Goal: Information Seeking & Learning: Learn about a topic

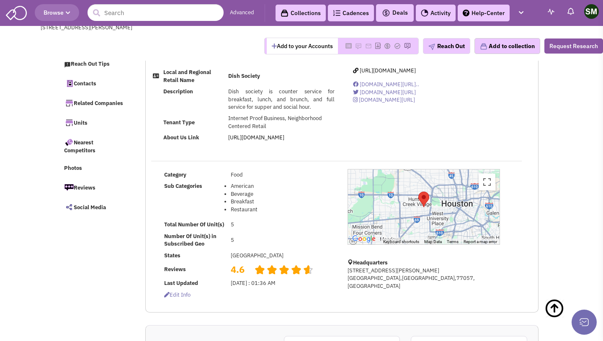
select select
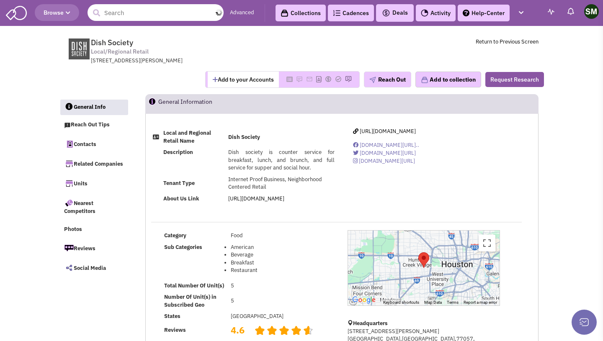
click at [137, 19] on input "text" at bounding box center [156, 12] width 136 height 17
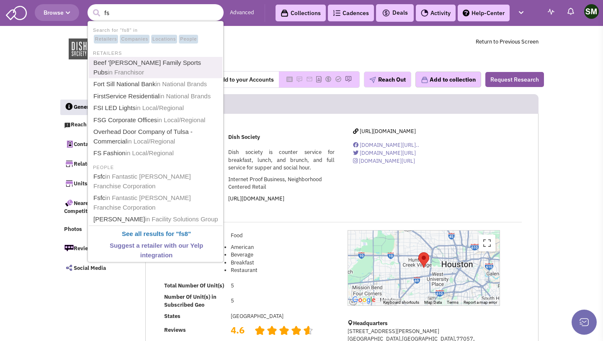
type input "f"
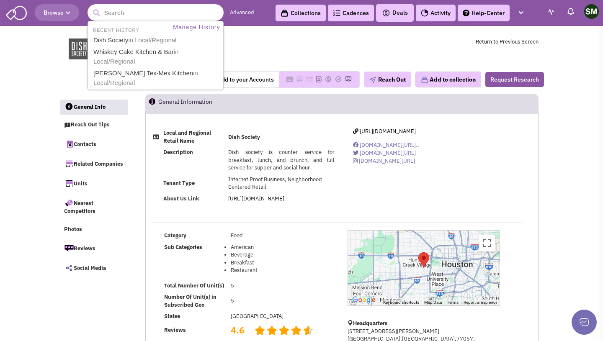
click at [157, 10] on input "text" at bounding box center [156, 12] width 136 height 17
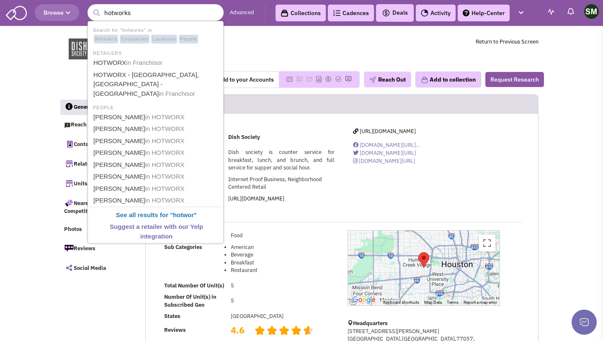
type input "hotworks"
click at [90, 7] on button "submit" at bounding box center [96, 13] width 13 height 13
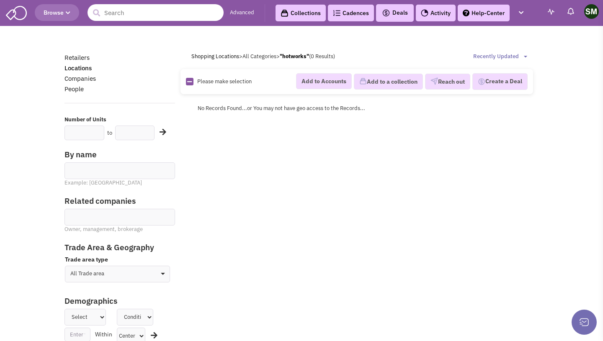
click at [121, 13] on input "text" at bounding box center [156, 12] width 136 height 17
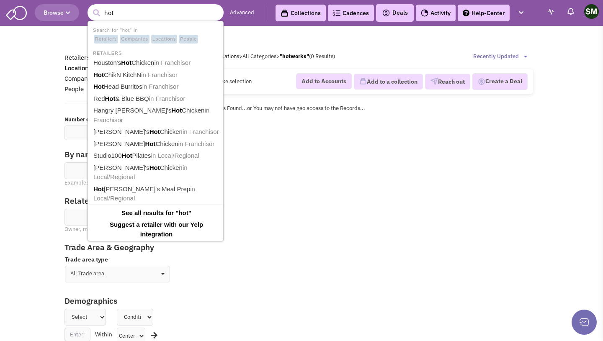
type input "hotw"
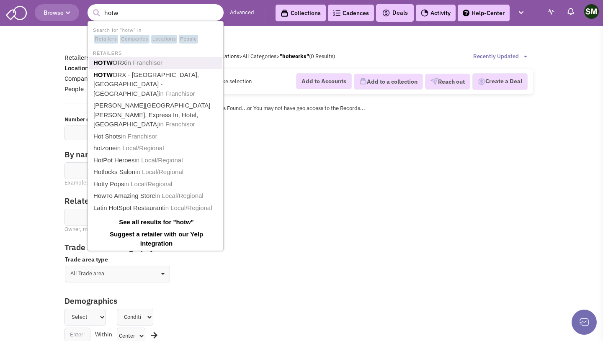
click at [151, 68] on link "HOTW ORX in Franchisor" at bounding box center [156, 62] width 131 height 11
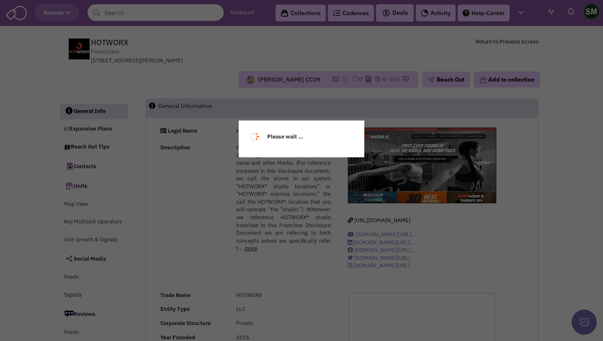
select select
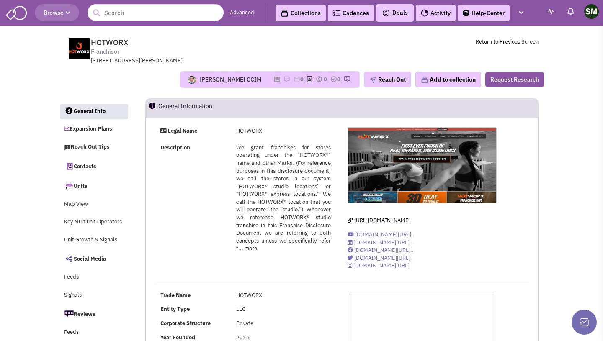
select select
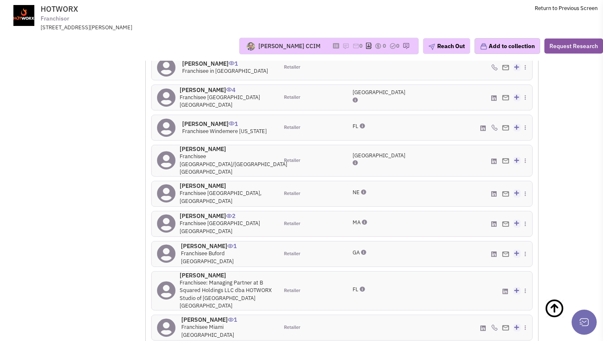
scroll to position [882, 0]
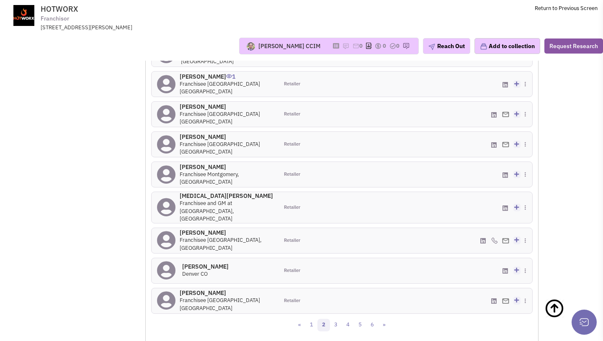
scroll to position [897, 0]
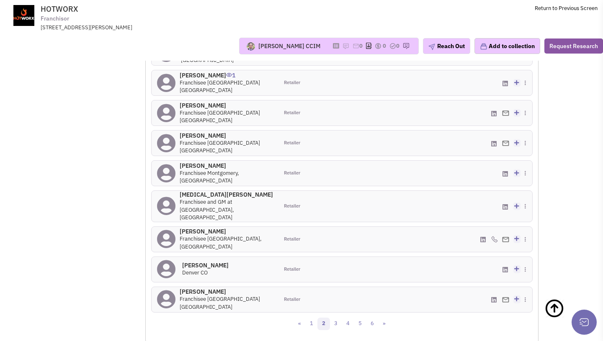
click at [334, 281] on div "More contacts: Role Territories Katrina Forrest 0 Franchisee Boston Area Retail…" at bounding box center [341, 157] width 381 height 320
click at [334, 318] on link "3" at bounding box center [336, 324] width 13 height 13
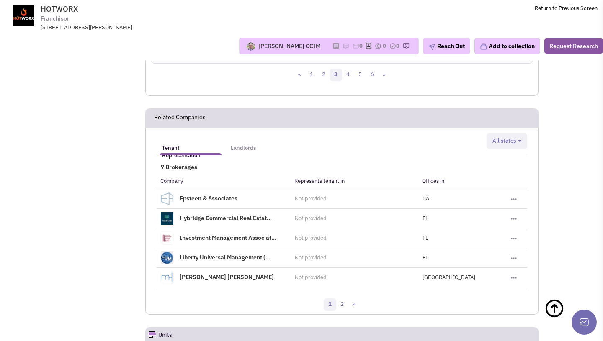
scroll to position [1144, 0]
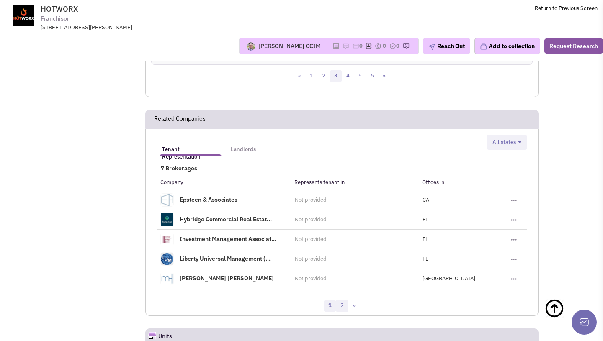
click at [340, 300] on link "2" at bounding box center [342, 306] width 13 height 13
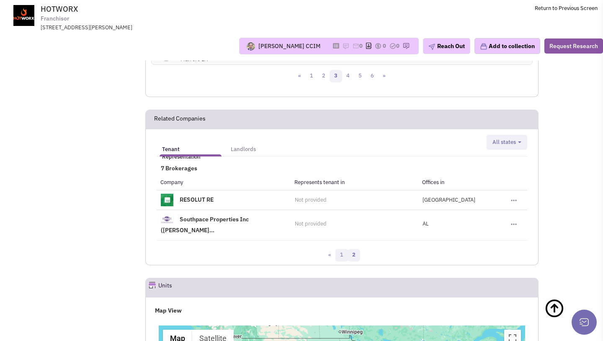
click at [343, 249] on link "1" at bounding box center [341, 255] width 13 height 13
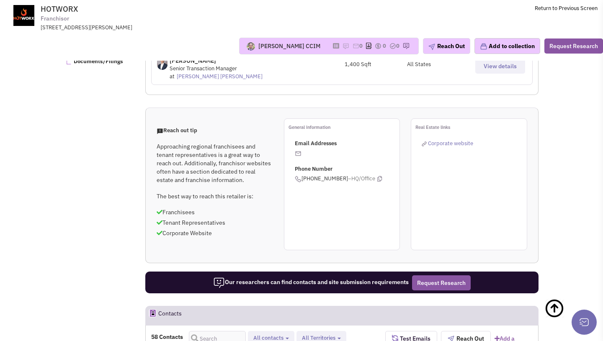
scroll to position [0, 0]
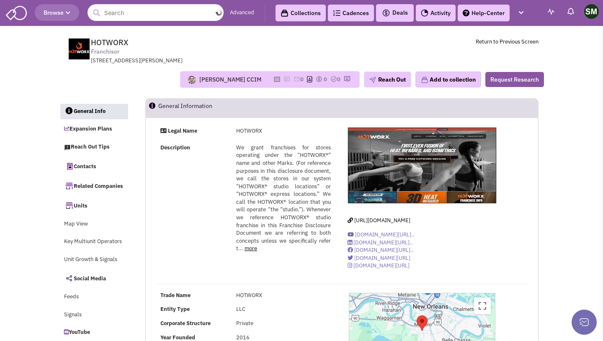
click at [142, 13] on input "text" at bounding box center [156, 12] width 136 height 17
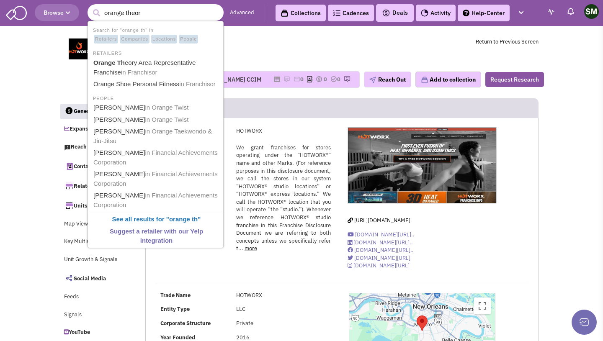
type input "orange theory"
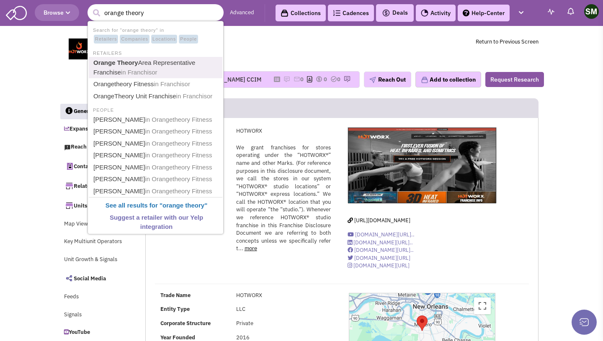
click at [155, 70] on span "in Franchisor" at bounding box center [139, 72] width 36 height 7
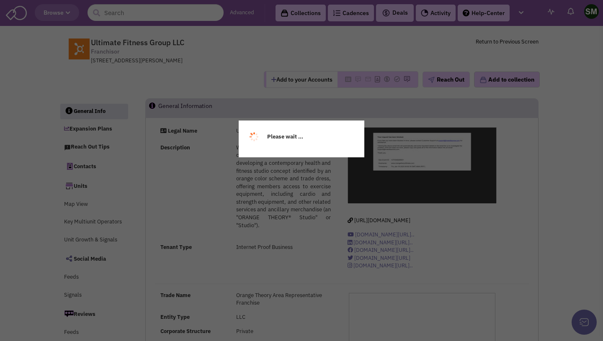
select select
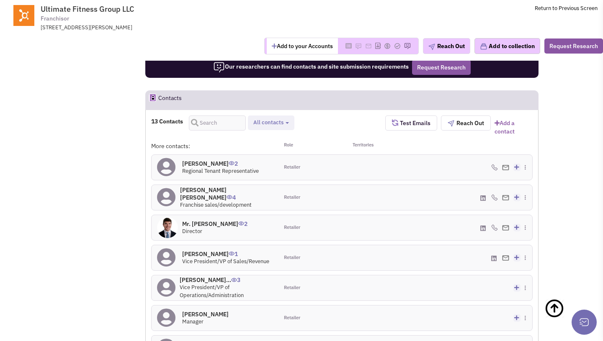
scroll to position [732, 0]
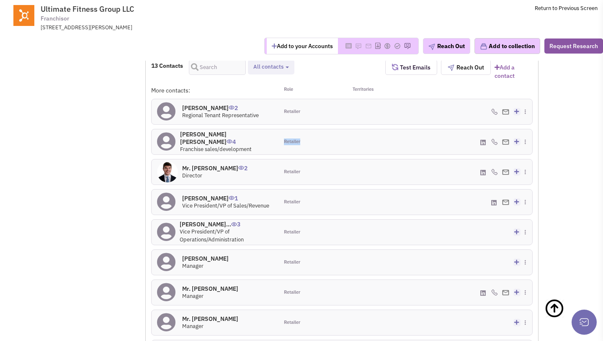
drag, startPoint x: 283, startPoint y: 142, endPoint x: 303, endPoint y: 142, distance: 19.7
click at [303, 142] on div "Retailer" at bounding box center [309, 141] width 63 height 25
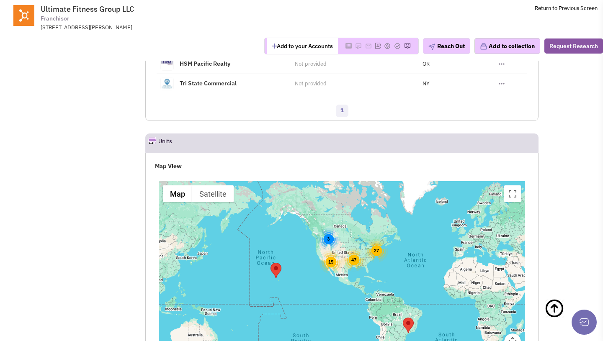
scroll to position [1246, 0]
click at [355, 255] on div "47" at bounding box center [353, 260] width 23 height 23
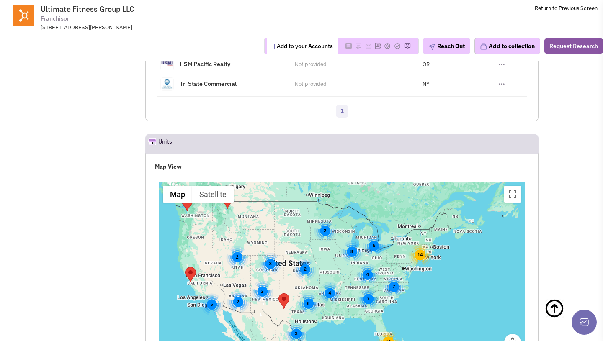
click at [311, 307] on div "2 4 5 3 14 12 2 7 8 4 5 2 2 7 6 3 2" at bounding box center [342, 286] width 366 height 209
click at [308, 295] on div "6" at bounding box center [308, 304] width 22 height 22
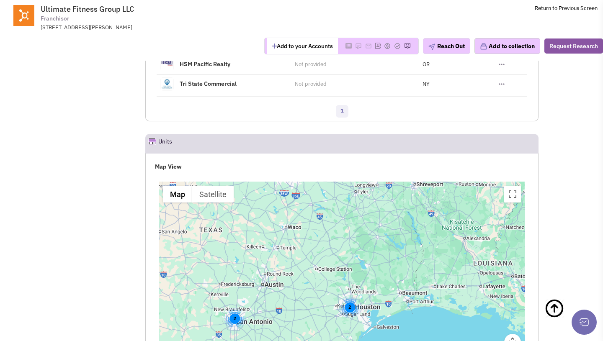
drag, startPoint x: 355, startPoint y: 311, endPoint x: 330, endPoint y: 258, distance: 58.1
click at [330, 258] on div "4 2 2" at bounding box center [342, 286] width 366 height 209
click at [348, 296] on div "2" at bounding box center [349, 307] width 22 height 22
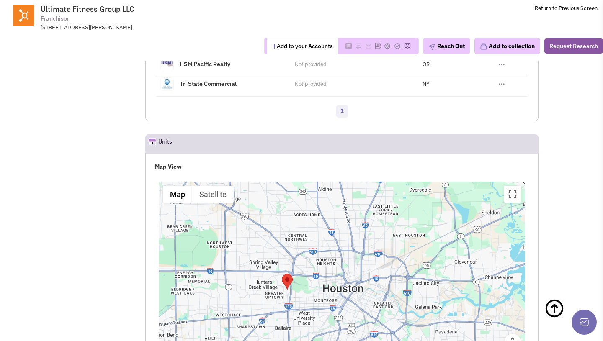
drag, startPoint x: 369, startPoint y: 281, endPoint x: 407, endPoint y: 219, distance: 72.0
click at [406, 219] on div at bounding box center [342, 286] width 366 height 209
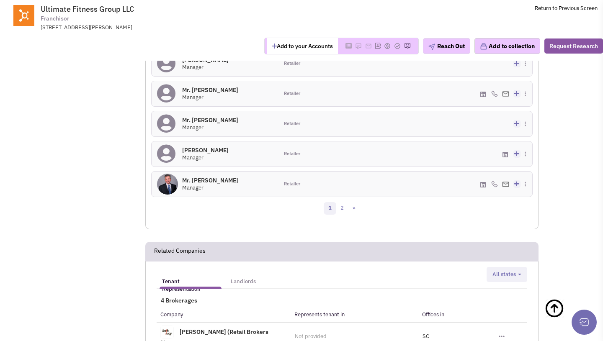
scroll to position [947, 0]
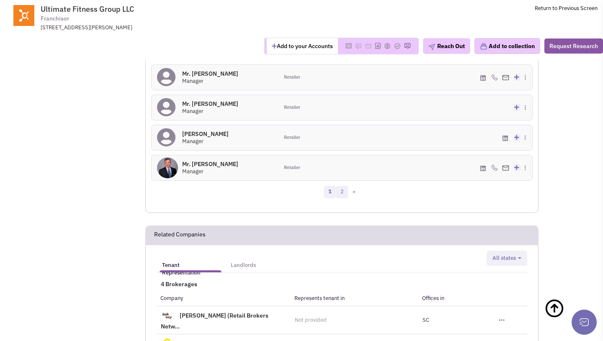
click at [344, 195] on link "2" at bounding box center [342, 192] width 13 height 13
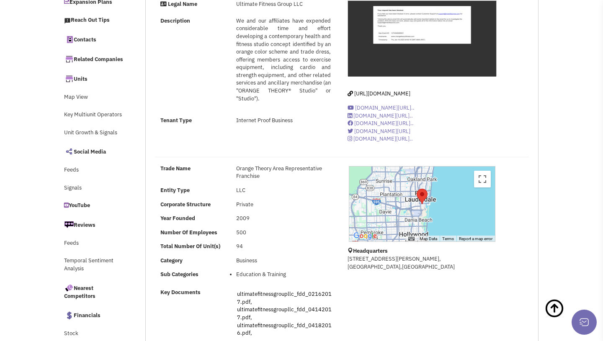
scroll to position [0, 0]
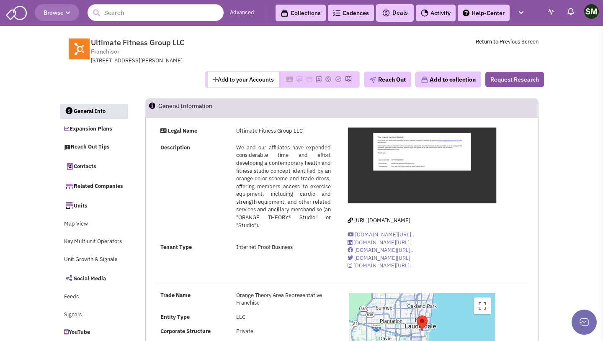
click at [286, 57] on div "1815 Cordova Road, Suite 210, Fort Lauderdale, FL, 33316" at bounding box center [200, 61] width 219 height 8
click at [121, 21] on header "Browse Advanced Collections Cadences 0 Deals" at bounding box center [301, 13] width 603 height 26
click at [123, 13] on input "text" at bounding box center [156, 12] width 136 height 17
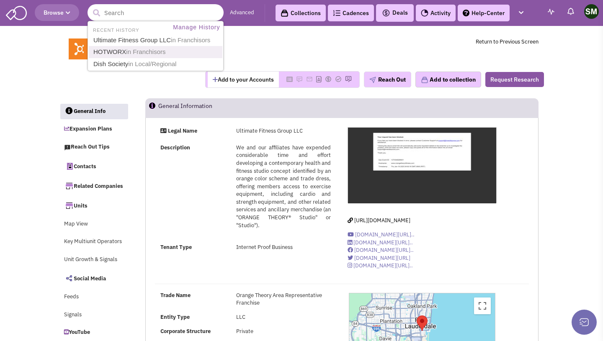
click at [146, 51] on span "in Franchisors" at bounding box center [145, 51] width 39 height 7
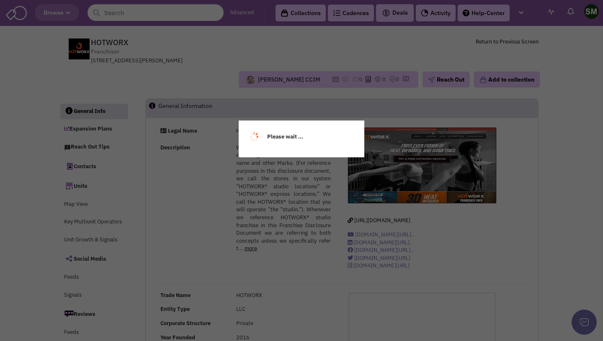
select select
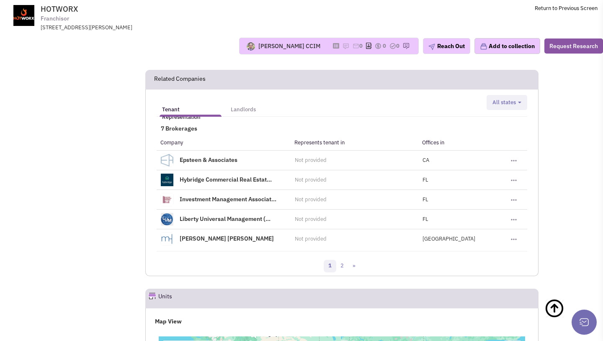
scroll to position [1190, 0]
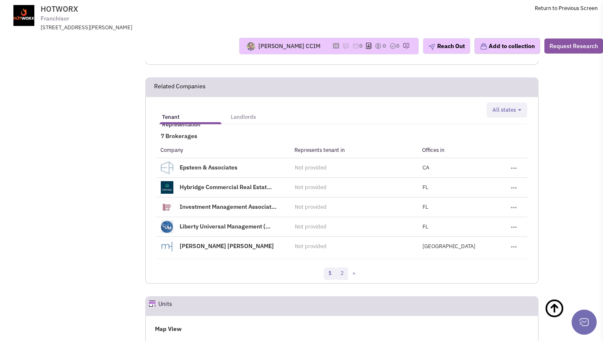
click at [344, 268] on link "2" at bounding box center [342, 274] width 13 height 13
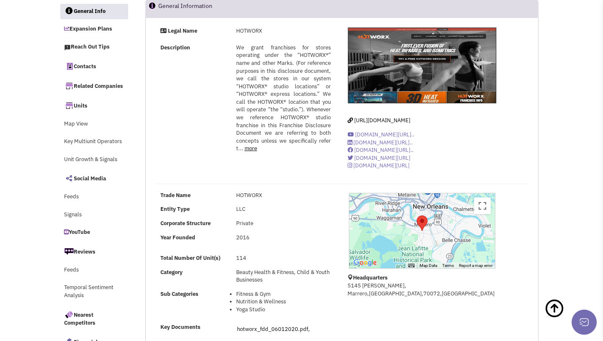
scroll to position [0, 0]
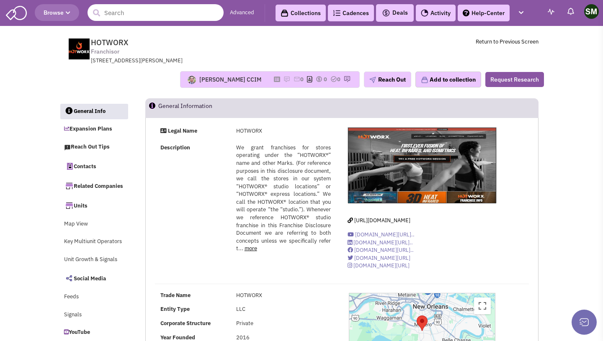
click at [139, 14] on input "text" at bounding box center [156, 12] width 136 height 17
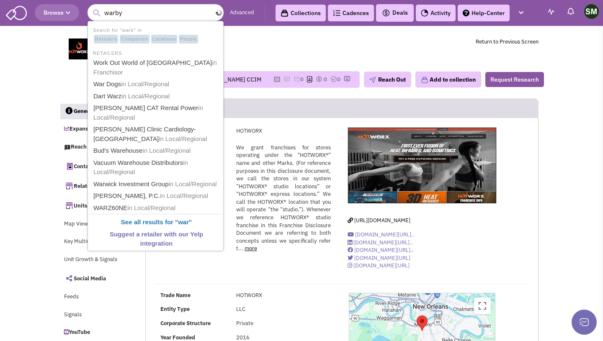
type input "warby"
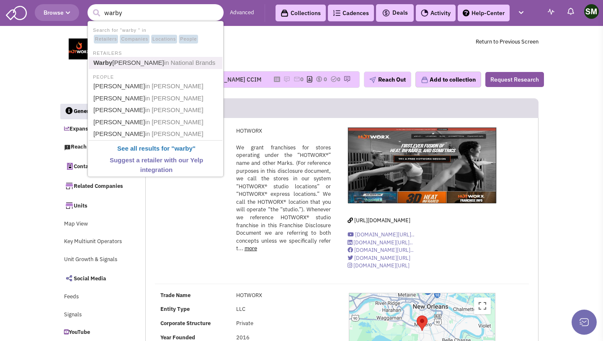
click at [164, 65] on span "in National Brands" at bounding box center [190, 62] width 52 height 7
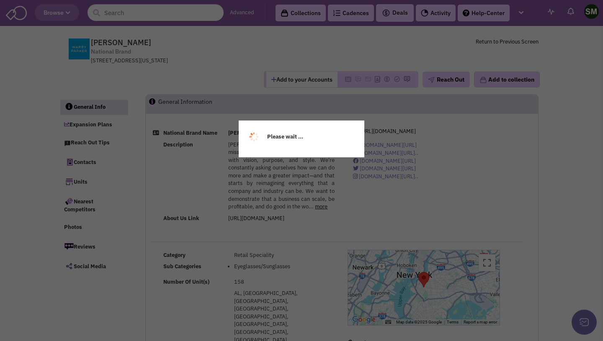
select select
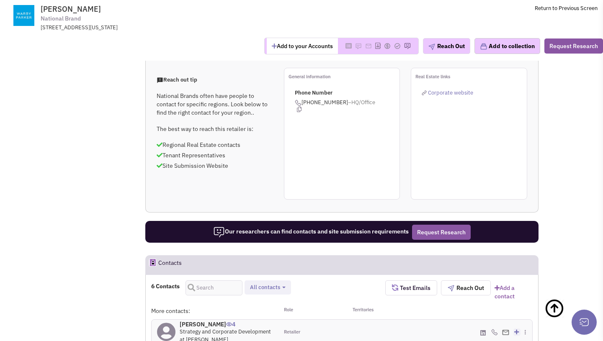
scroll to position [590, 0]
select select
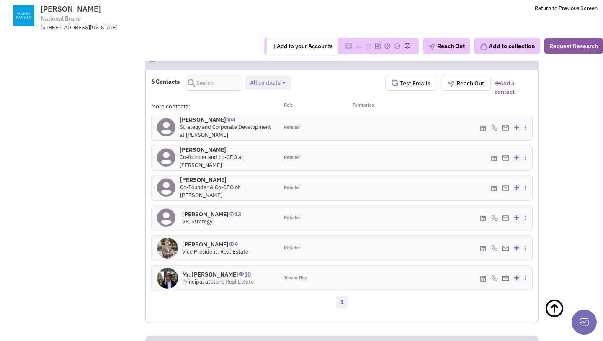
scroll to position [797, 0]
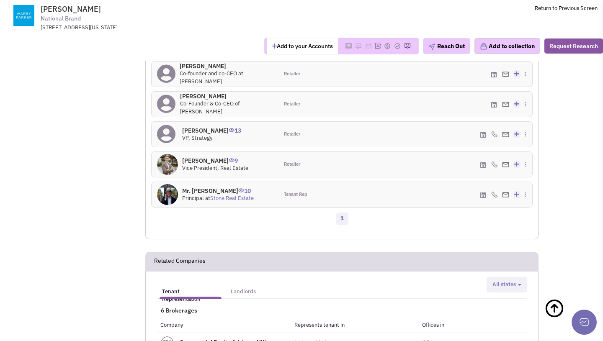
scroll to position [877, 0]
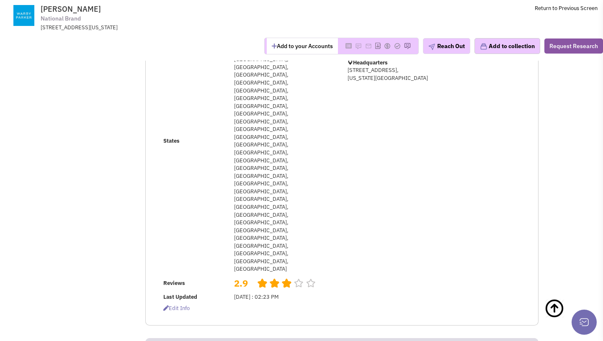
scroll to position [201, 0]
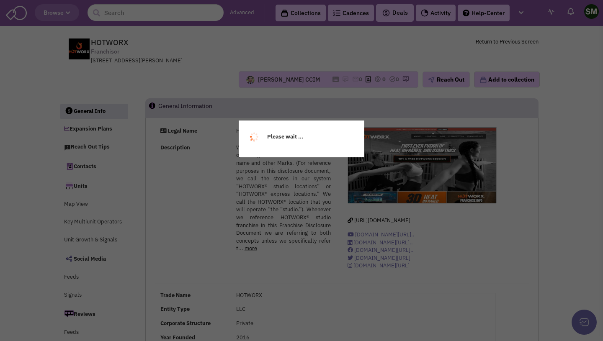
select select
click at [309, 106] on div "Please wait ..." at bounding box center [301, 170] width 603 height 341
select select
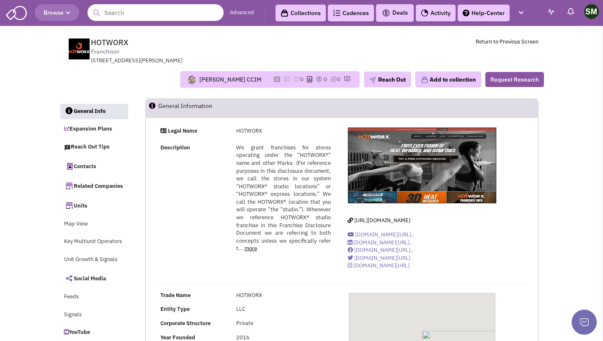
click at [185, 17] on input "text" at bounding box center [156, 12] width 136 height 17
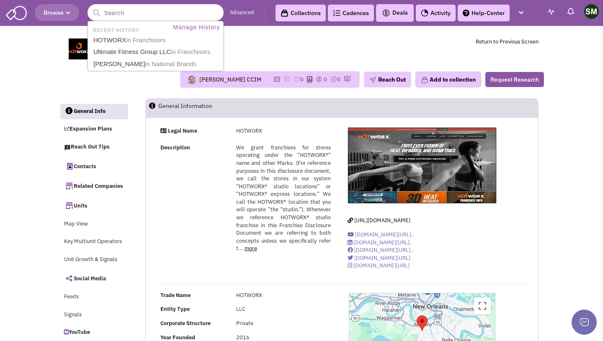
click at [174, 13] on input "text" at bounding box center [156, 12] width 136 height 17
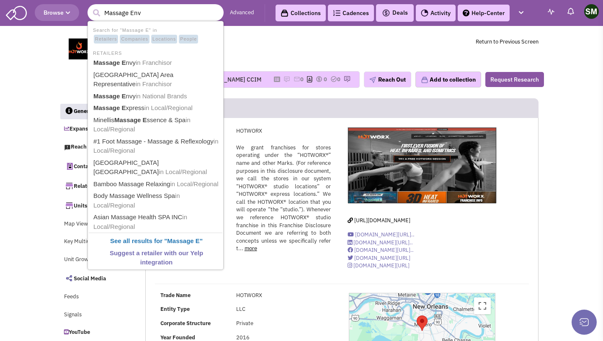
type input "Massage Envy"
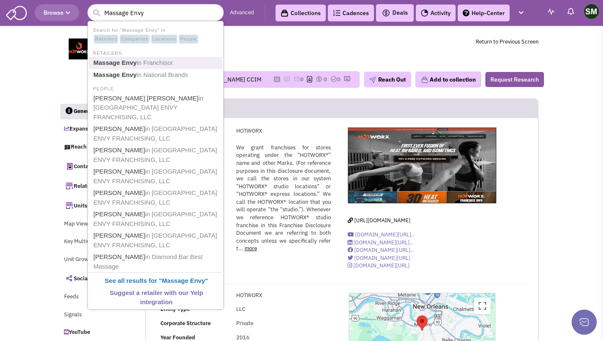
click at [147, 65] on span "in Franchisor" at bounding box center [155, 62] width 36 height 7
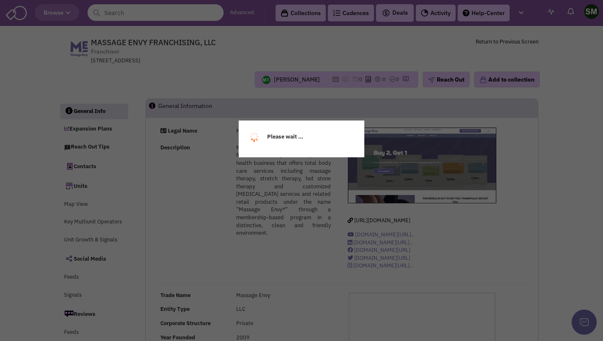
select select
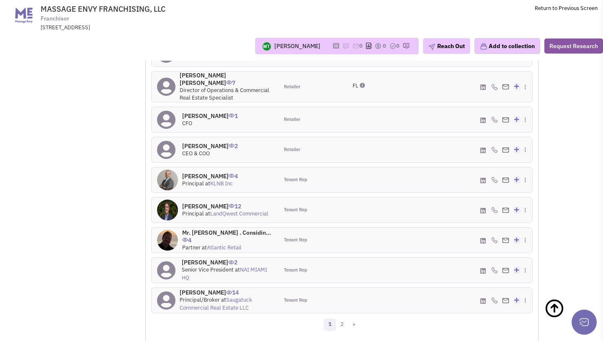
scroll to position [869, 0]
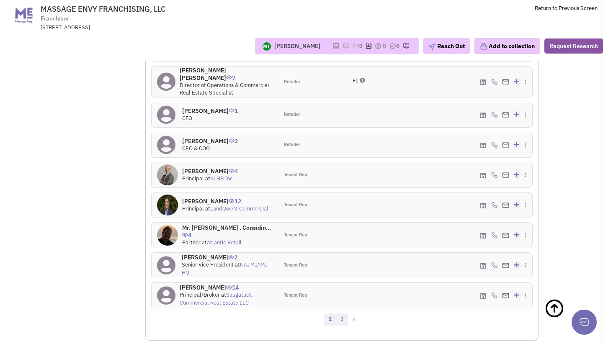
click at [341, 314] on link "2" at bounding box center [342, 320] width 13 height 13
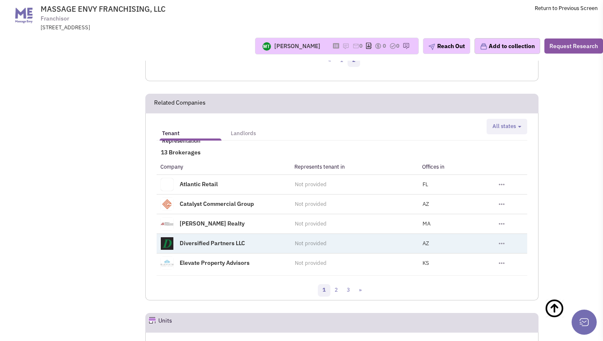
scroll to position [848, 0]
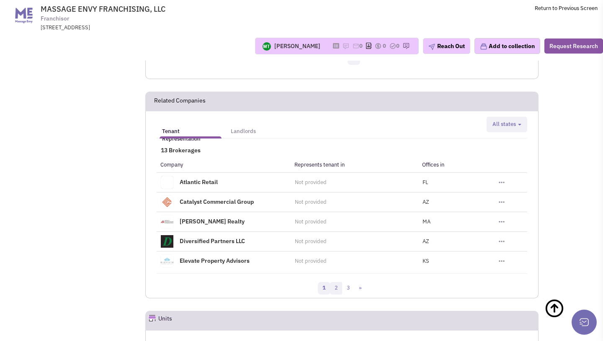
click at [337, 282] on link "2" at bounding box center [336, 288] width 13 height 13
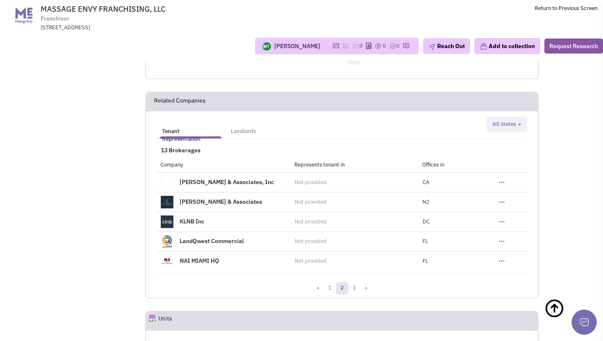
click at [348, 282] on link "2" at bounding box center [342, 288] width 13 height 13
click at [357, 282] on link "3" at bounding box center [354, 288] width 13 height 13
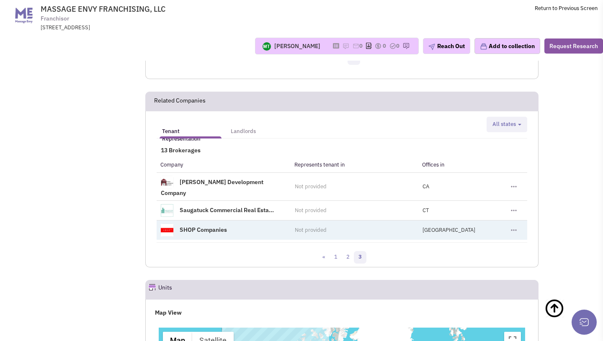
click at [225, 226] on link "SHOP Companies" at bounding box center [203, 230] width 47 height 8
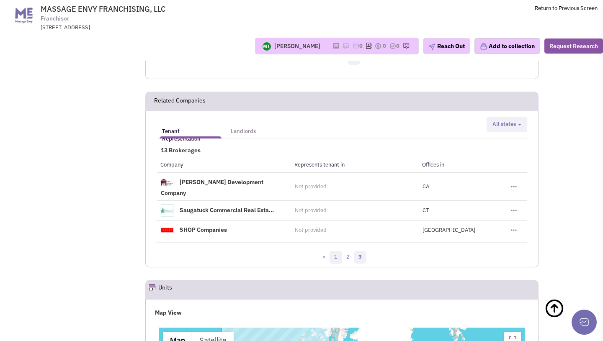
click at [337, 251] on link "1" at bounding box center [336, 257] width 13 height 13
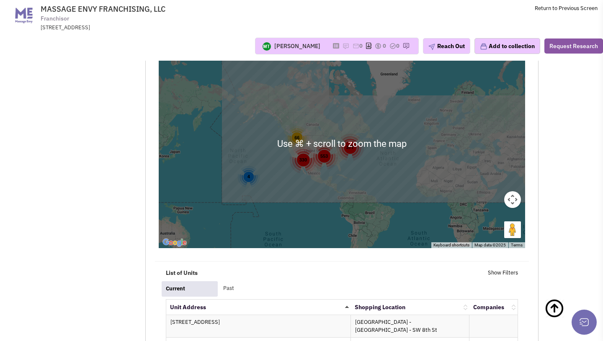
scroll to position [1146, 0]
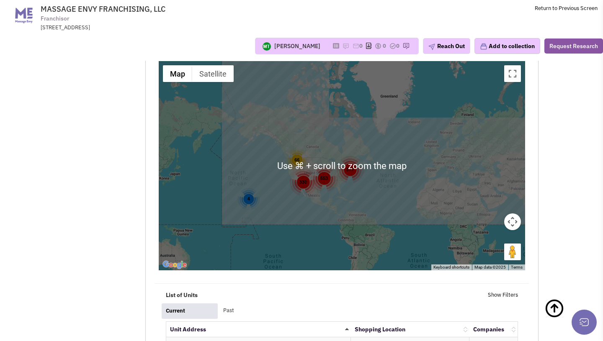
click at [323, 165] on div "553" at bounding box center [324, 179] width 28 height 28
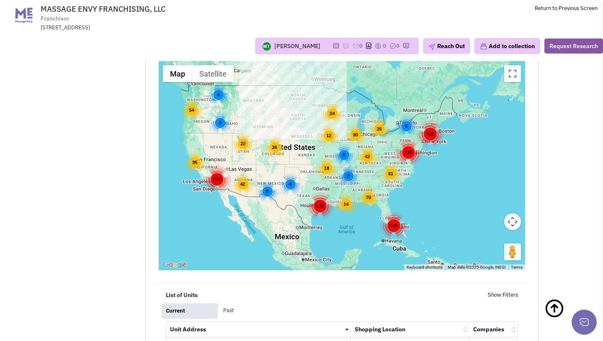
click at [321, 192] on div "139" at bounding box center [320, 206] width 28 height 28
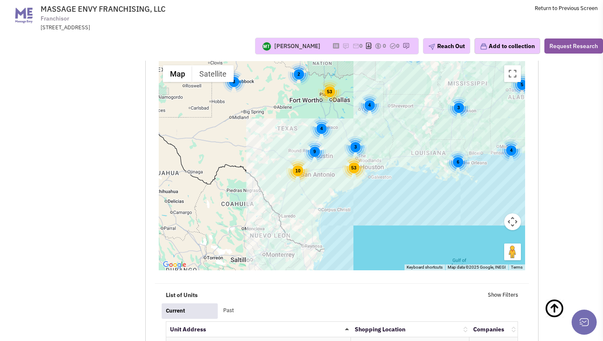
click at [357, 156] on div "53" at bounding box center [353, 167] width 23 height 23
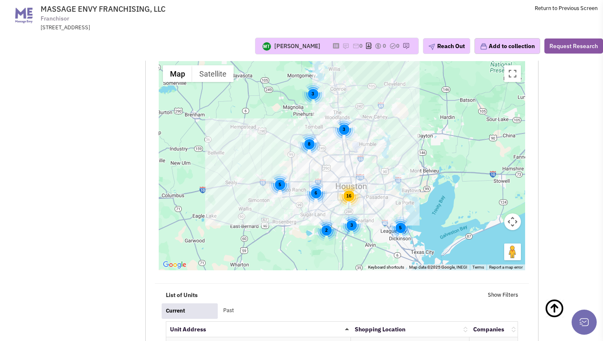
click at [346, 184] on div "16" at bounding box center [348, 195] width 23 height 23
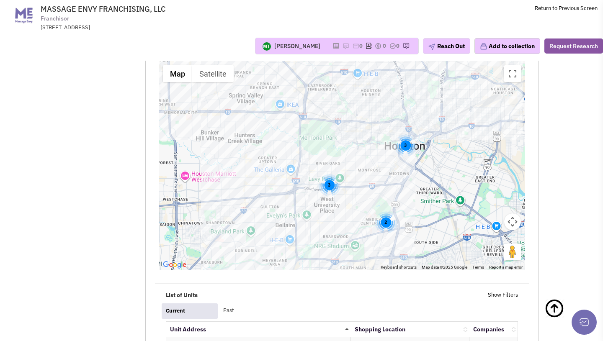
click at [281, 134] on div "2 2 3 3" at bounding box center [342, 165] width 366 height 209
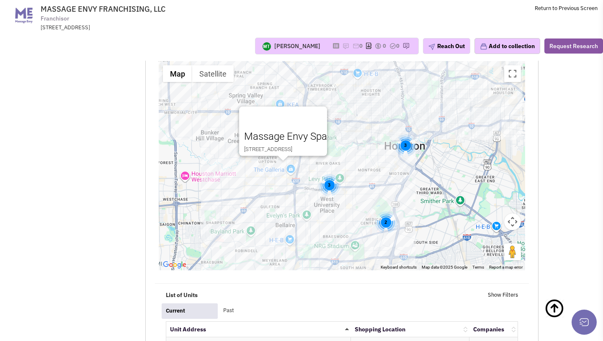
click at [386, 80] on div "2 2 3 3 Massage Envy Spa 5387 Westheimer Ct Houston TX USA 77056" at bounding box center [342, 165] width 366 height 209
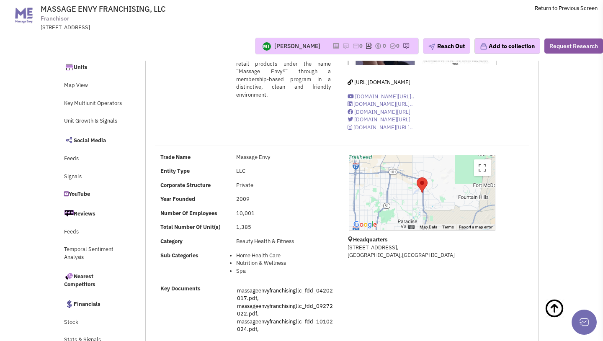
scroll to position [0, 0]
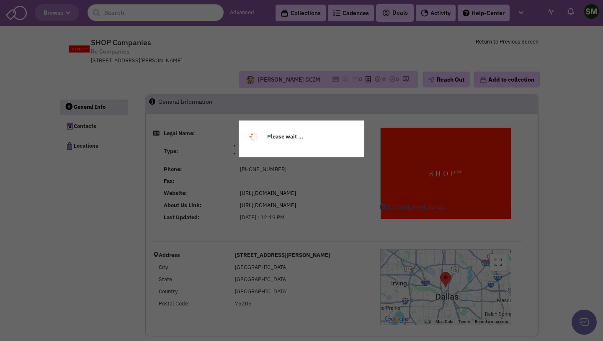
select select
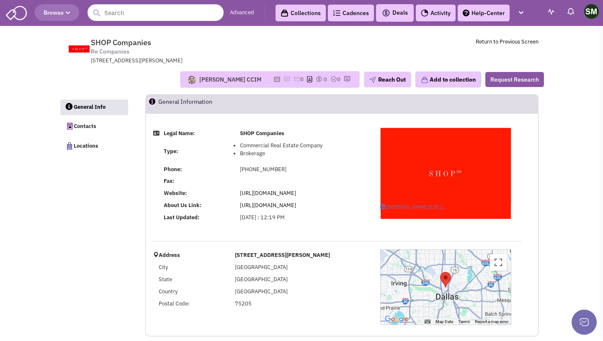
select select
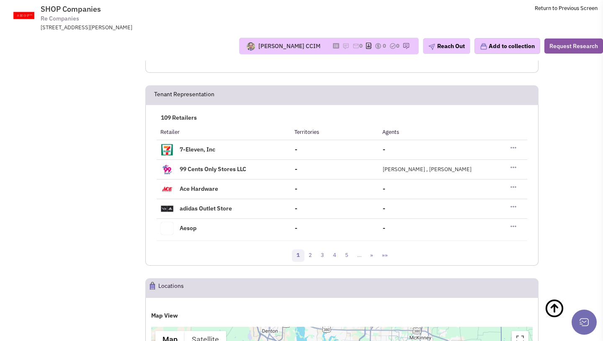
scroll to position [621, 0]
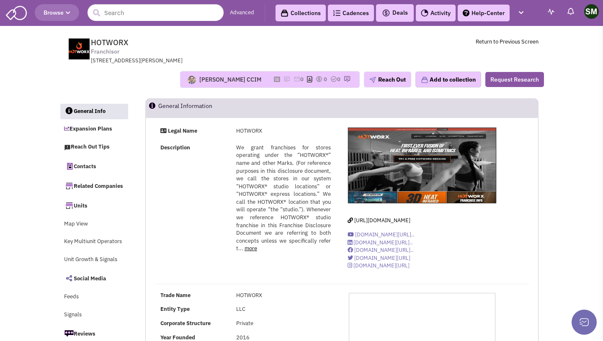
select select
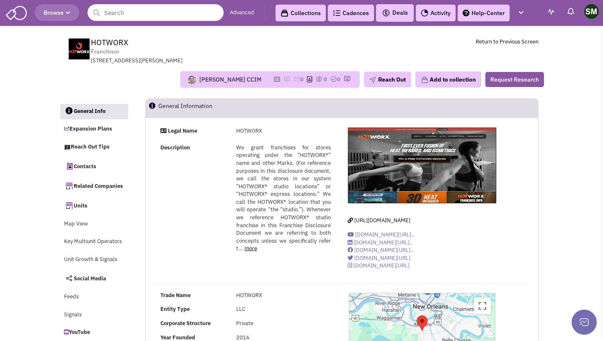
click at [204, 19] on input "text" at bounding box center [156, 12] width 136 height 17
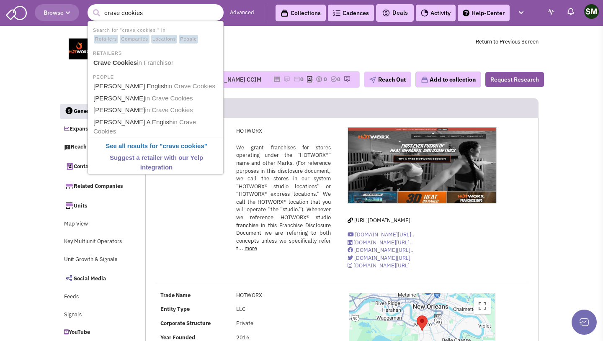
type input "crave cookies"
click at [90, 7] on button "submit" at bounding box center [96, 13] width 13 height 13
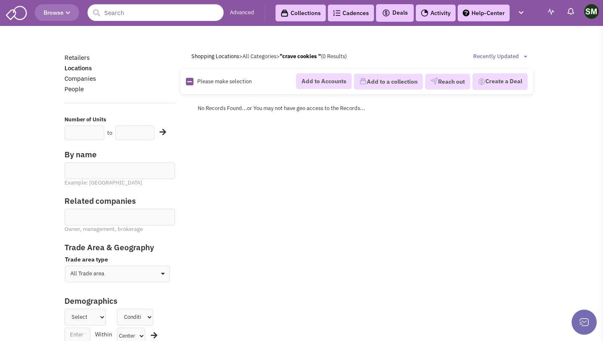
click at [294, 109] on span "No Records Found...or You may not have geo access to the Records..." at bounding box center [282, 108] width 168 height 7
click at [124, 13] on input "text" at bounding box center [156, 12] width 136 height 17
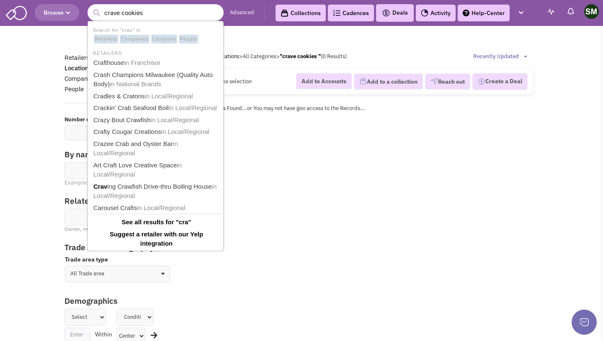
type input "crave cookies"
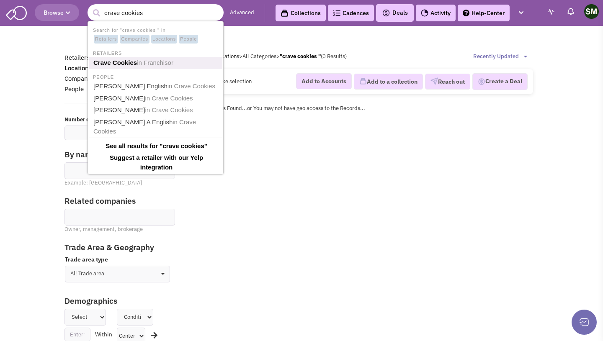
click at [108, 65] on b "Crave Cookies" at bounding box center [115, 62] width 44 height 7
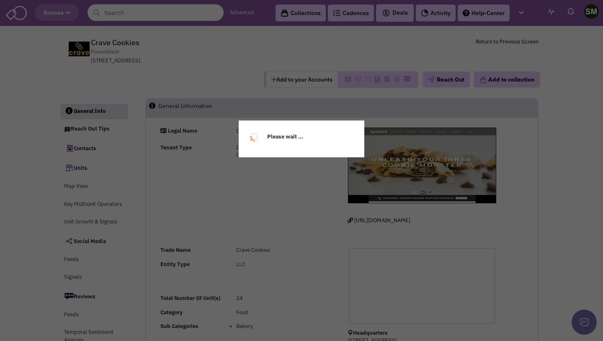
select select
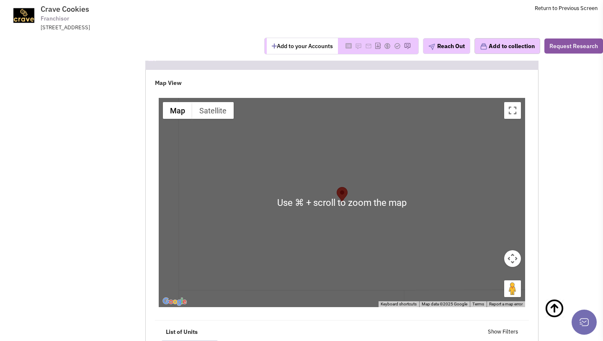
scroll to position [882, 0]
click at [261, 183] on div at bounding box center [342, 202] width 366 height 209
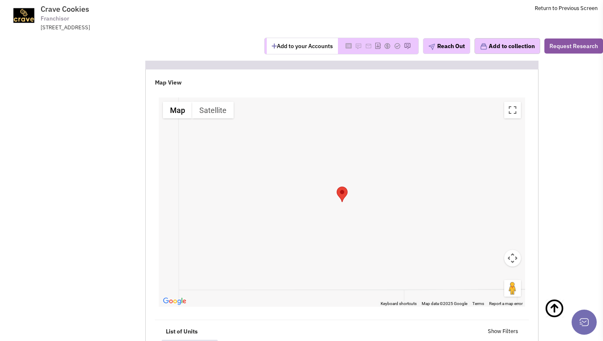
click at [337, 187] on area "Crave Cookies" at bounding box center [337, 187] width 0 height 0
click at [400, 201] on div "Crave Cookies 1400, Foothill Drive 160 Salt Lake City UT USA 84108" at bounding box center [342, 202] width 366 height 209
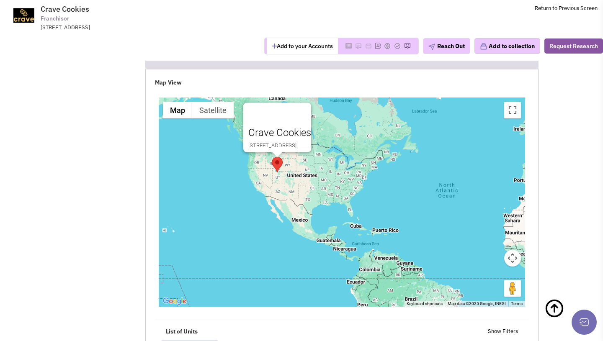
click at [321, 203] on div "Crave Cookies 1400, Foothill Drive 160 Salt Lake City UT USA 84108" at bounding box center [342, 202] width 366 height 209
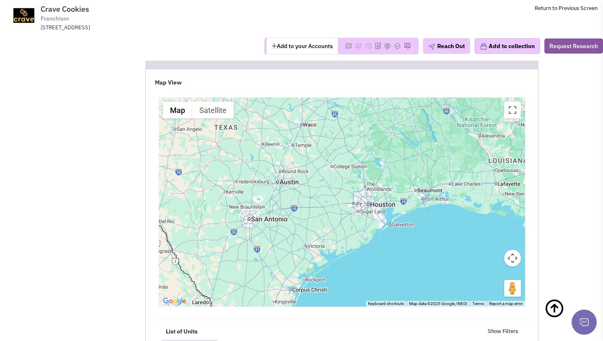
click at [375, 204] on div "Crave Cookies 1400, Foothill Drive 160 Salt Lake City UT USA 84108" at bounding box center [342, 202] width 366 height 209
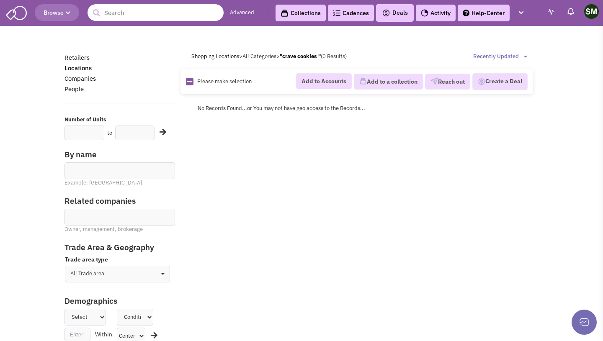
click at [138, 5] on input "text" at bounding box center [156, 12] width 136 height 17
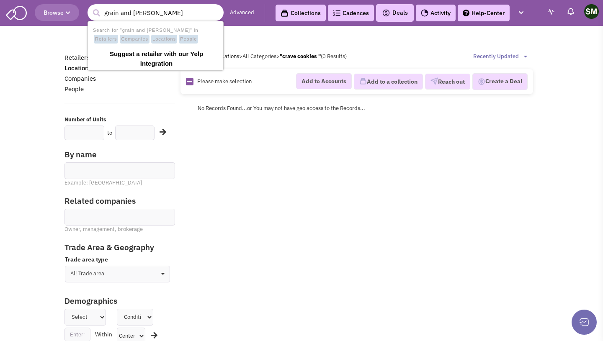
drag, startPoint x: 162, startPoint y: 15, endPoint x: 132, endPoint y: 15, distance: 29.7
click at [132, 15] on input "grain and berry" at bounding box center [156, 12] width 136 height 17
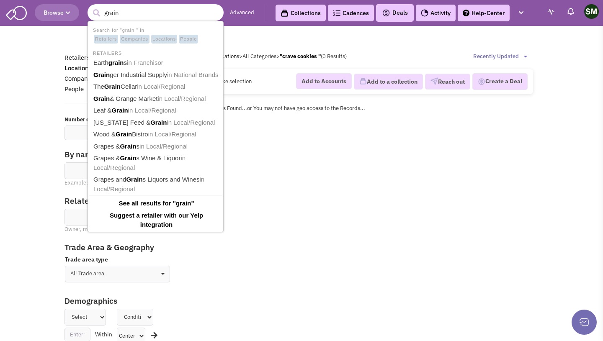
type input "grain &"
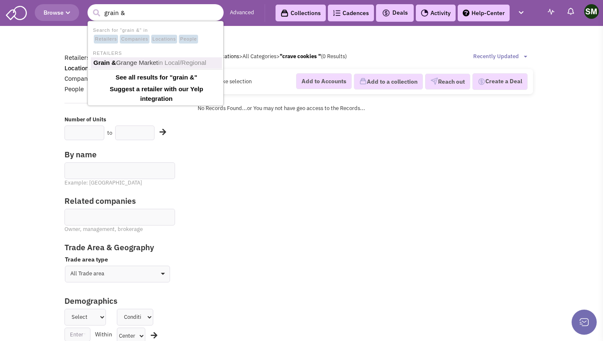
scroll to position [2, 0]
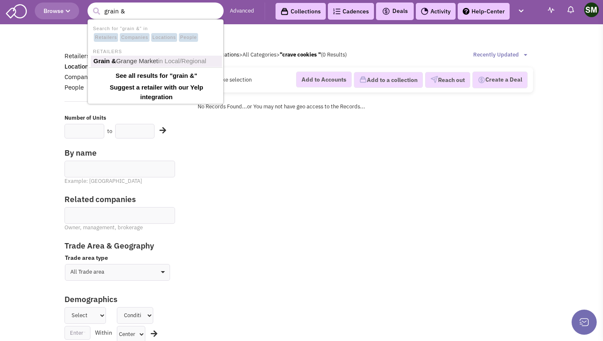
drag, startPoint x: 139, startPoint y: 13, endPoint x: 79, endPoint y: 12, distance: 59.9
click at [79, 12] on header "Browse 489099 grain & Advanced Collections Cadences 0 Deals Tasks" at bounding box center [301, 11] width 603 height 26
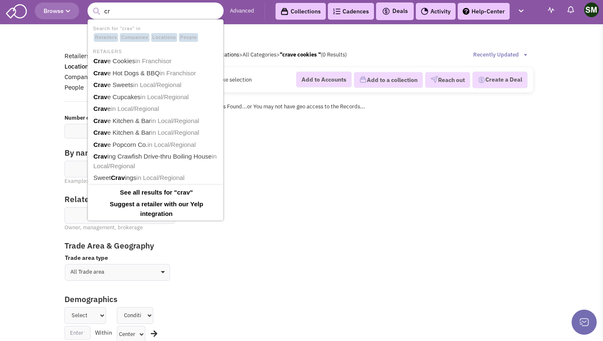
type input "c"
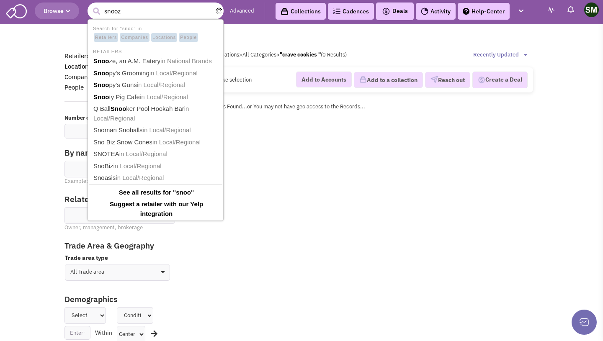
type input "snooze"
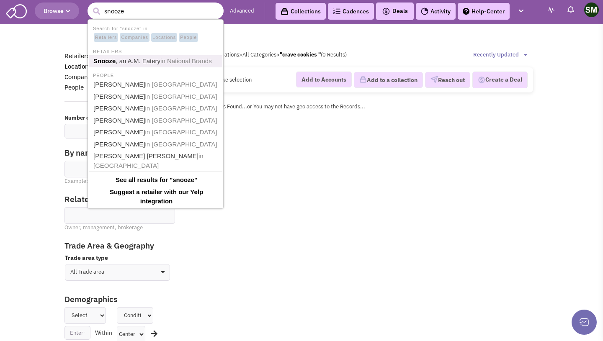
click at [184, 64] on span "in National Brands" at bounding box center [186, 60] width 52 height 7
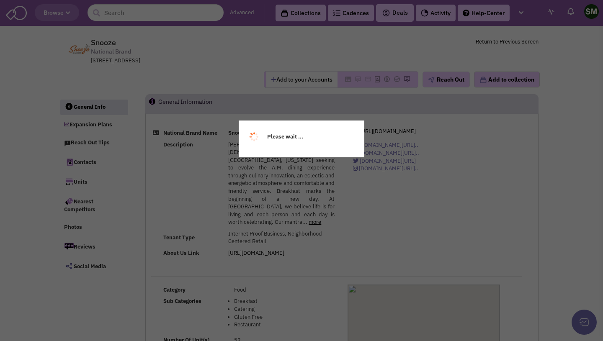
select select
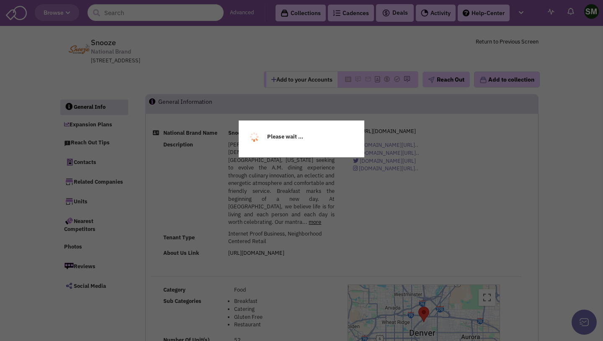
select select
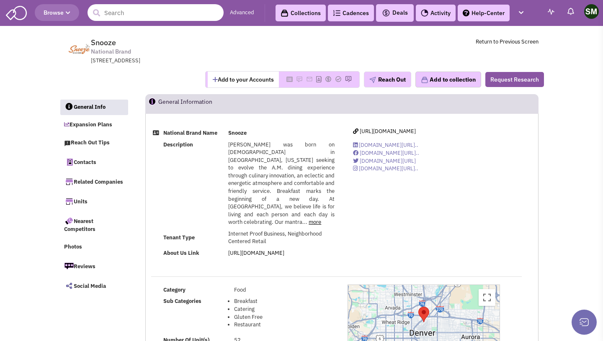
click at [126, 12] on input "text" at bounding box center [156, 12] width 136 height 17
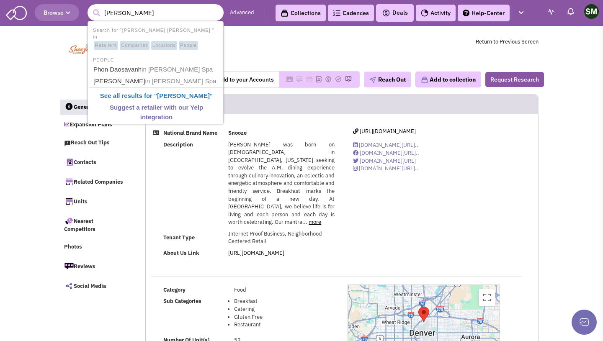
drag, startPoint x: 154, startPoint y: 12, endPoint x: 129, endPoint y: 12, distance: 25.5
click at [129, 12] on input "[PERSON_NAME]" at bounding box center [156, 12] width 136 height 17
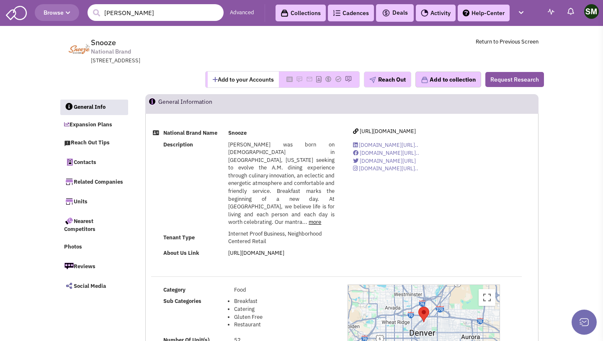
drag, startPoint x: 147, startPoint y: 12, endPoint x: 97, endPoint y: 12, distance: 50.3
click at [97, 12] on form "9164 [PERSON_NAME]" at bounding box center [156, 12] width 136 height 17
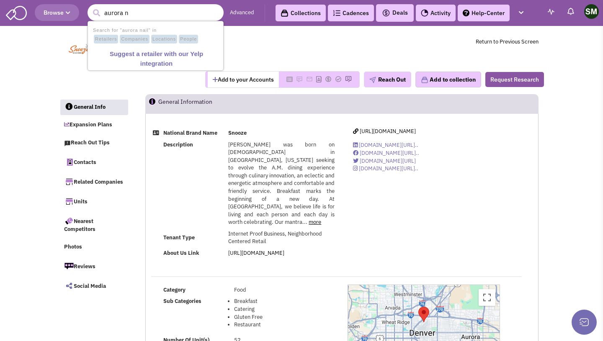
type input "aurora"
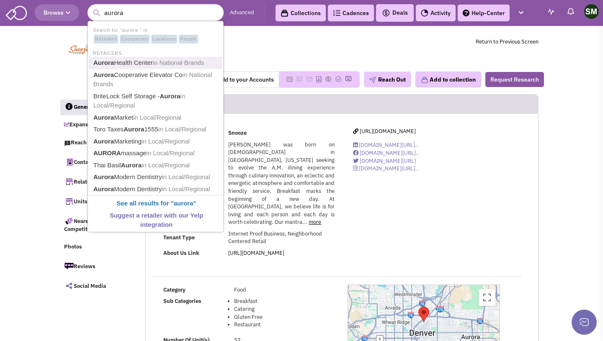
click at [133, 64] on link "[GEOGRAPHIC_DATA] in National Brands" at bounding box center [156, 62] width 131 height 11
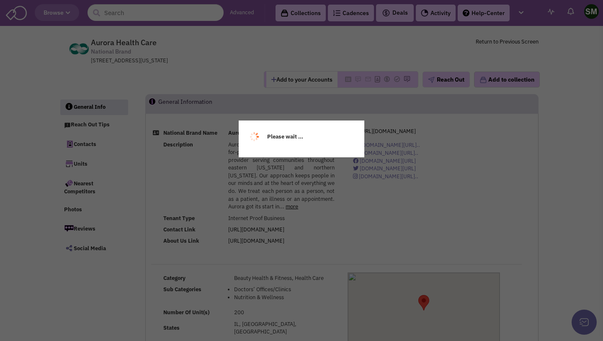
select select
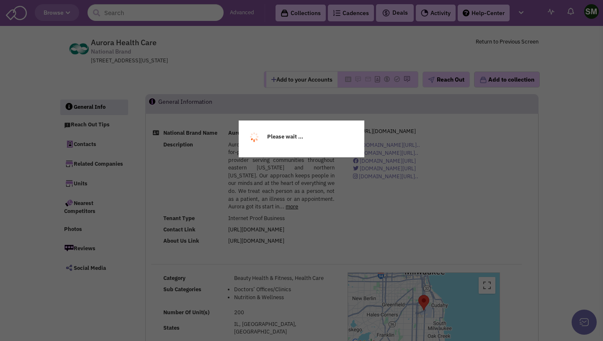
select select
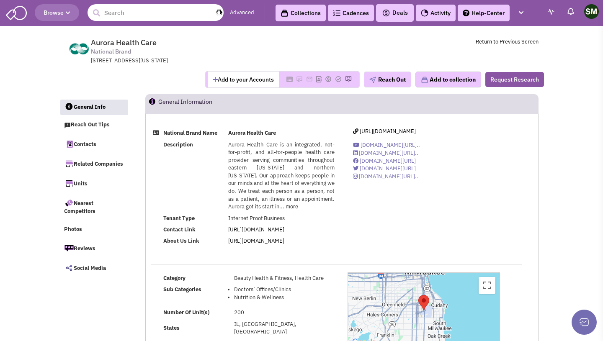
click at [187, 9] on input "text" at bounding box center [156, 12] width 136 height 17
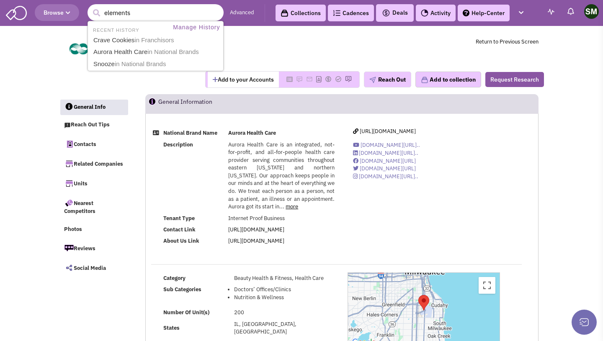
type input "elements"
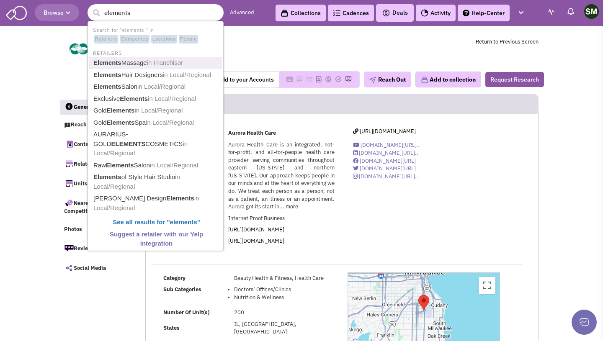
click at [148, 62] on link "Elements Massage in Franchisor" at bounding box center [156, 62] width 131 height 11
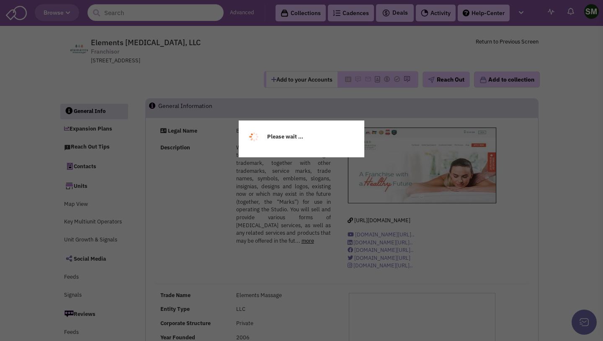
select select
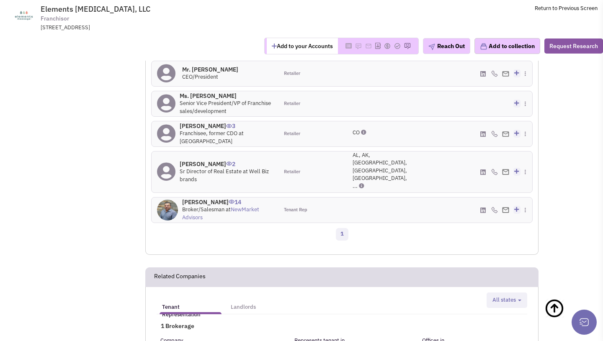
scroll to position [920, 0]
click at [364, 183] on icon at bounding box center [361, 185] width 5 height 5
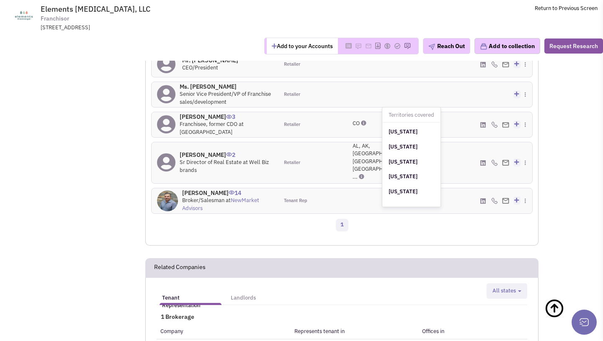
scroll to position [937, 0]
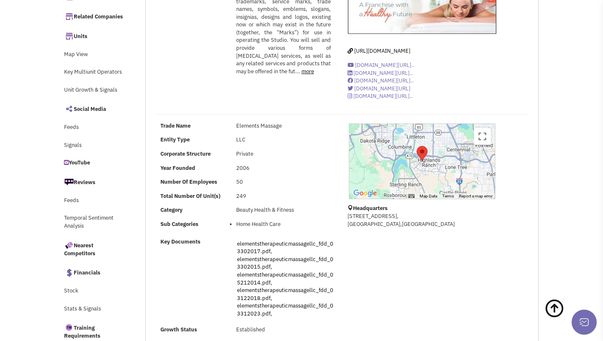
scroll to position [0, 0]
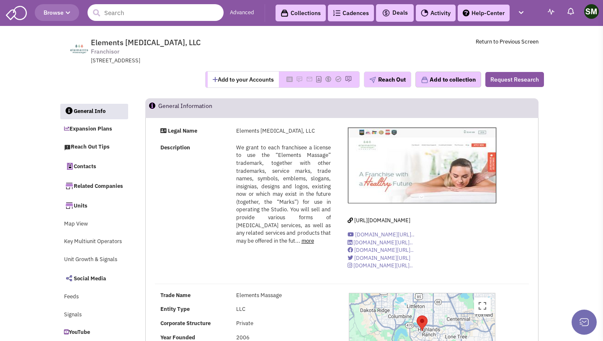
click at [126, 10] on input "text" at bounding box center [156, 12] width 136 height 17
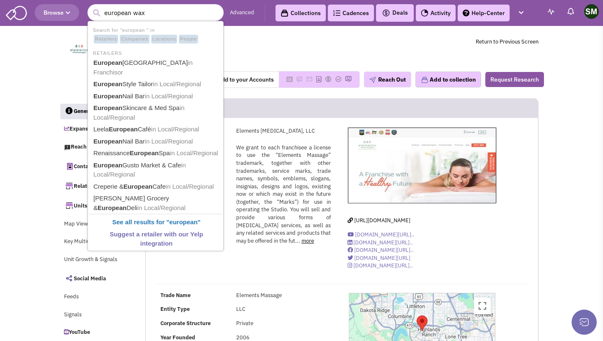
type input "european wax"
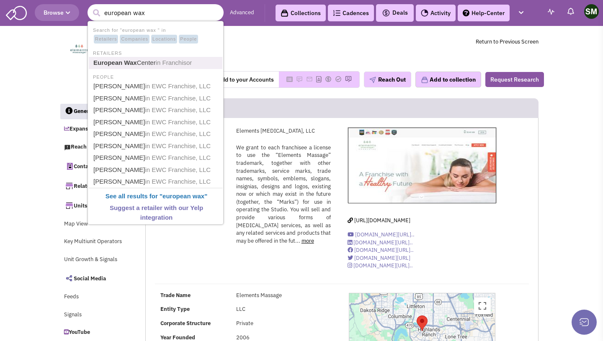
click at [148, 60] on link "European Wax Center in [GEOGRAPHIC_DATA]" at bounding box center [156, 62] width 131 height 11
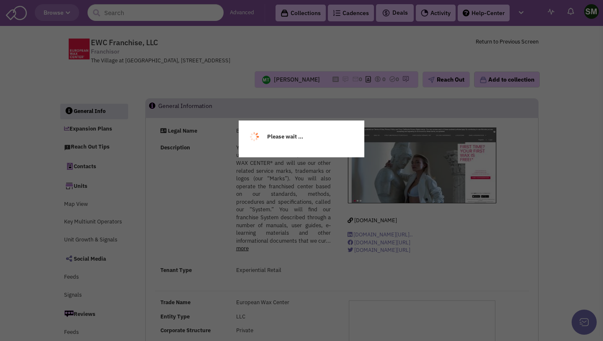
select select
click at [196, 193] on div "Please wait ..." at bounding box center [301, 170] width 603 height 341
select select
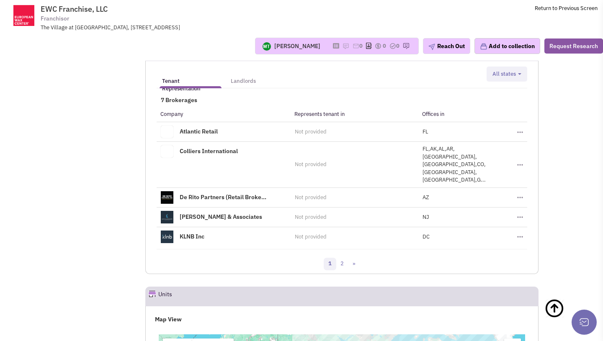
scroll to position [1173, 0]
click at [342, 258] on link "2" at bounding box center [342, 264] width 13 height 13
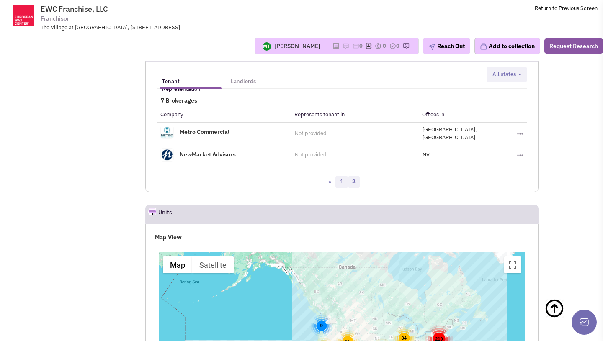
click at [339, 179] on link "1" at bounding box center [341, 182] width 13 height 13
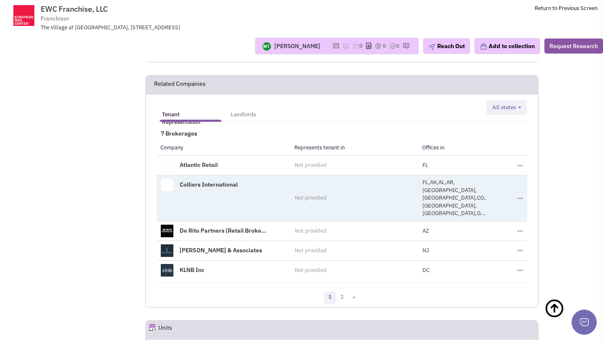
scroll to position [1129, 0]
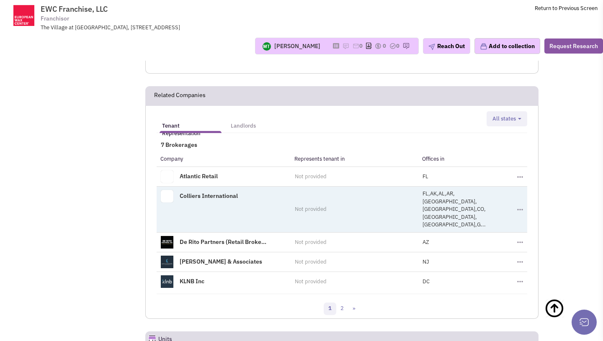
click at [518, 208] on button "Toggle Dropdown" at bounding box center [520, 210] width 6 height 4
click at [485, 196] on span "FL,AK,AL,AR,AZ,CA,CO,CT,DC,G..." at bounding box center [454, 209] width 63 height 38
drag, startPoint x: 421, startPoint y: 195, endPoint x: 516, endPoint y: 195, distance: 95.1
click at [516, 195] on tr "Colliers International Not provided FL,AK,AL,AR,AZ,CA,CO,CT,DC,G... Toggle Drop…" at bounding box center [342, 209] width 371 height 46
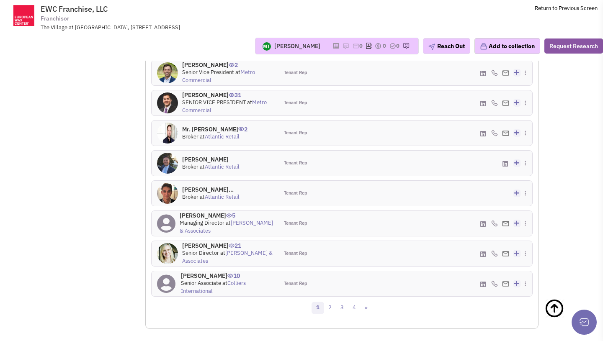
scroll to position [873, 0]
drag, startPoint x: 285, startPoint y: 281, endPoint x: 309, endPoint y: 282, distance: 23.9
click at [309, 282] on div "Tenant Rep" at bounding box center [309, 284] width 63 height 25
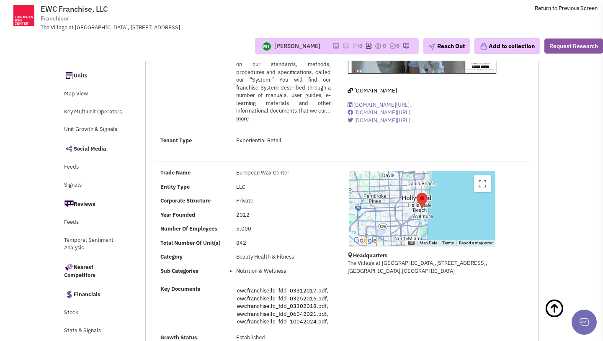
scroll to position [0, 0]
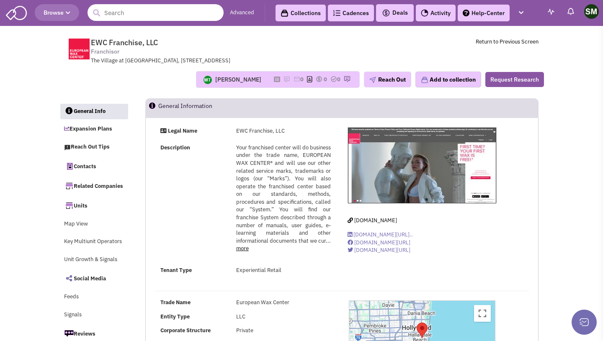
click at [171, 4] on input "text" at bounding box center [156, 12] width 136 height 17
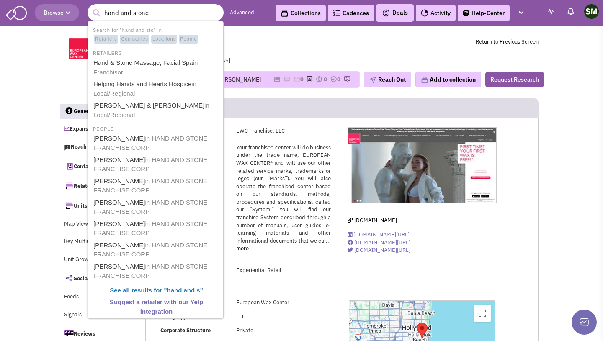
type input "hand and stone"
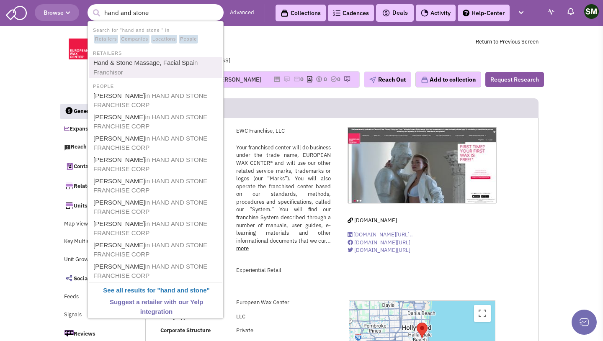
click at [151, 73] on link "Hand & Stone Massage, Facial Spa in Franchisor" at bounding box center [156, 67] width 131 height 21
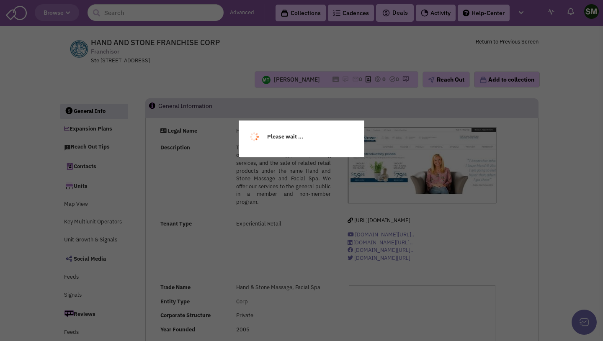
select select
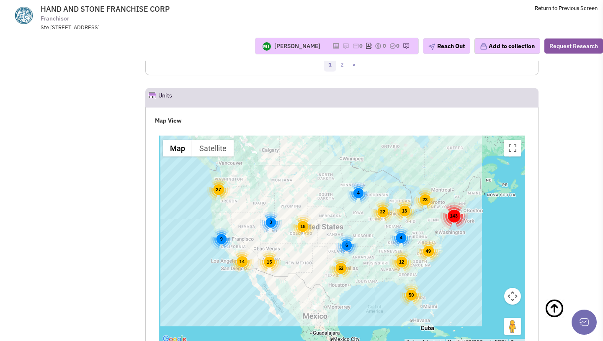
scroll to position [1190, 0]
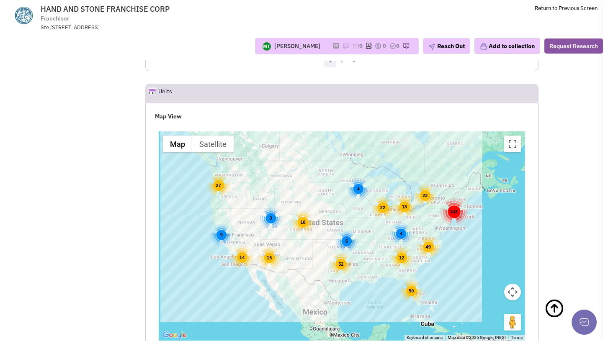
click at [338, 261] on div "52" at bounding box center [340, 264] width 23 height 23
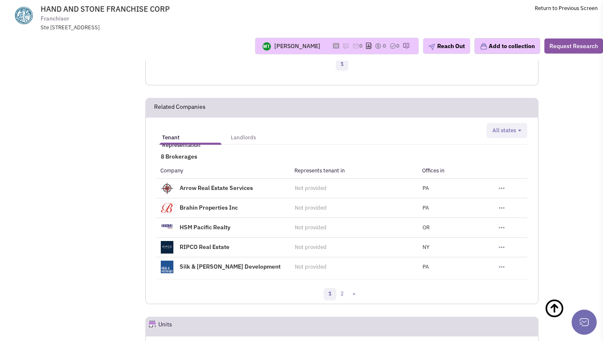
scroll to position [957, 0]
click at [343, 292] on link "2" at bounding box center [342, 293] width 13 height 13
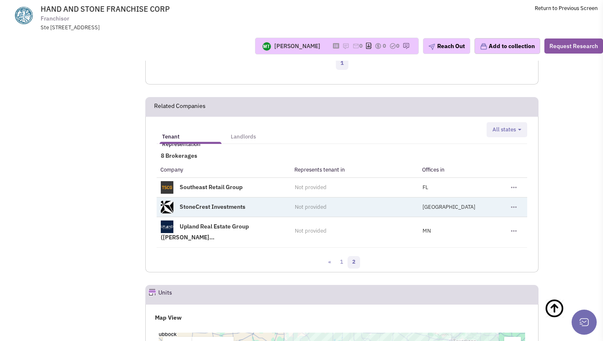
click at [193, 208] on link "StoneCrest Investments" at bounding box center [213, 207] width 66 height 8
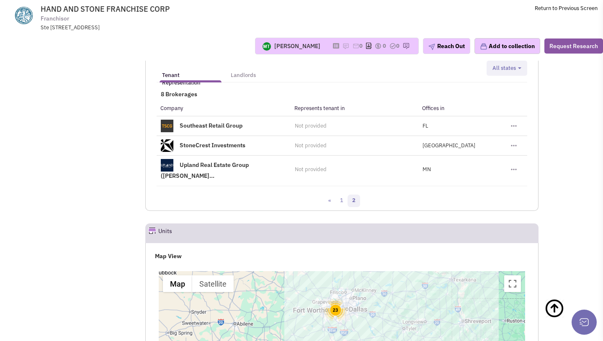
scroll to position [1017, 0]
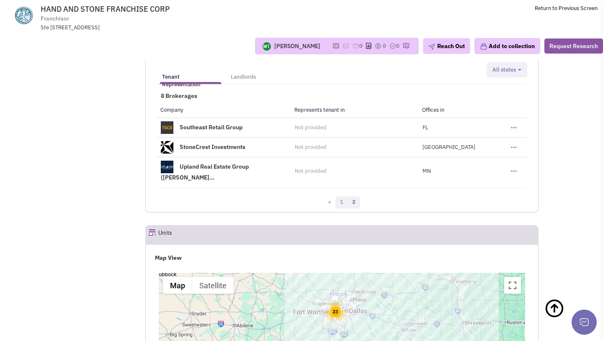
click at [339, 196] on link "1" at bounding box center [341, 202] width 13 height 13
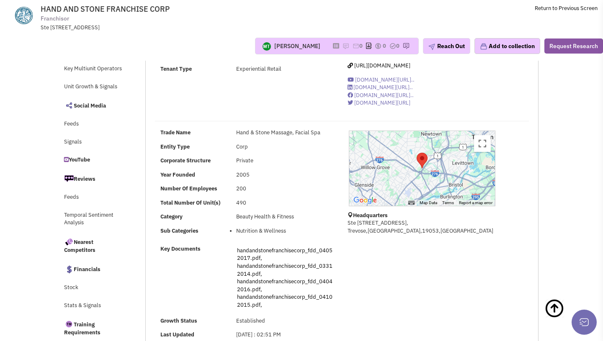
scroll to position [0, 0]
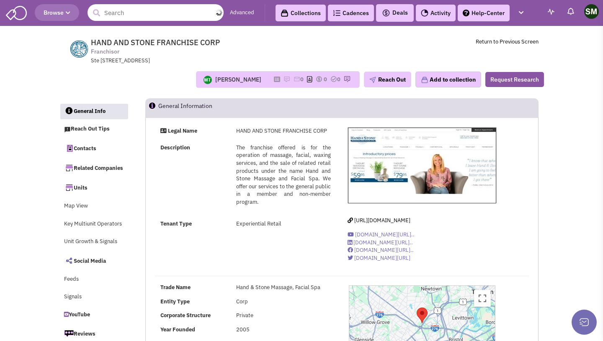
click at [139, 15] on input "text" at bounding box center [156, 12] width 136 height 17
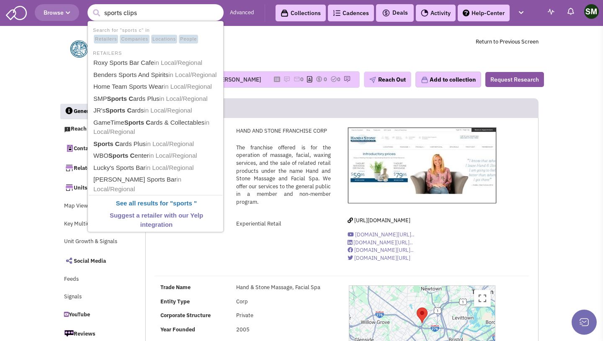
type input "sports clips"
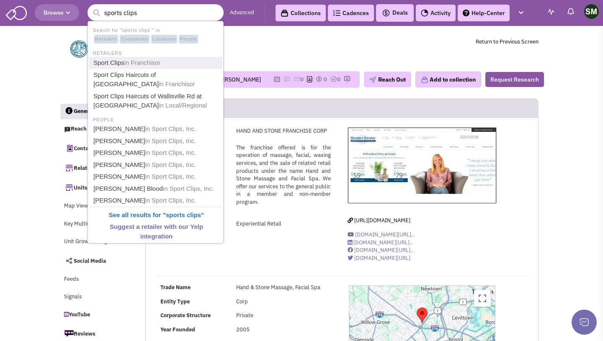
click at [145, 63] on span "in Franchisor" at bounding box center [142, 62] width 36 height 7
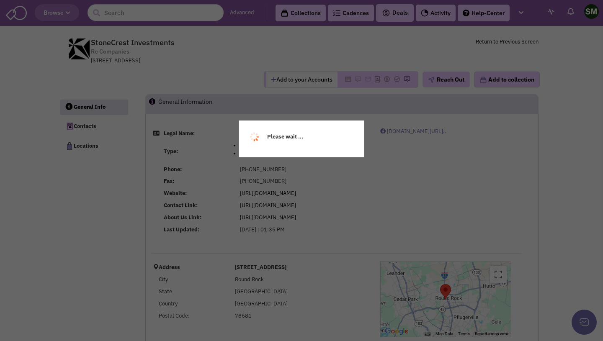
click at [405, 198] on div "Please wait ..." at bounding box center [301, 170] width 603 height 341
select select
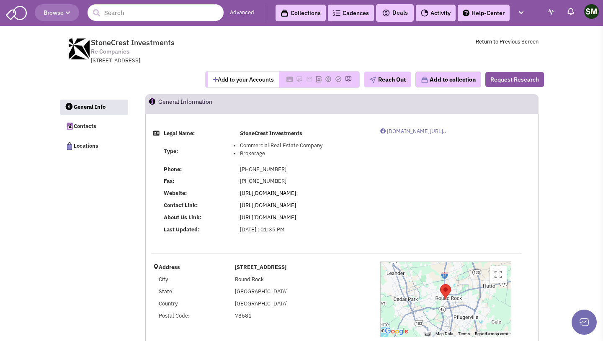
select select
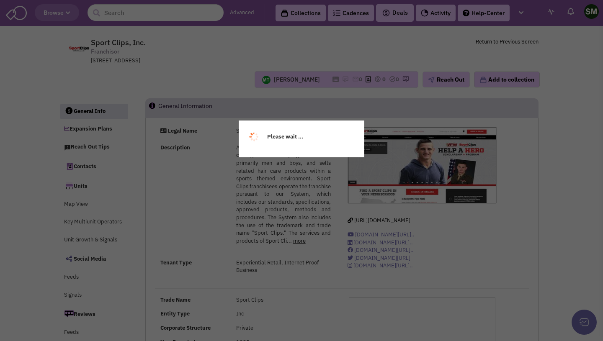
select select
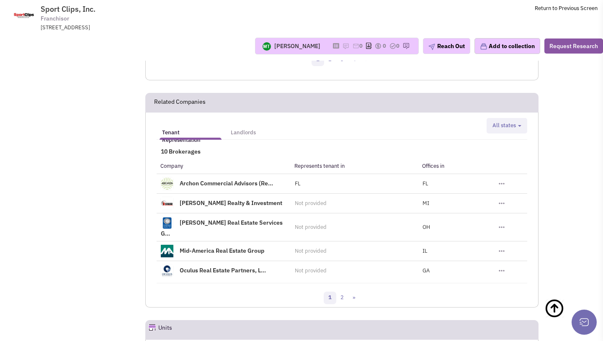
scroll to position [1052, 0]
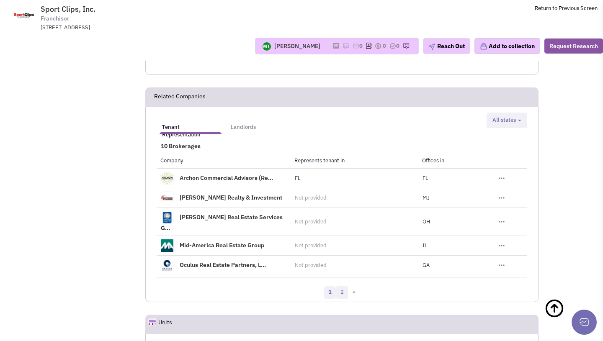
click at [340, 286] on link "2" at bounding box center [342, 292] width 13 height 13
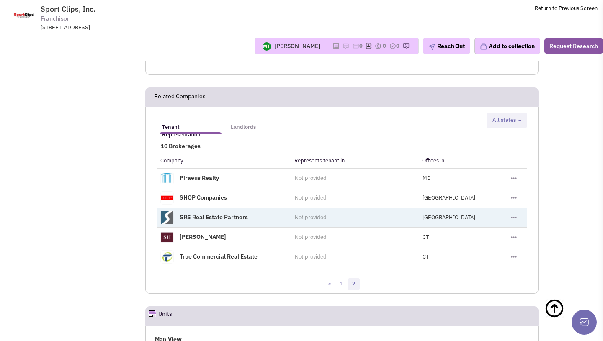
click at [236, 218] on link "SRS Real Estate Partners" at bounding box center [214, 218] width 68 height 8
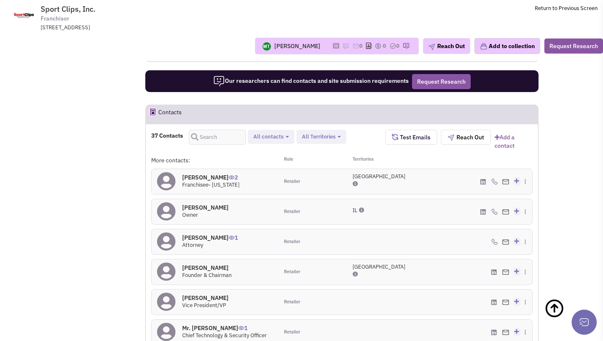
scroll to position [711, 0]
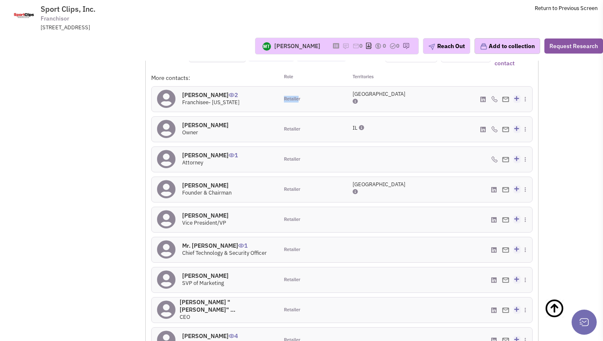
drag, startPoint x: 281, startPoint y: 98, endPoint x: 299, endPoint y: 103, distance: 18.9
click at [299, 98] on div "Retailer" at bounding box center [309, 99] width 63 height 25
click at [302, 113] on div "More contacts: Role Territories Matthew Olson 2 Franchisee- Texas Retailer TX" at bounding box center [341, 231] width 381 height 314
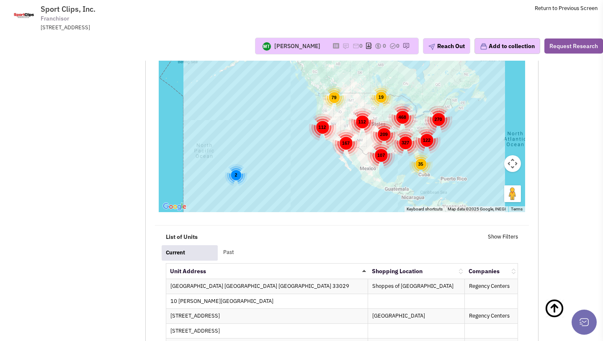
scroll to position [1392, 0]
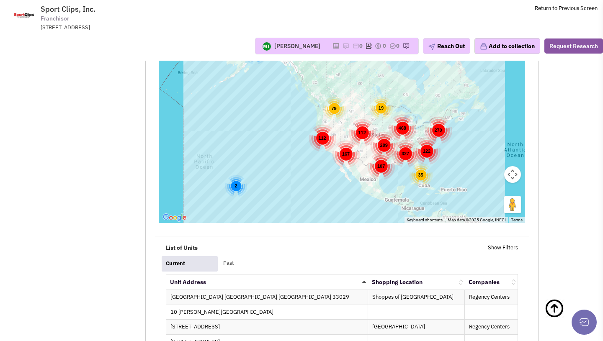
click at [381, 162] on div "107" at bounding box center [381, 166] width 28 height 28
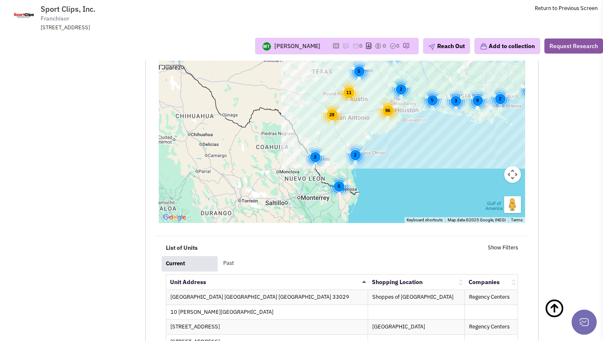
click at [361, 131] on div "8 2 9 3 9 2 5 2 3 2 2 6 4 3 96 103 2 5 28 2 2 8 5 3 3 11" at bounding box center [342, 118] width 366 height 209
click at [363, 120] on div "8 2 9 3 9 2 5 2 3 2 2 6 4 3 96 103 2 5 28 2 2 8 5 3 3 11" at bounding box center [342, 118] width 366 height 209
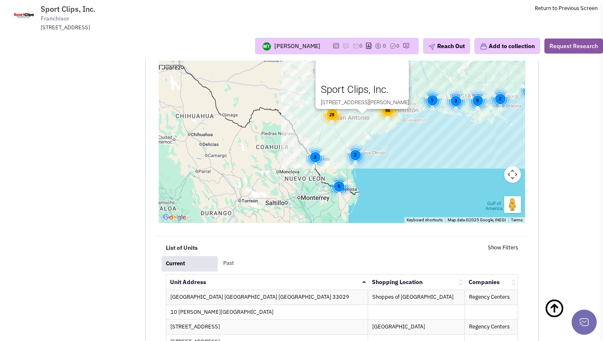
click at [381, 122] on div "8 2 9 3 9 2 5 2 3 2 2 6 4 3 96 103 2 5 28 2 2 8 5 3 3 11 Sport Clips, Inc. 8806…" at bounding box center [342, 118] width 366 height 209
click at [389, 110] on div "96" at bounding box center [387, 110] width 23 height 23
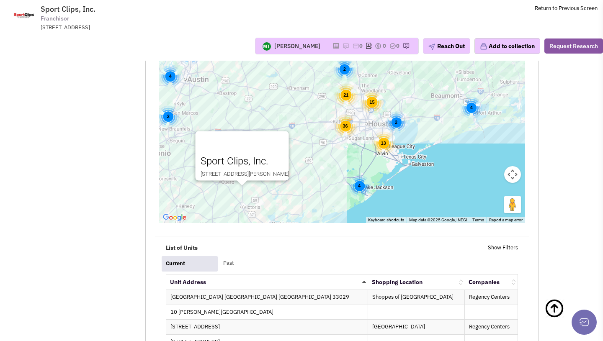
click at [344, 89] on div "21" at bounding box center [345, 94] width 23 height 23
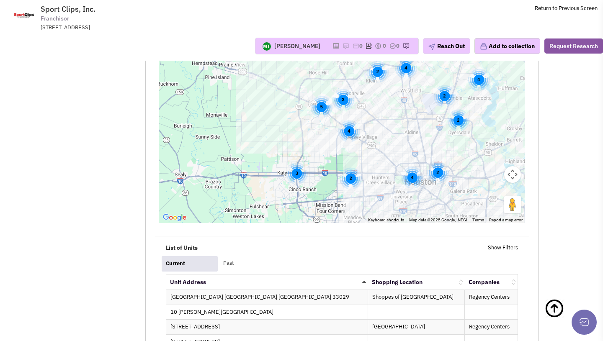
drag, startPoint x: 339, startPoint y: 139, endPoint x: 346, endPoint y: 77, distance: 62.4
click at [346, 77] on div "4 2 3 4 2 4 5 3 5 2 2 2 2 4 Sport Clips, Inc. 8806 N Navarro, Ste. 200 Victoria…" at bounding box center [342, 118] width 366 height 209
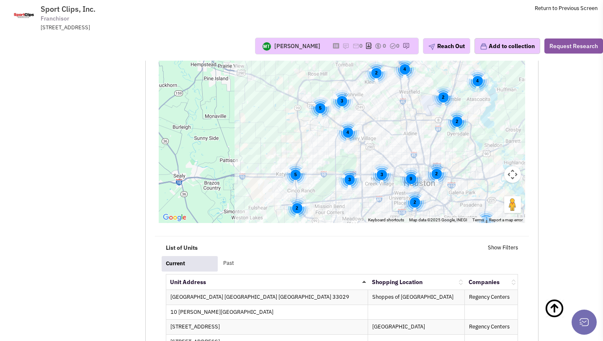
click at [296, 176] on div "5" at bounding box center [295, 175] width 22 height 22
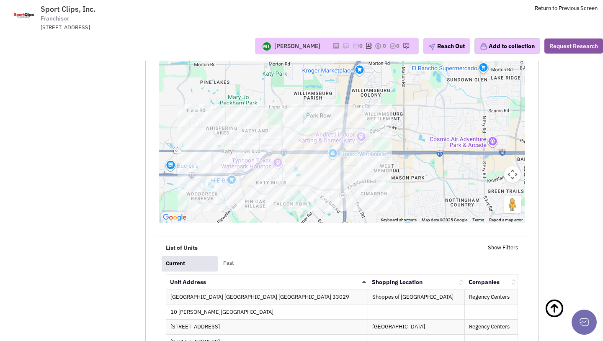
drag, startPoint x: 371, startPoint y: 92, endPoint x: 319, endPoint y: 180, distance: 102.8
click at [319, 181] on div "2 Sport Clips, Inc. 8806 N Navarro, Ste. 200 Victoria TX USA 77904" at bounding box center [342, 118] width 366 height 209
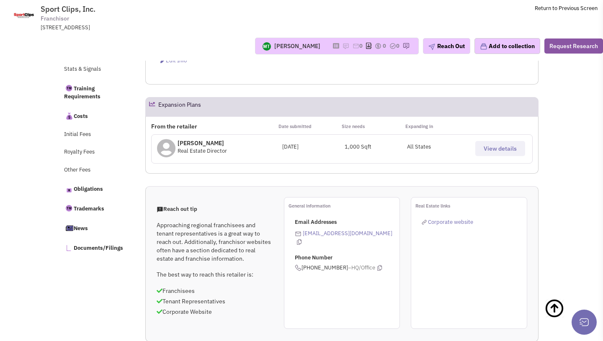
scroll to position [349, 0]
click at [476, 149] on button "View details" at bounding box center [500, 148] width 50 height 15
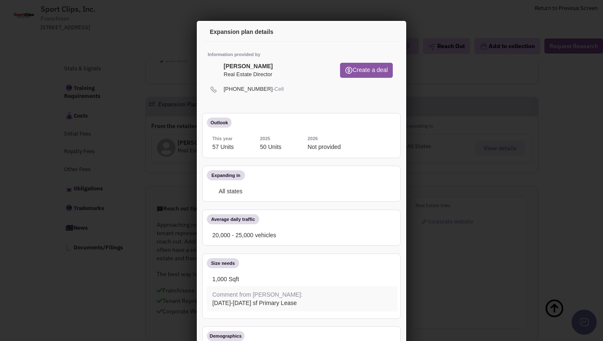
scroll to position [0, 0]
click at [382, 32] on icon at bounding box center [385, 33] width 18 height 20
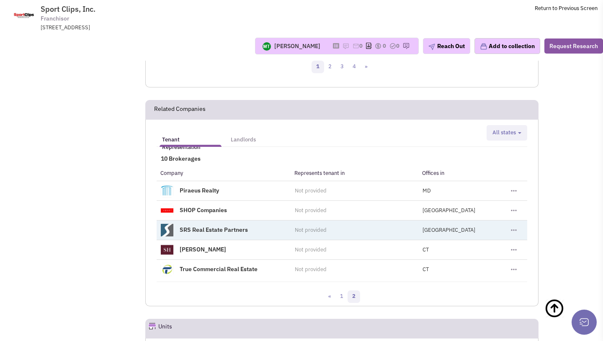
scroll to position [1041, 0]
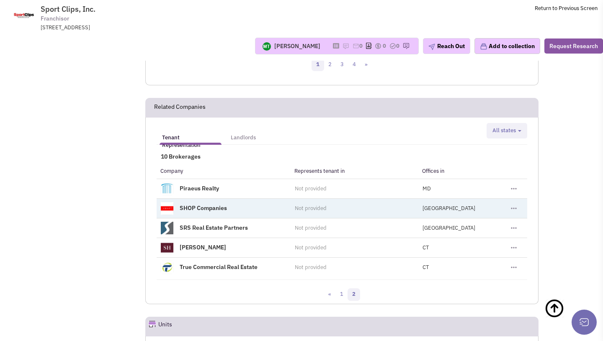
click at [219, 208] on link "SHOP Companies" at bounding box center [203, 208] width 47 height 8
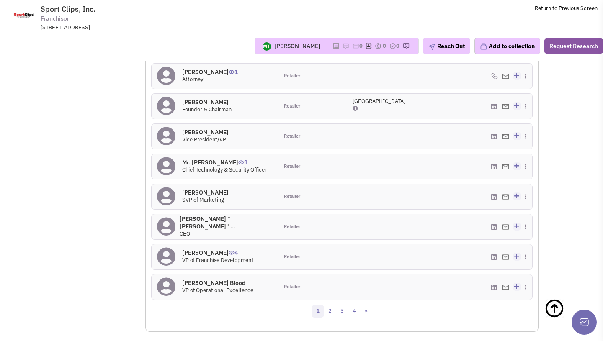
scroll to position [795, 0]
drag, startPoint x: 247, startPoint y: 187, endPoint x: 265, endPoint y: 263, distance: 78.1
click at [265, 263] on div "More contacts: Role Territories Matthew Olson 2 Franchisee- Texas Retailer TX" at bounding box center [341, 147] width 381 height 314
click at [265, 263] on div "Mr. Jean Booth 4 VP of Franchise Development" at bounding box center [215, 256] width 127 height 25
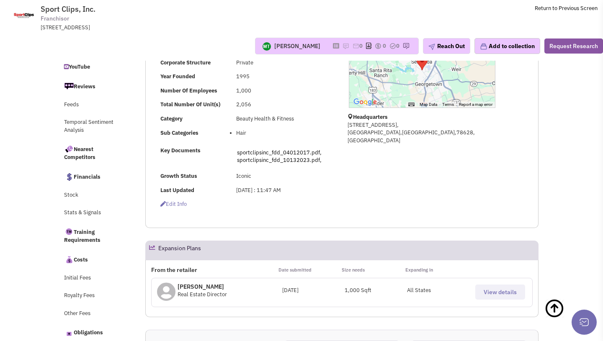
scroll to position [0, 0]
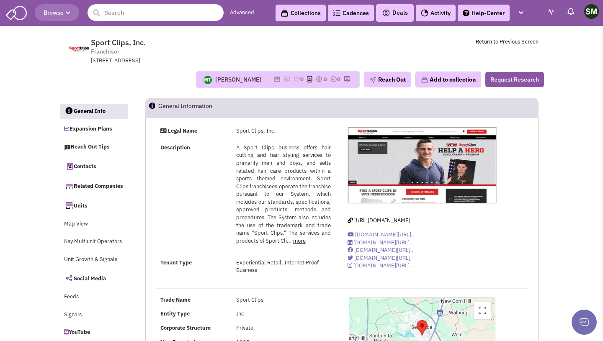
click at [116, 17] on input "text" at bounding box center [156, 12] width 136 height 17
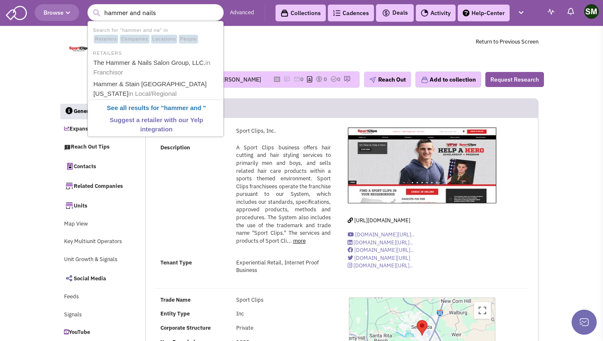
type input "hammer and nails"
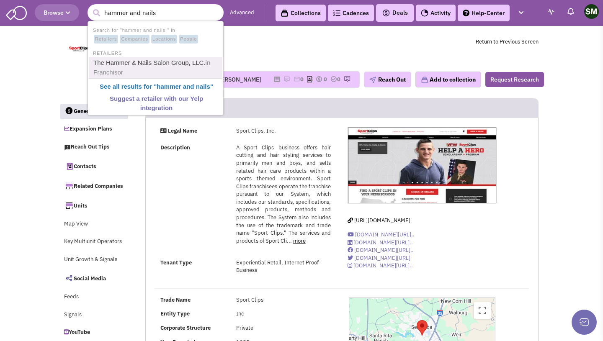
click at [131, 68] on link "The Hammer & Nails Salon Group, LLC. in Franchisor" at bounding box center [156, 67] width 131 height 21
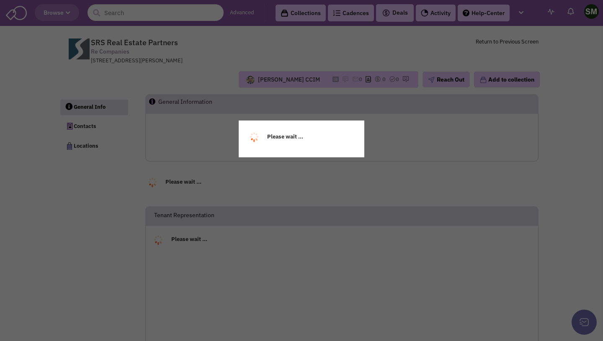
select select
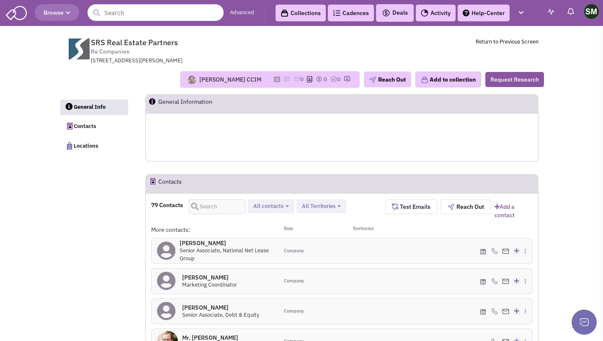
select select
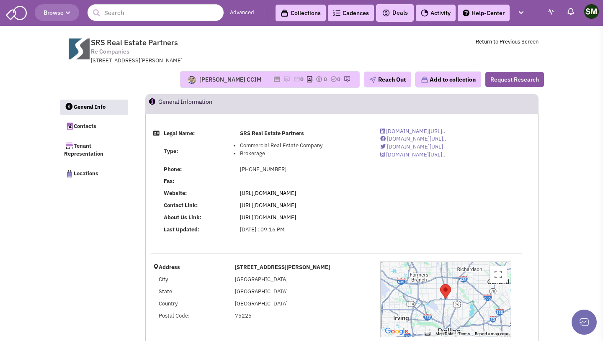
select select
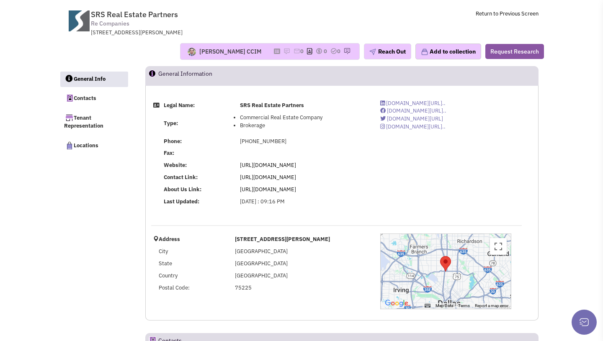
select select
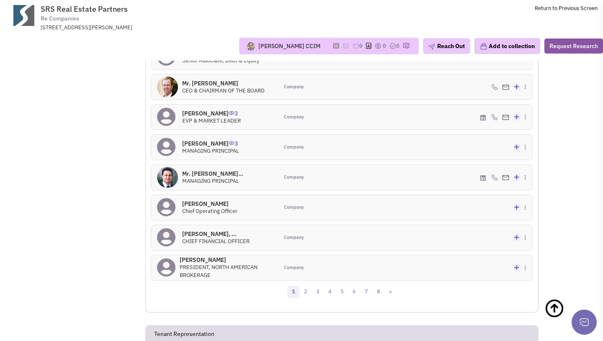
scroll to position [383, 0]
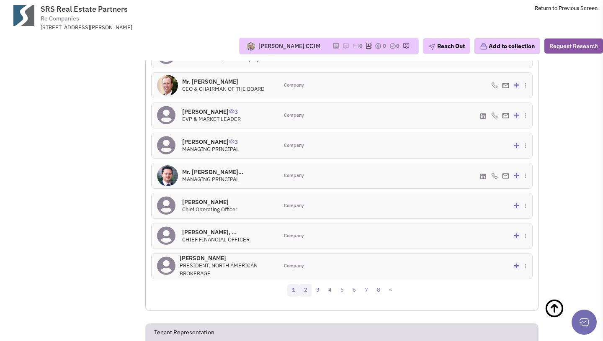
click at [302, 290] on link "2" at bounding box center [305, 290] width 13 height 13
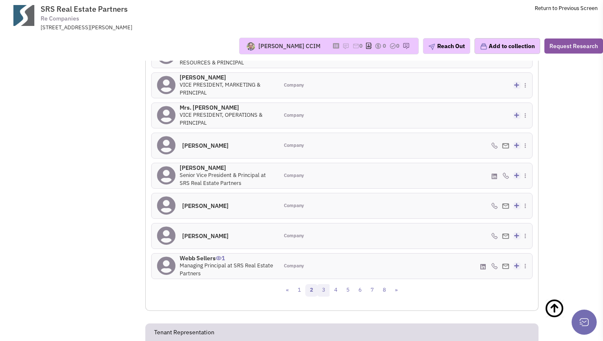
click at [325, 291] on link "3" at bounding box center [323, 290] width 13 height 13
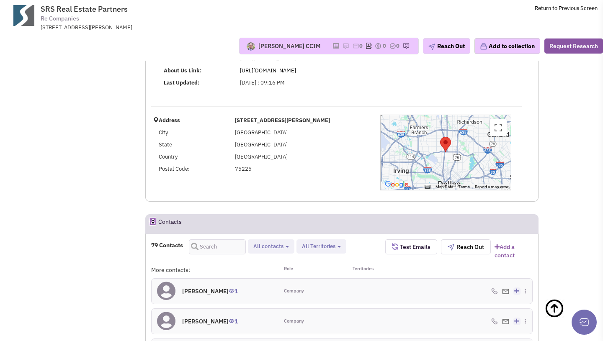
scroll to position [78, 0]
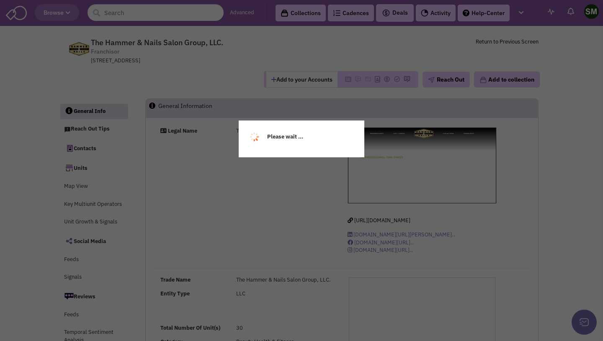
select select
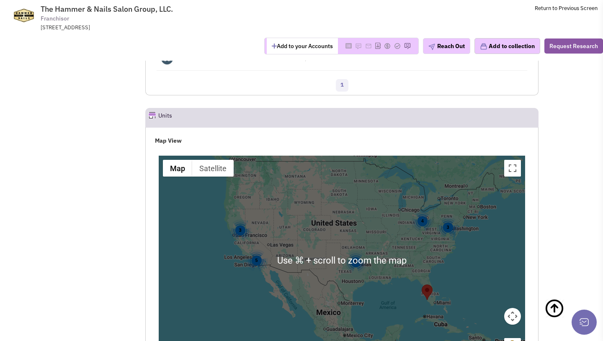
scroll to position [922, 0]
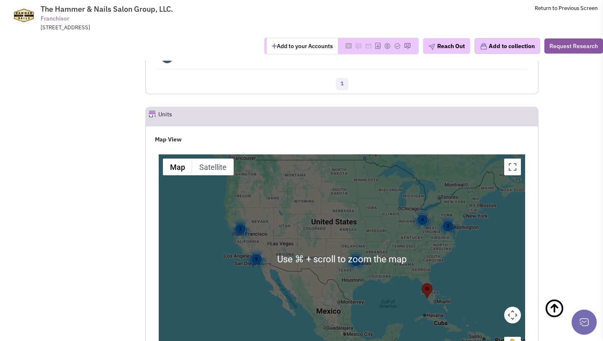
click at [356, 272] on div "2" at bounding box center [356, 261] width 22 height 22
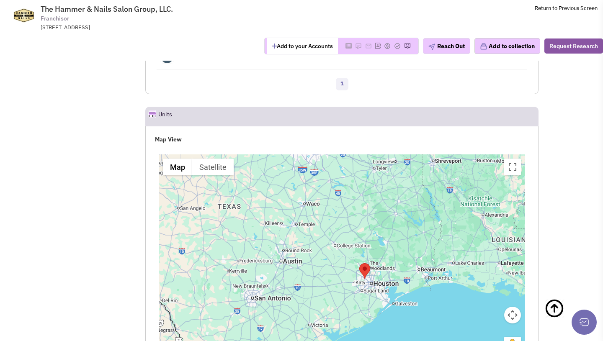
drag, startPoint x: 374, startPoint y: 305, endPoint x: 371, endPoint y: 250, distance: 55.3
click at [371, 250] on div at bounding box center [342, 259] width 366 height 209
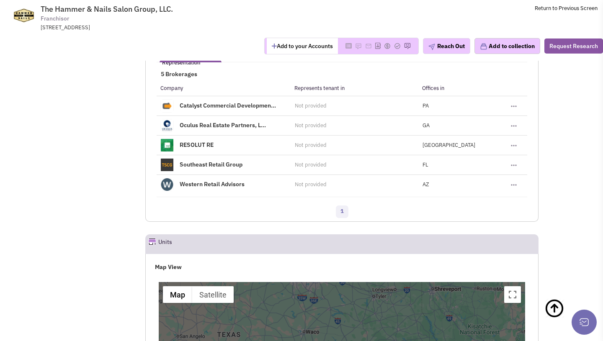
scroll to position [789, 0]
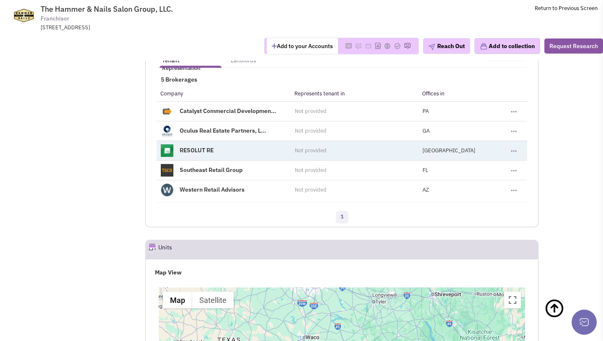
click at [204, 154] on link "RESOLUT RE" at bounding box center [197, 151] width 34 height 8
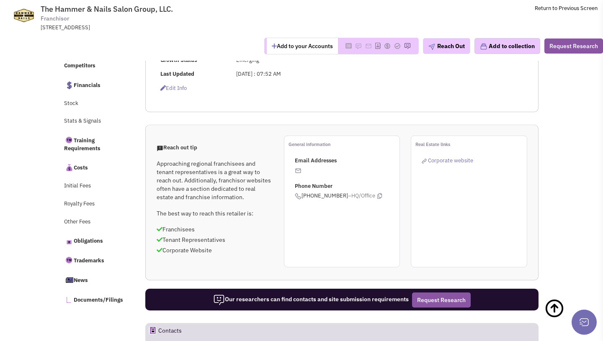
scroll to position [0, 0]
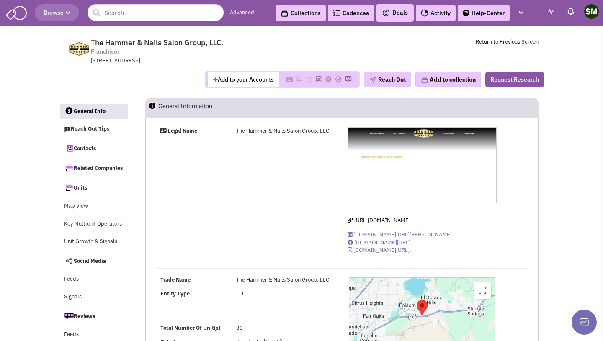
click at [149, 25] on header "Browse Advanced Collections Cadences 0 Deals" at bounding box center [301, 13] width 603 height 26
click at [142, 12] on input "text" at bounding box center [156, 12] width 136 height 17
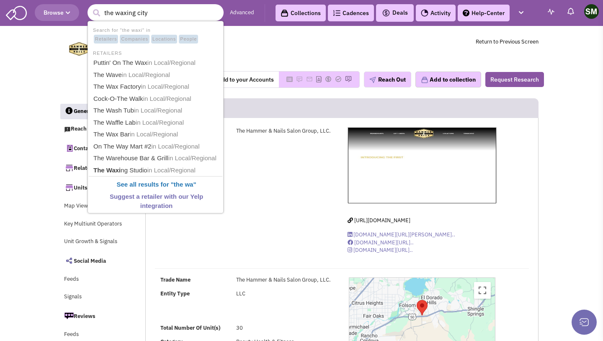
type input "the waxing city"
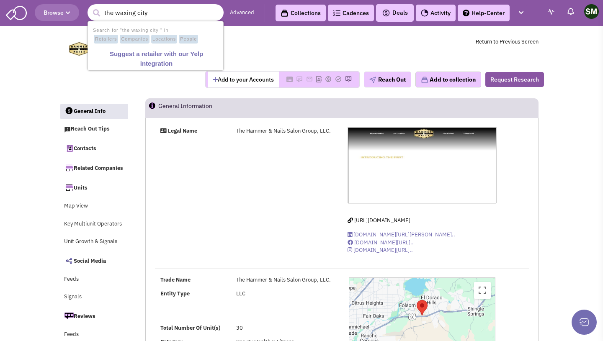
drag, startPoint x: 168, startPoint y: 19, endPoint x: 93, endPoint y: 5, distance: 76.6
click at [93, 5] on input "the waxing city" at bounding box center [156, 12] width 136 height 17
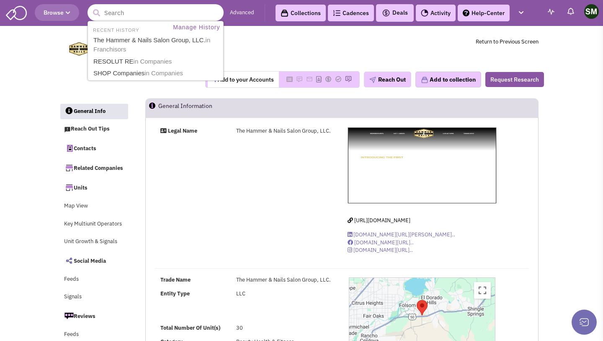
click at [111, 6] on input "text" at bounding box center [156, 12] width 136 height 17
click at [112, 16] on input "text" at bounding box center [156, 12] width 136 height 17
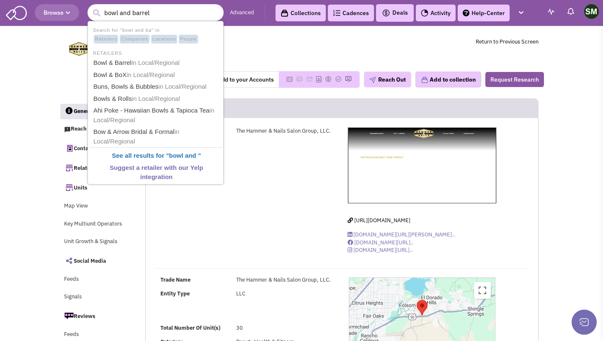
type input "bowl and barrel"
click at [90, 7] on button "submit" at bounding box center [96, 13] width 13 height 13
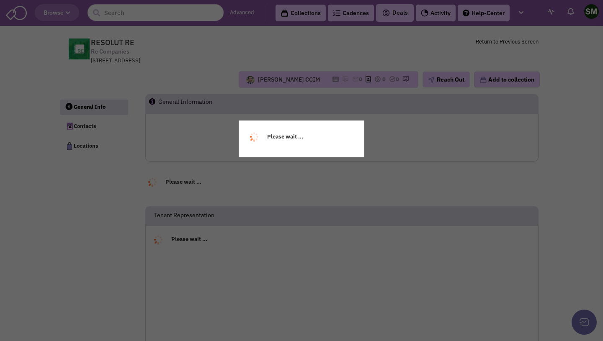
select select
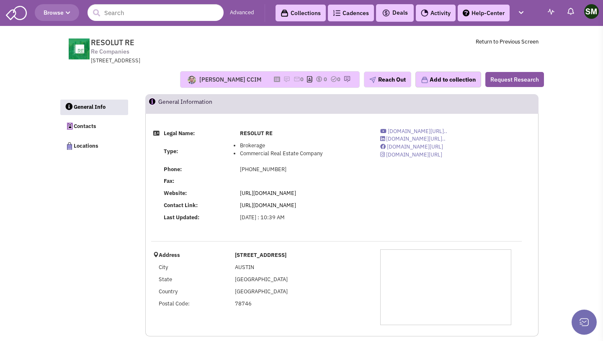
select select
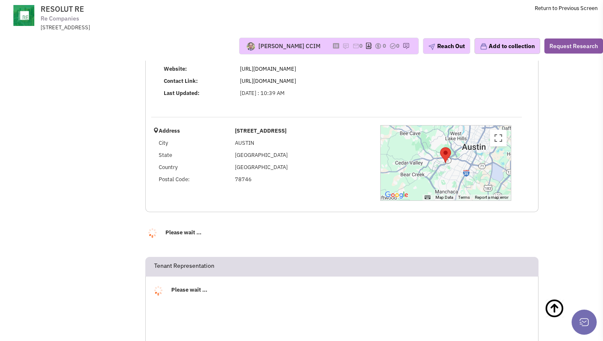
select select
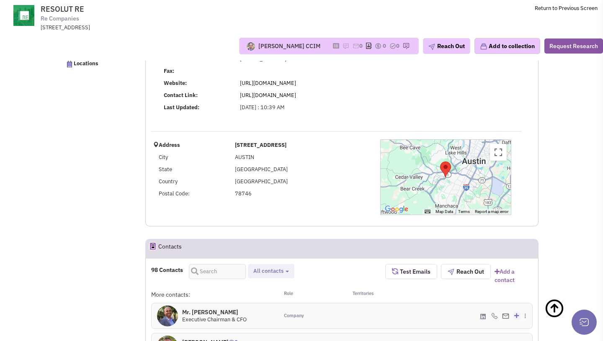
select select
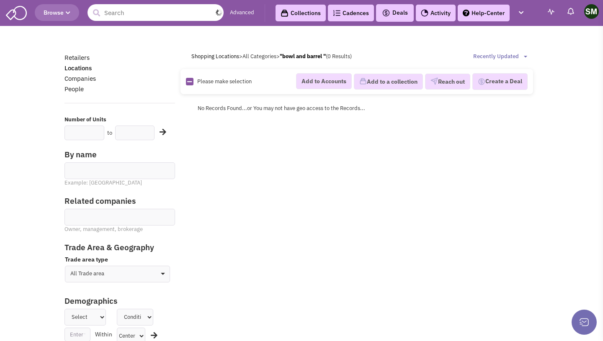
click at [160, 15] on input "text" at bounding box center [156, 12] width 136 height 17
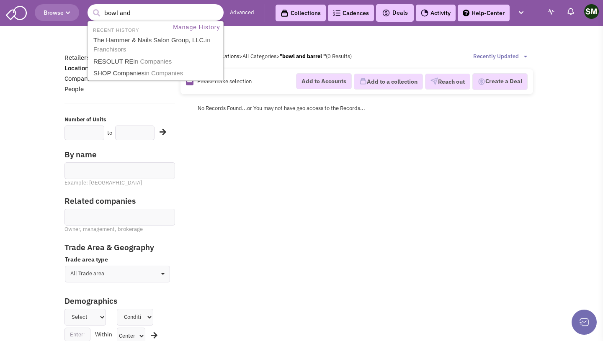
type input "bowl and"
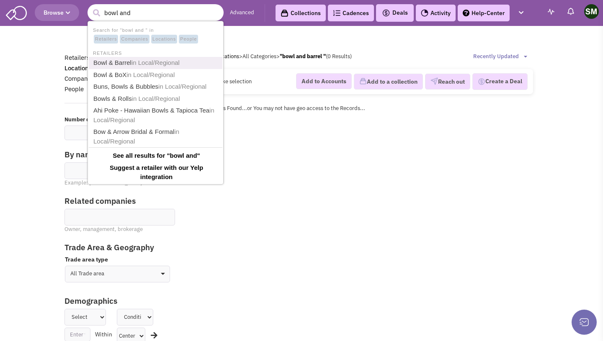
click at [175, 66] on span "in Local/Regional" at bounding box center [155, 62] width 48 height 7
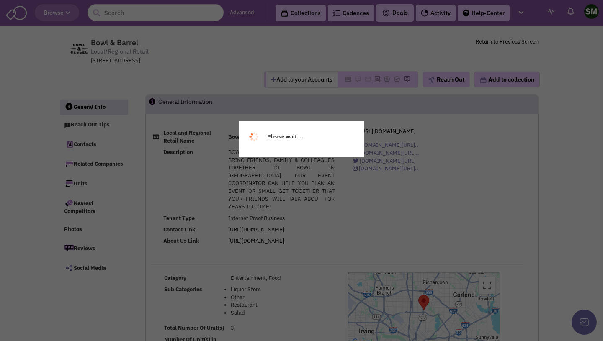
select select
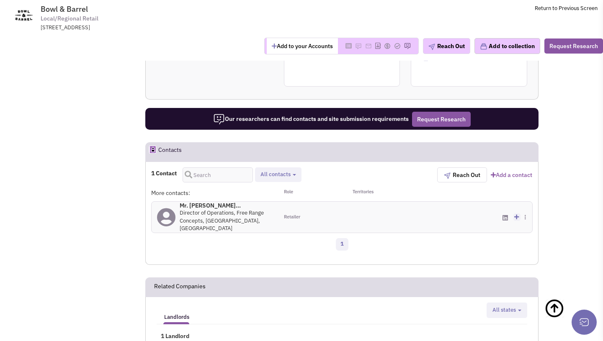
scroll to position [420, 0]
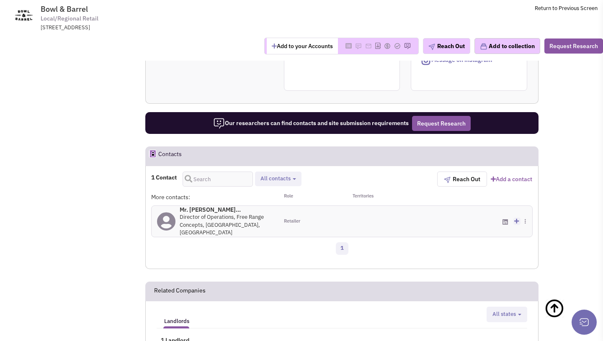
drag, startPoint x: 179, startPoint y: 208, endPoint x: 262, endPoint y: 208, distance: 82.9
click at [262, 208] on h4 "Mr. [PERSON_NAME]... 0" at bounding box center [226, 210] width 93 height 8
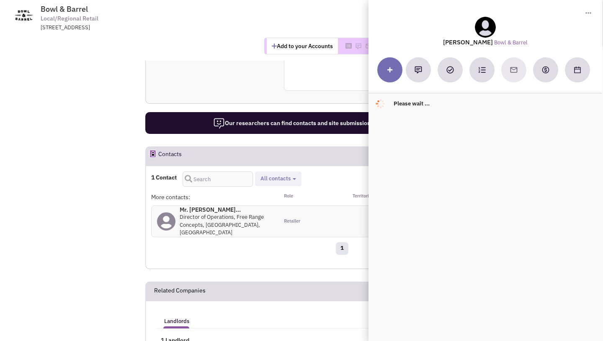
click at [250, 193] on div "More contacts:" at bounding box center [214, 197] width 127 height 8
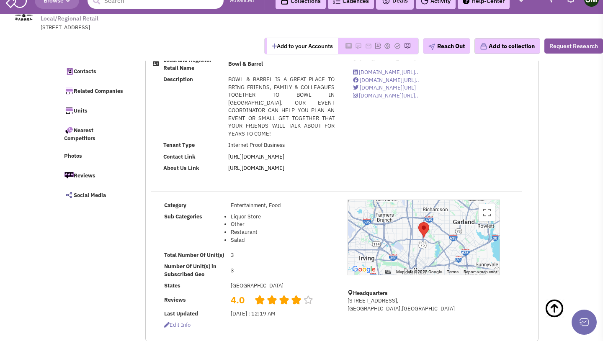
scroll to position [0, 0]
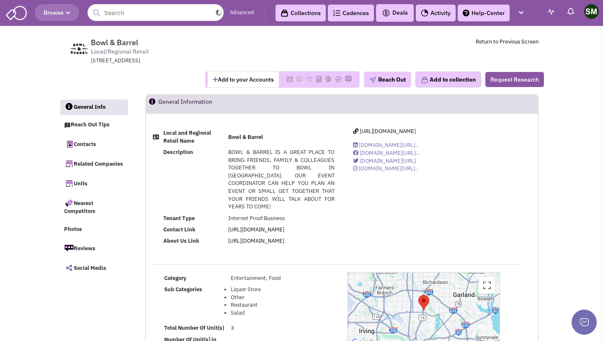
click at [114, 15] on input "text" at bounding box center [156, 12] width 136 height 17
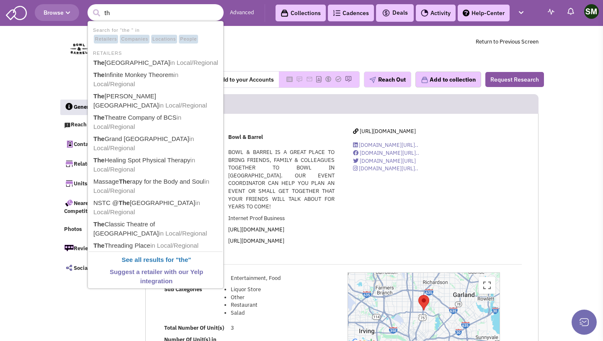
type input "t"
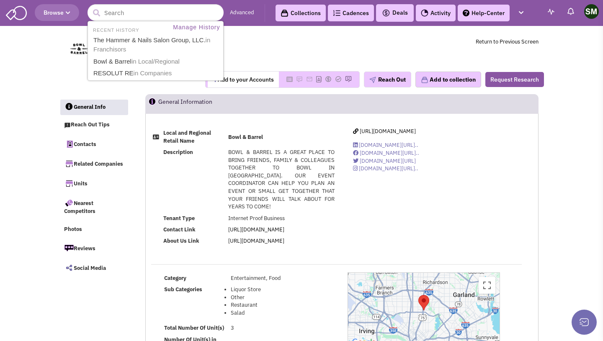
click at [132, 157] on ul "General Info Expansion Plans Reach Out Tips Contacts Related Companies Units Ne…" at bounding box center [96, 187] width 75 height 181
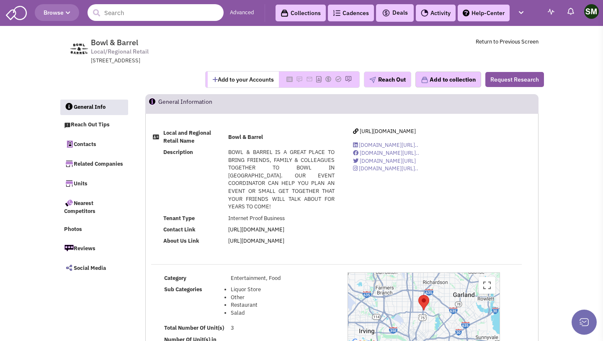
click at [162, 13] on input "text" at bounding box center [156, 12] width 136 height 17
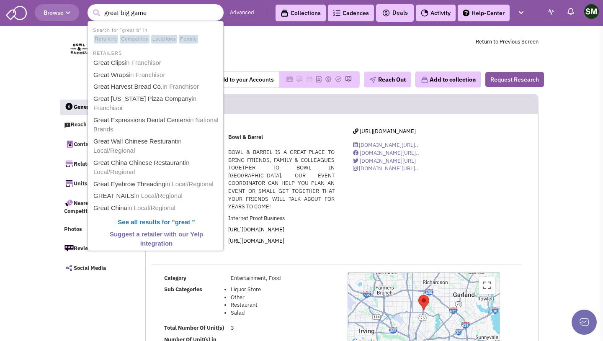
type input "great big game"
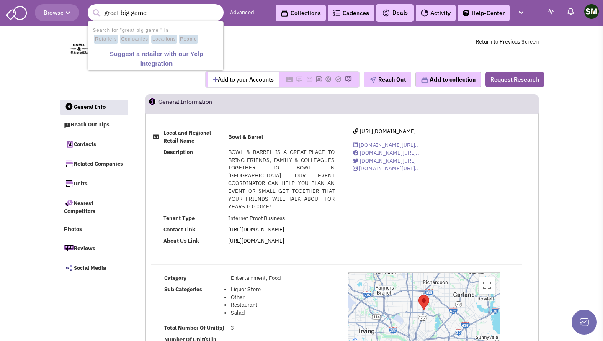
drag, startPoint x: 161, startPoint y: 15, endPoint x: 88, endPoint y: 15, distance: 72.5
click at [88, 15] on input "great big game" at bounding box center [156, 12] width 136 height 17
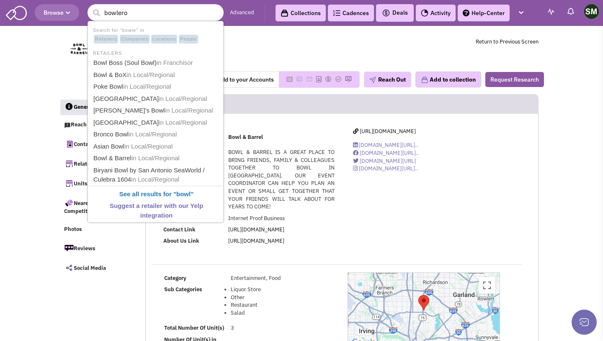
type input "bowlero"
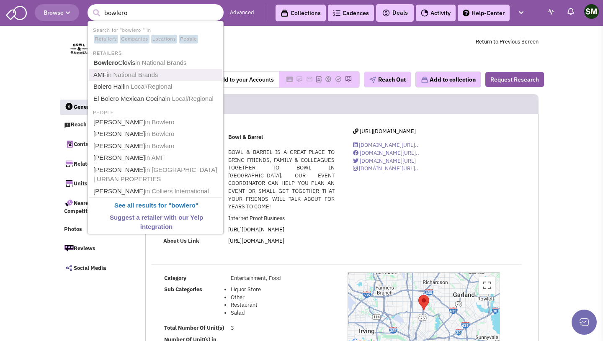
click at [158, 74] on span "in National Brands" at bounding box center [133, 74] width 52 height 7
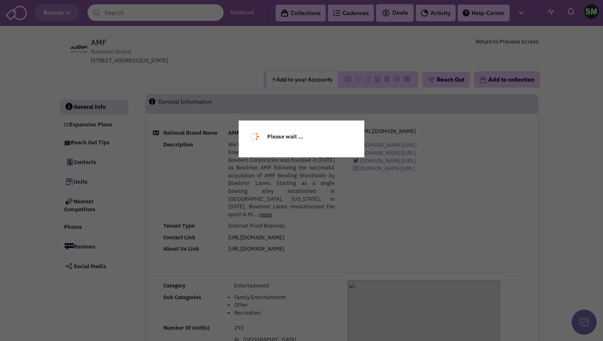
select select
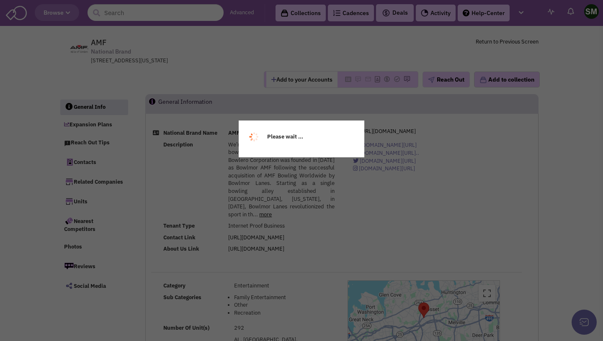
click at [256, 193] on div "Please wait ..." at bounding box center [301, 170] width 603 height 341
select select
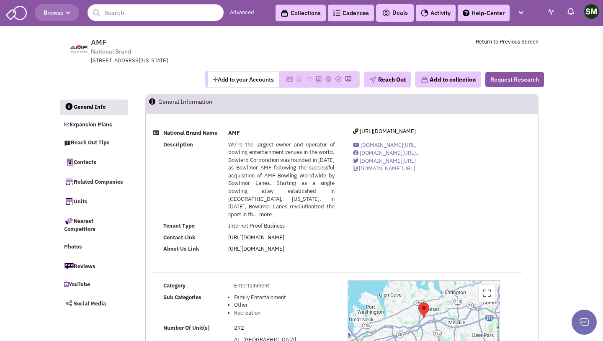
click at [285, 171] on span "We’re the largest owner and operator of bowling entertainment venues in the wor…" at bounding box center [281, 179] width 106 height 77
click at [168, 13] on input "text" at bounding box center [156, 12] width 136 height 17
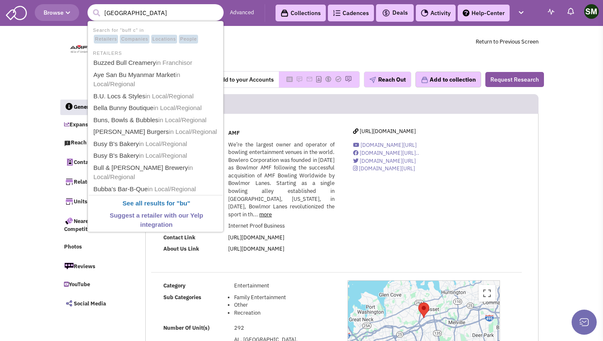
type input "buff city"
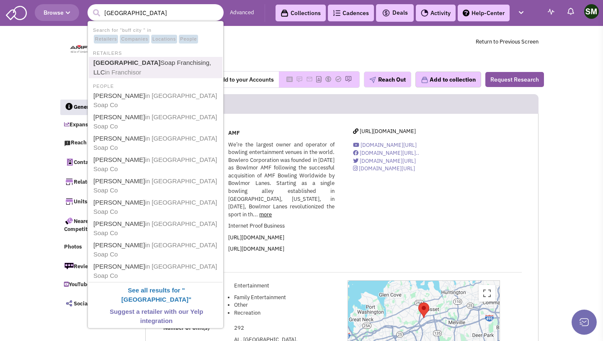
click at [184, 77] on link "Buff City Soap Franchising, LLC in Franchisor" at bounding box center [156, 67] width 131 height 21
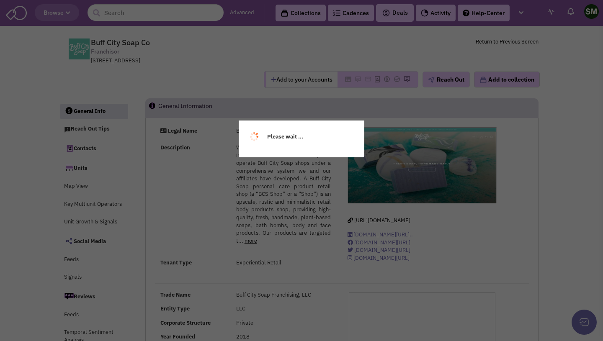
select select
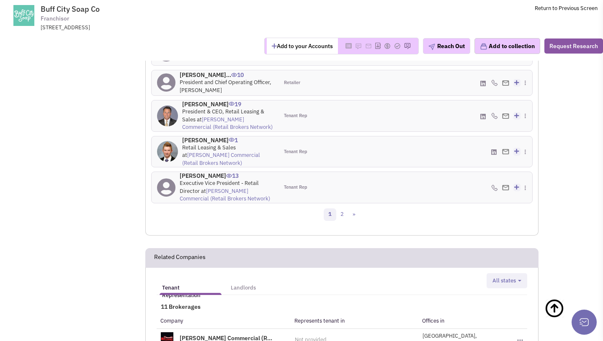
scroll to position [800, 0]
click at [342, 213] on link "2" at bounding box center [342, 213] width 13 height 13
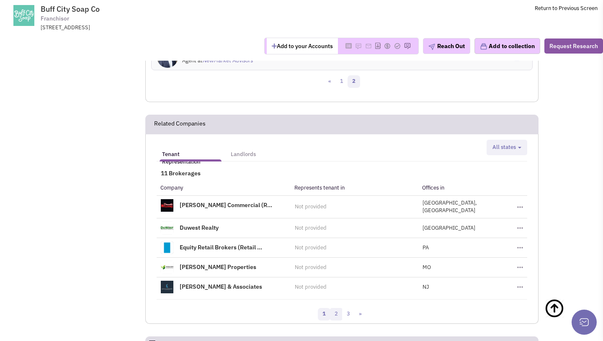
click at [338, 311] on link "2" at bounding box center [336, 314] width 13 height 13
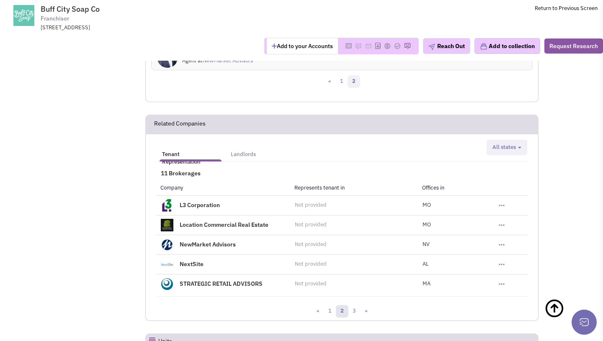
click at [345, 309] on link "2" at bounding box center [342, 311] width 13 height 13
click at [354, 310] on link "3" at bounding box center [354, 311] width 13 height 13
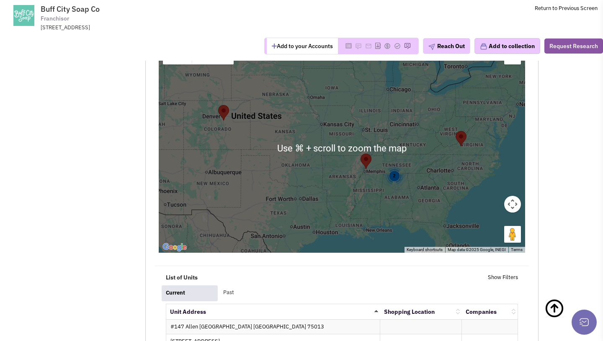
scroll to position [1076, 0]
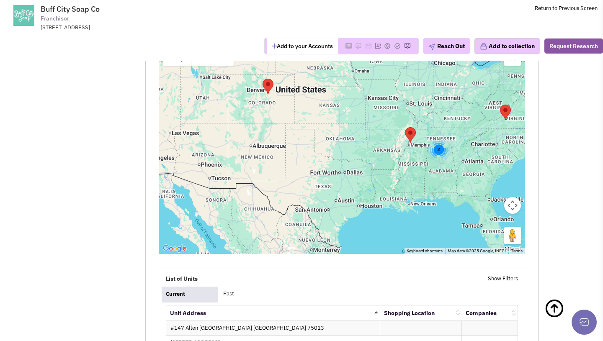
drag, startPoint x: 315, startPoint y: 228, endPoint x: 360, endPoint y: 198, distance: 53.8
click at [360, 198] on div "2" at bounding box center [342, 149] width 366 height 209
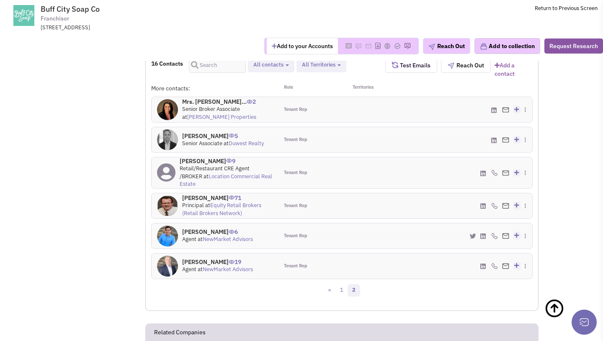
scroll to position [588, 0]
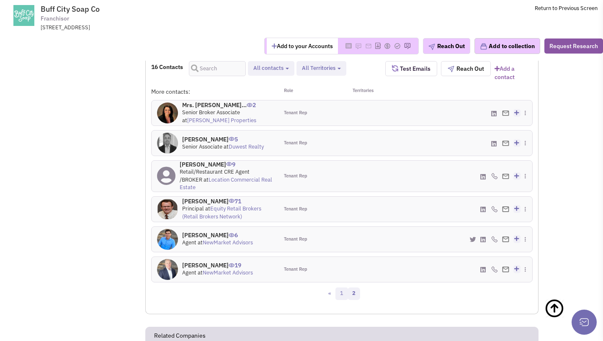
click at [342, 294] on link "1" at bounding box center [341, 294] width 13 height 13
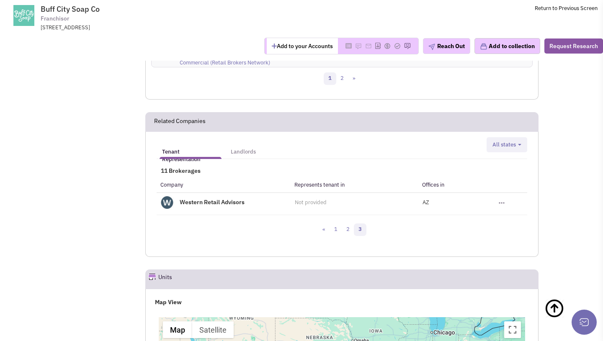
scroll to position [936, 0]
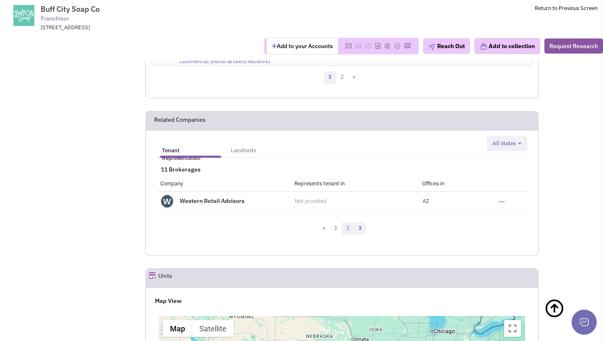
click at [343, 226] on link "2" at bounding box center [348, 228] width 13 height 13
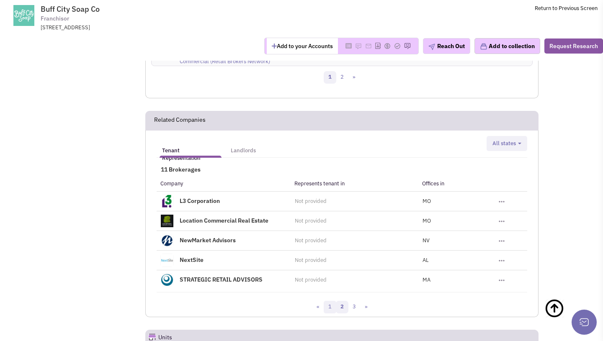
click at [329, 310] on link "1" at bounding box center [330, 307] width 13 height 13
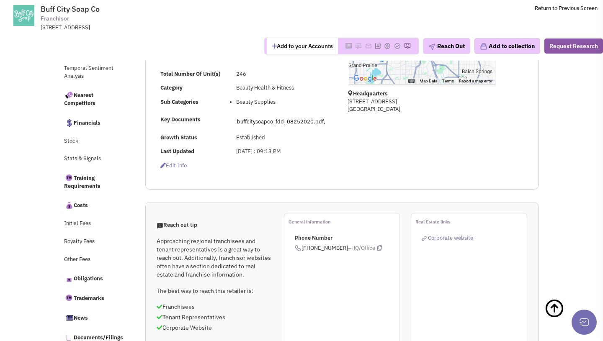
scroll to position [0, 0]
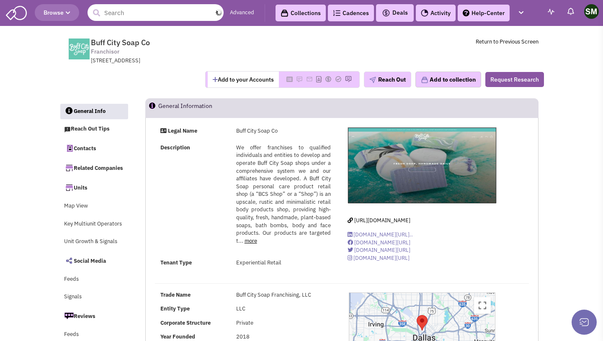
click at [129, 13] on input "text" at bounding box center [156, 12] width 136 height 17
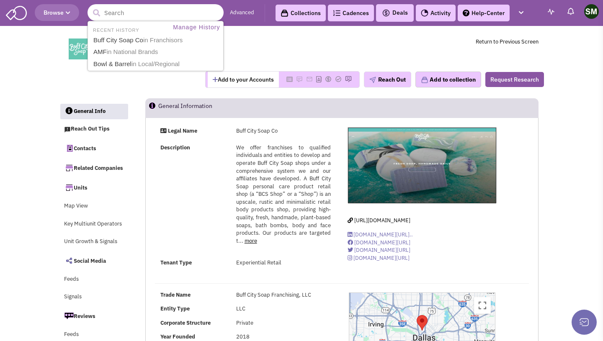
type input "g"
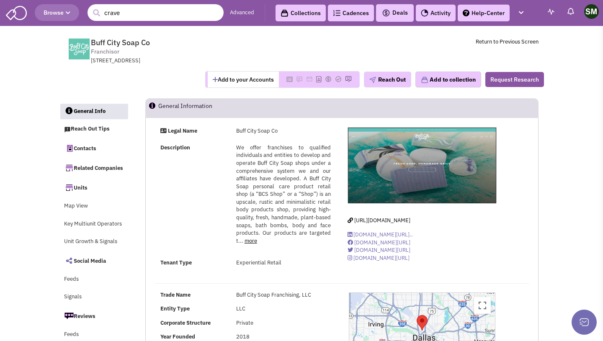
drag, startPoint x: 126, startPoint y: 16, endPoint x: 100, endPoint y: 16, distance: 26.4
click at [100, 16] on form "11 results are available, use up and down arrow keys to navigate. crave" at bounding box center [156, 12] width 136 height 17
type input "nike"
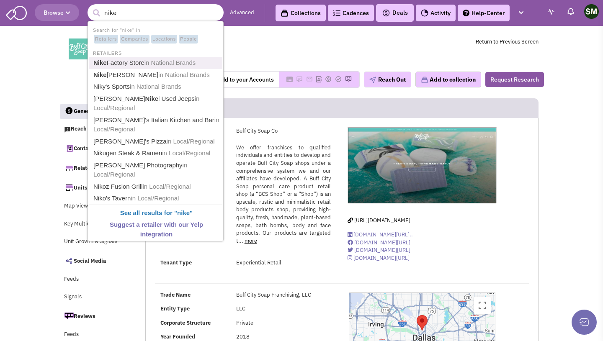
click at [173, 63] on span "in National Brands" at bounding box center [170, 62] width 52 height 7
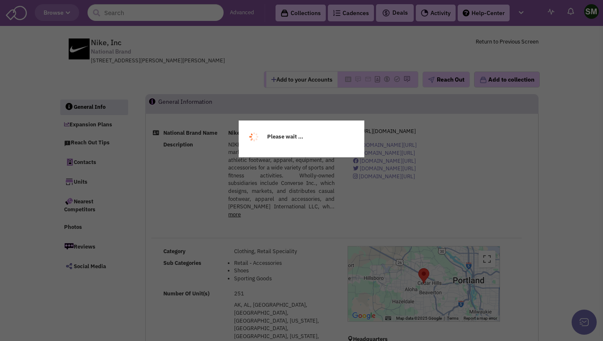
select select
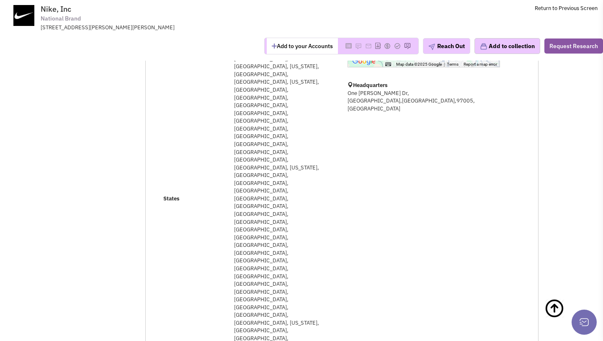
select select
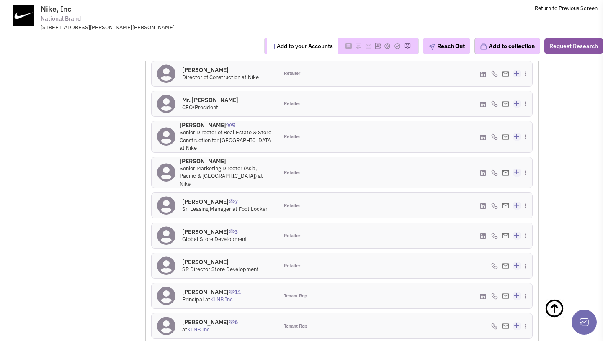
scroll to position [943, 0]
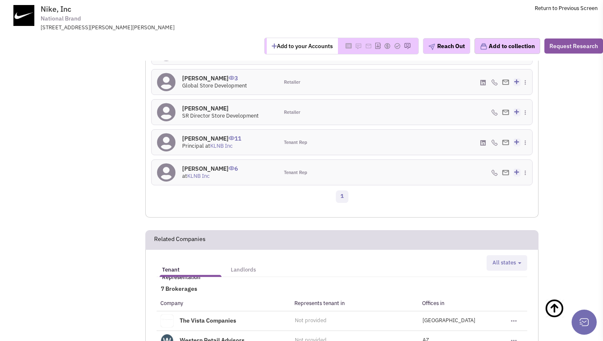
scroll to position [1097, 0]
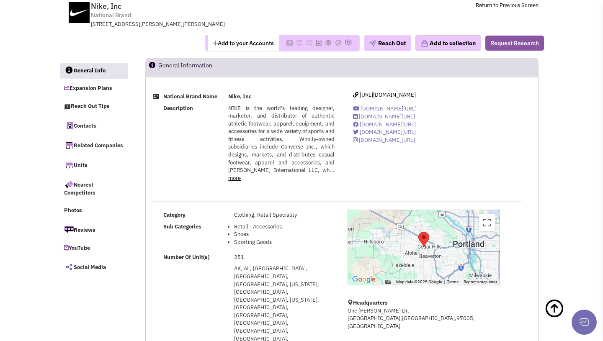
scroll to position [0, 0]
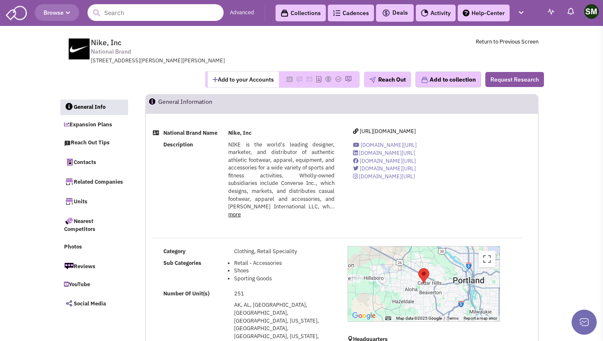
click at [175, 19] on input "text" at bounding box center [156, 12] width 136 height 17
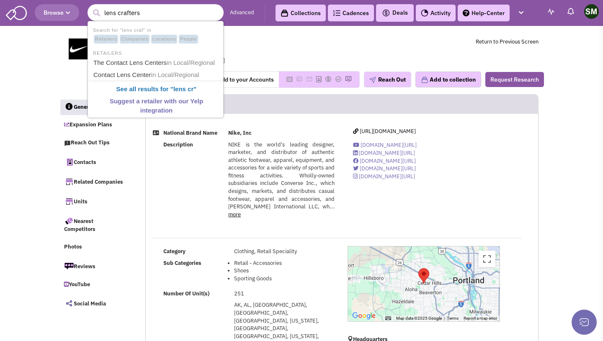
type input "lens crafters"
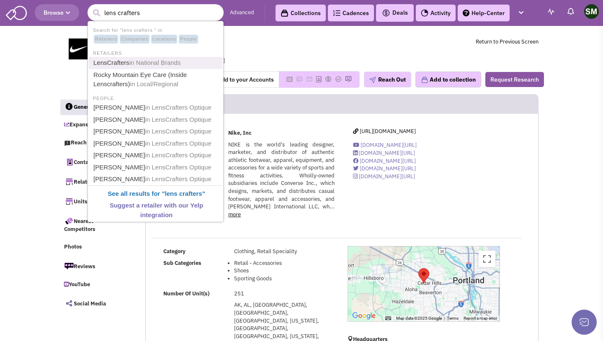
click at [139, 64] on span "in National Brands" at bounding box center [155, 62] width 52 height 7
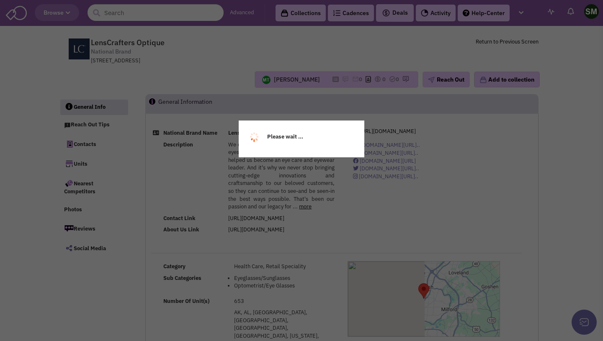
select select
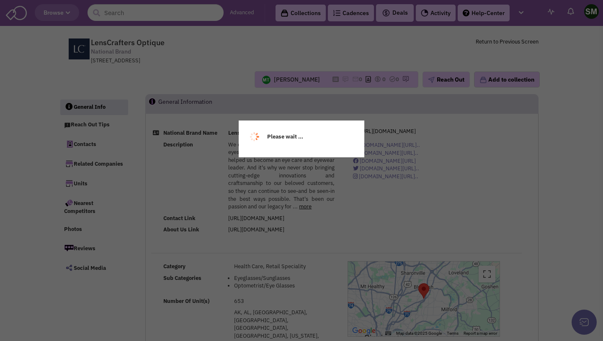
select select
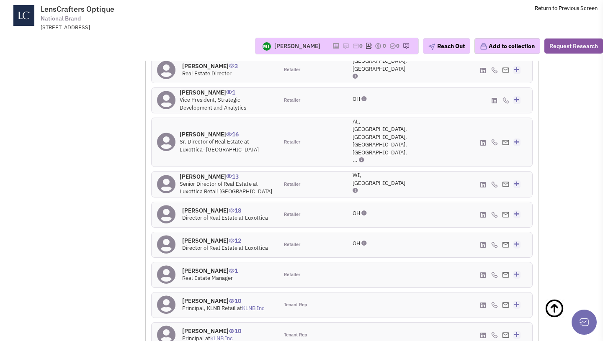
scroll to position [877, 0]
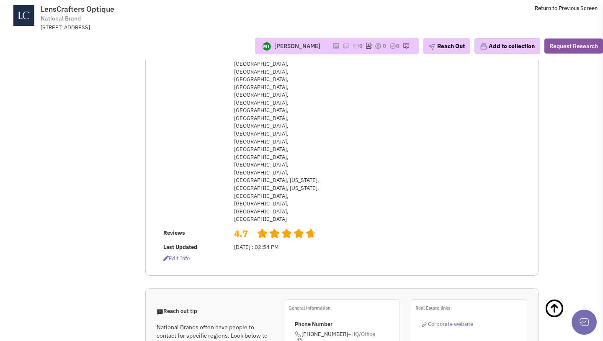
scroll to position [0, 0]
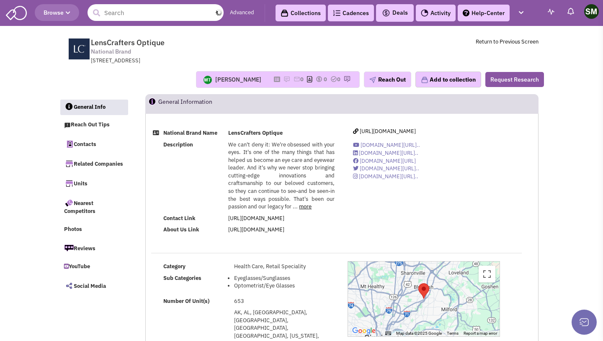
click at [144, 19] on input "text" at bounding box center [156, 12] width 136 height 17
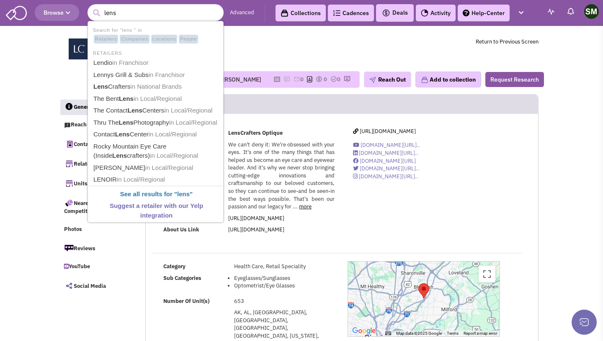
type input "lensc"
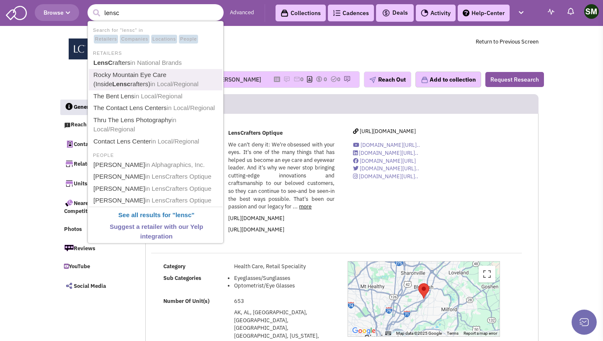
click at [179, 82] on span "in Local/Regional" at bounding box center [174, 83] width 48 height 7
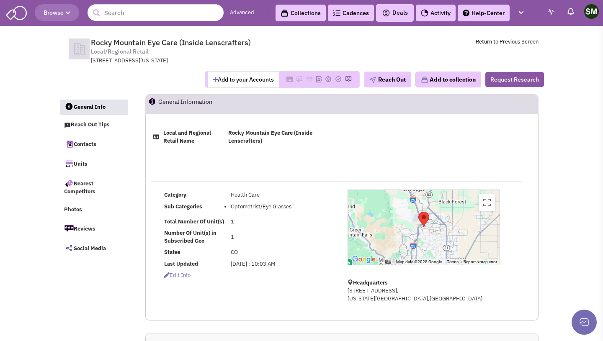
select select
click at [132, 13] on input "text" at bounding box center [156, 12] width 136 height 17
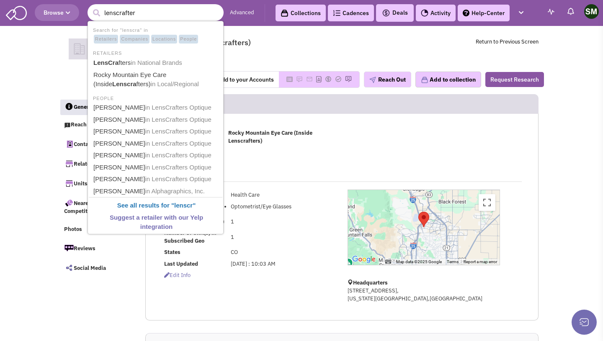
type input "lenscrafters"
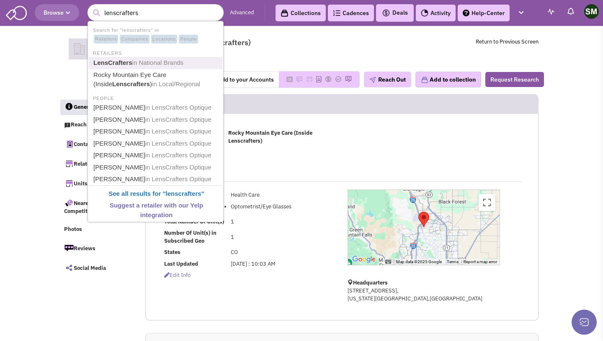
click at [164, 65] on span "in National Brands" at bounding box center [158, 62] width 52 height 7
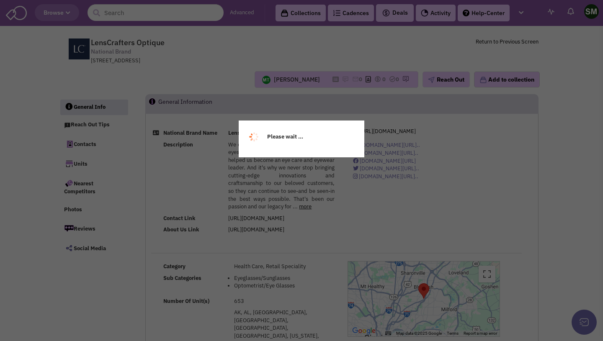
select select
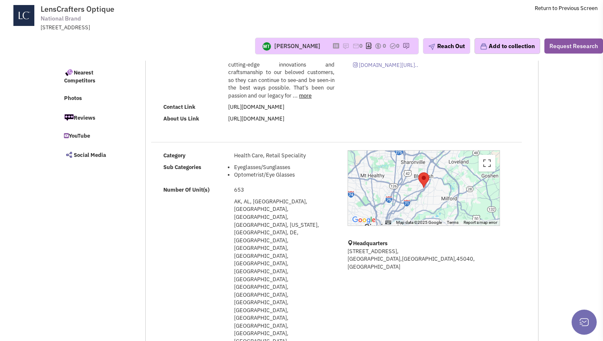
select select
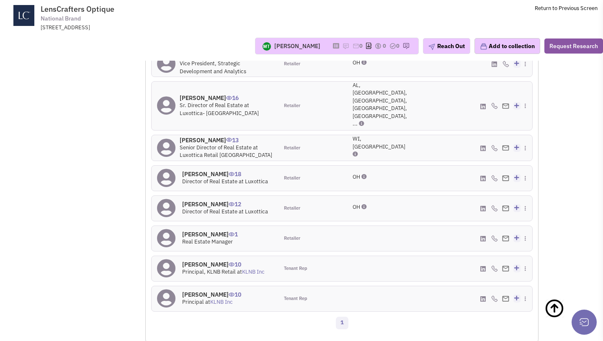
scroll to position [916, 0]
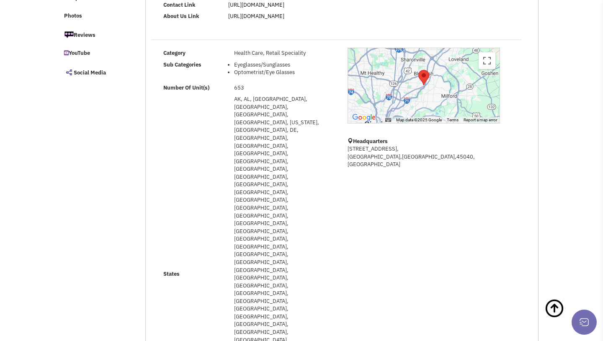
scroll to position [0, 0]
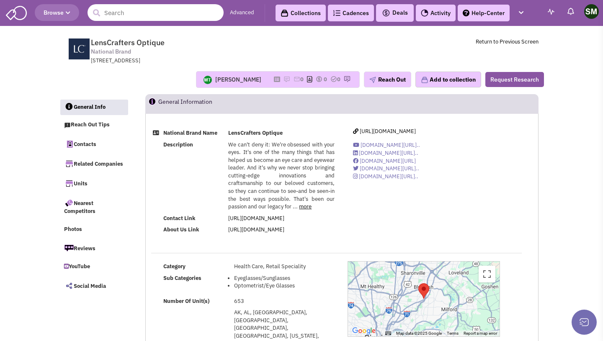
click at [116, 19] on input "text" at bounding box center [156, 12] width 136 height 17
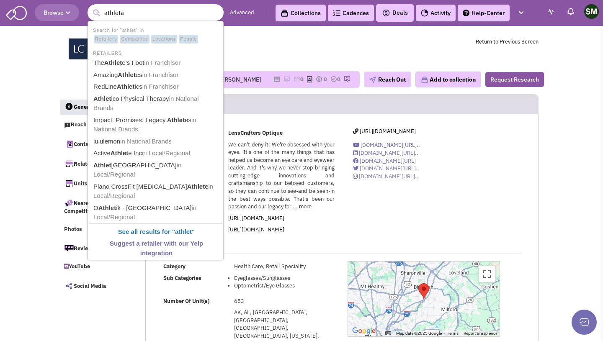
type input "athleta"
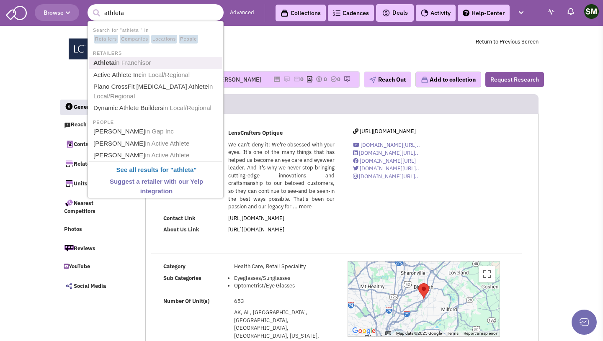
click at [143, 64] on span "in Franchisor" at bounding box center [133, 62] width 36 height 7
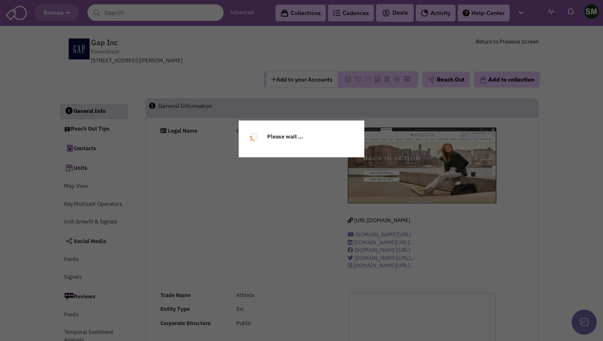
select select
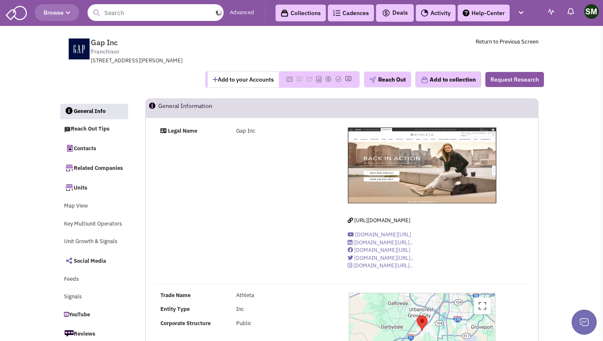
click at [144, 18] on input "text" at bounding box center [156, 12] width 136 height 17
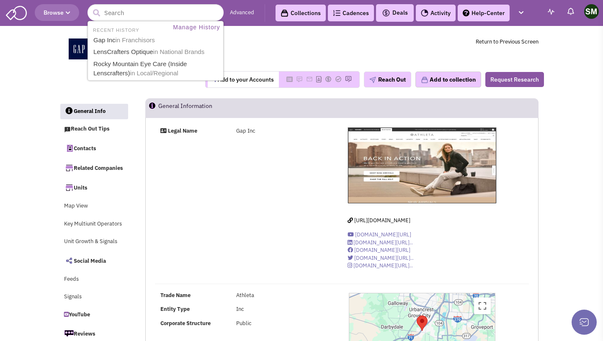
click at [87, 76] on div "Add to your Accounts Reach Out" at bounding box center [302, 79] width 496 height 17
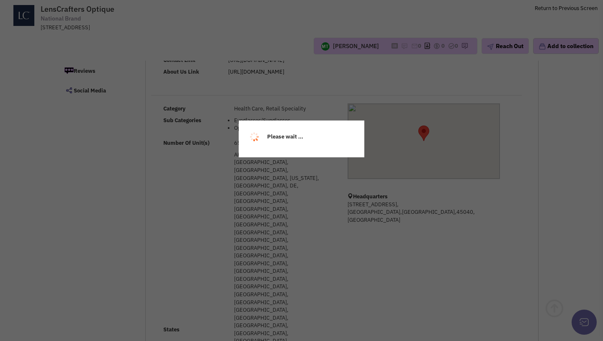
select select
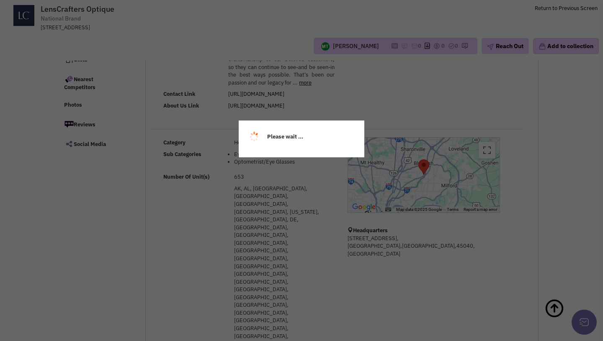
scroll to position [84, 0]
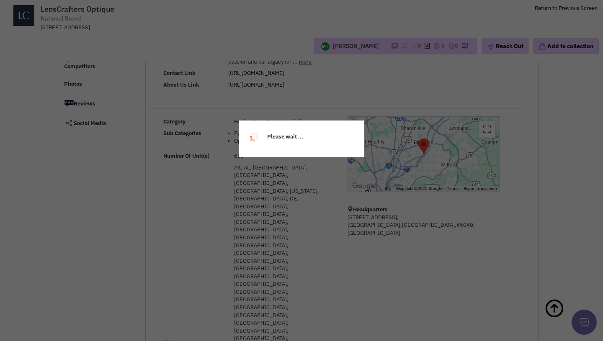
select select
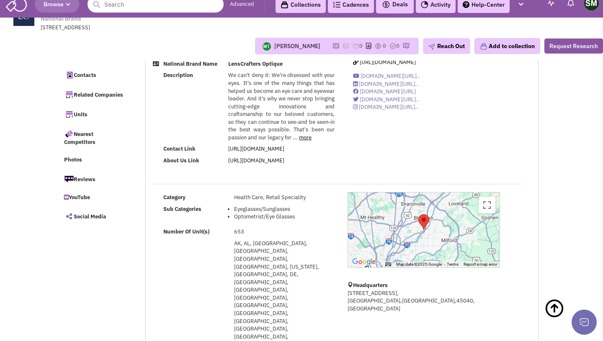
scroll to position [0, 0]
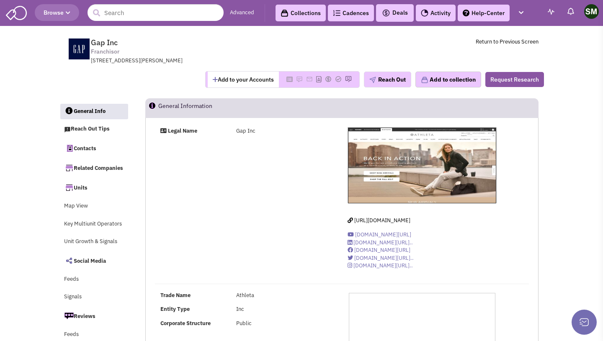
select select
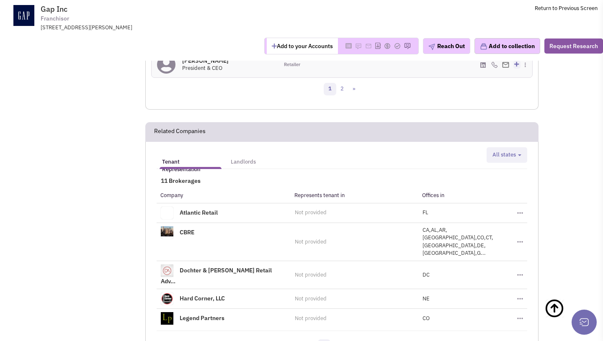
scroll to position [971, 0]
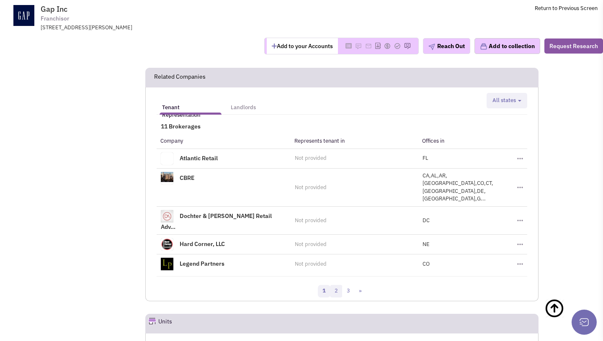
click at [338, 285] on link "2" at bounding box center [336, 291] width 13 height 13
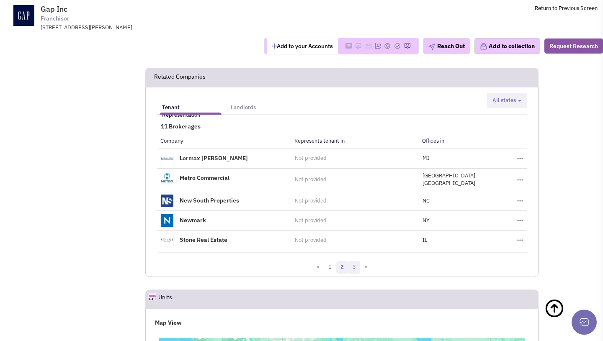
click at [357, 262] on link "3" at bounding box center [354, 267] width 13 height 13
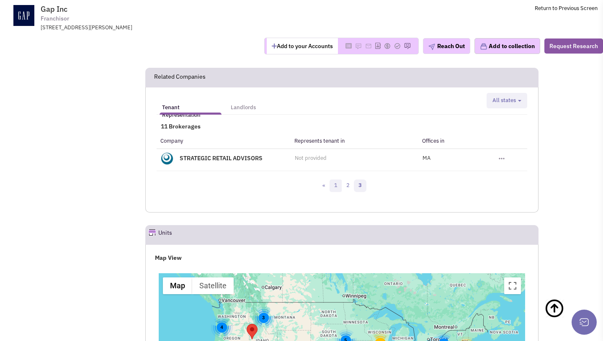
click at [333, 185] on link "1" at bounding box center [336, 186] width 13 height 13
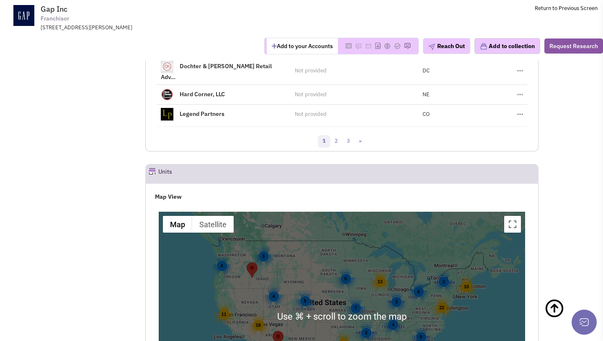
scroll to position [1209, 0]
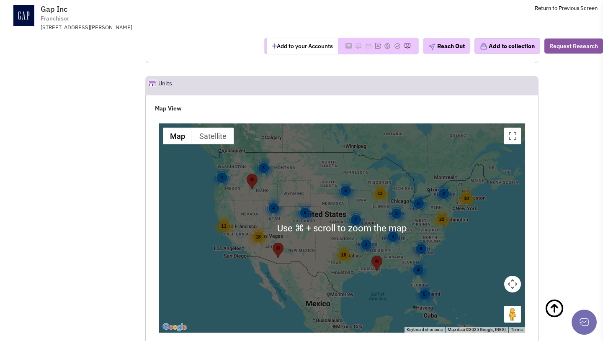
click at [344, 243] on div "16" at bounding box center [343, 254] width 23 height 23
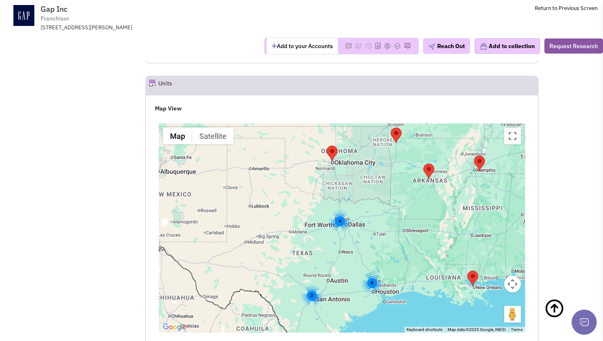
click at [372, 272] on div "8" at bounding box center [372, 283] width 22 height 22
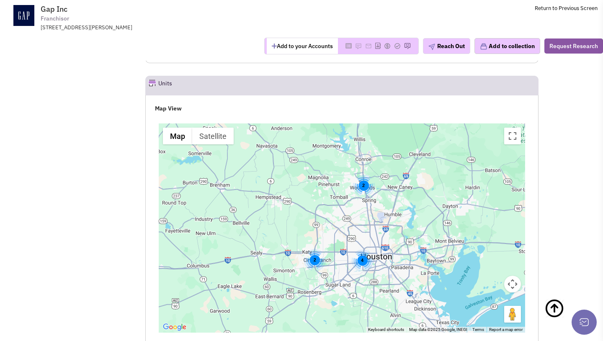
click at [312, 249] on div "2" at bounding box center [315, 260] width 22 height 22
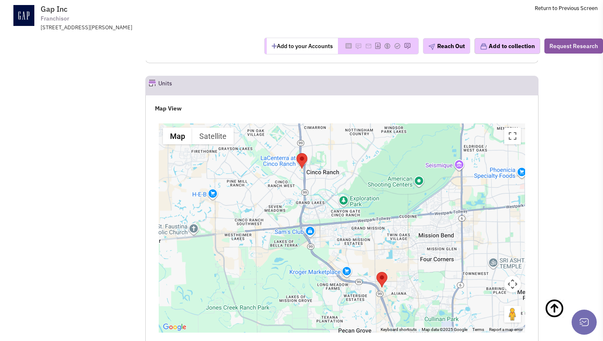
click at [376, 272] on area "Gap Inc" at bounding box center [376, 272] width 0 height 0
click at [296, 153] on area "Gap Inc" at bounding box center [296, 153] width 0 height 0
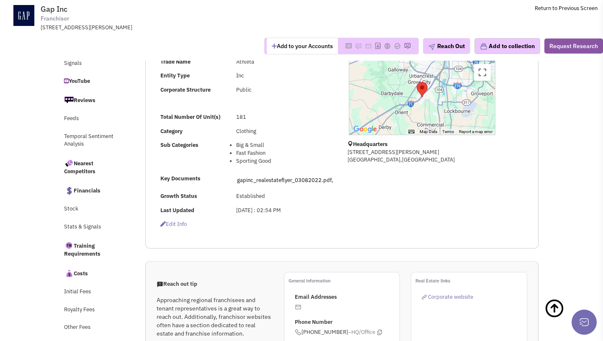
scroll to position [0, 0]
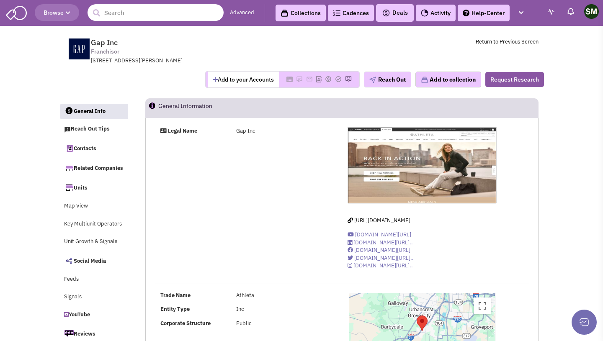
click at [149, 14] on input "text" at bounding box center [156, 12] width 136 height 17
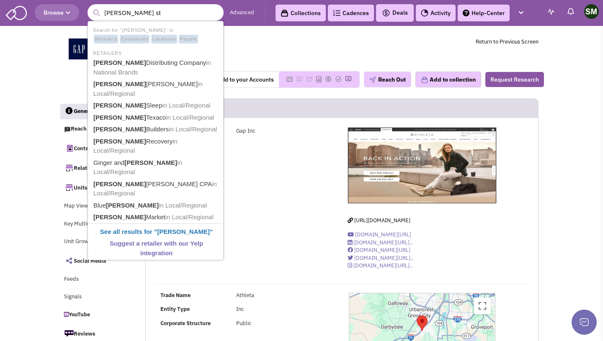
type input "baker st"
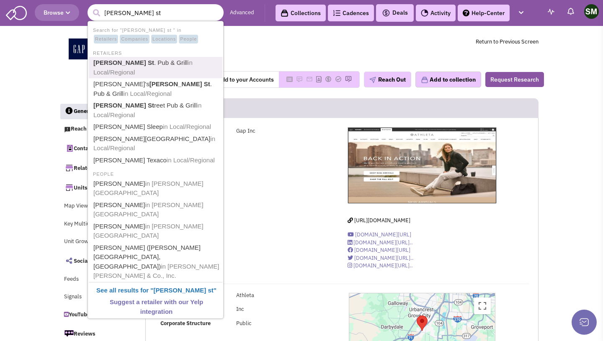
click at [180, 64] on span "in Local/Regional" at bounding box center [142, 67] width 99 height 17
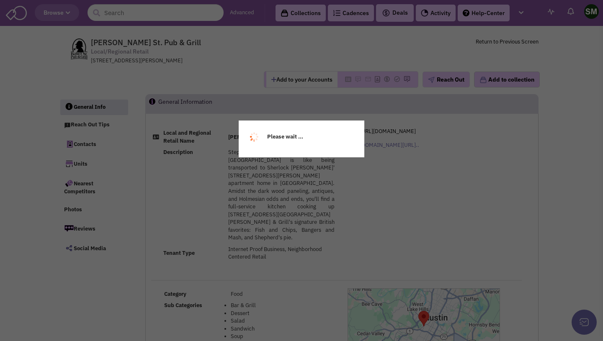
select select
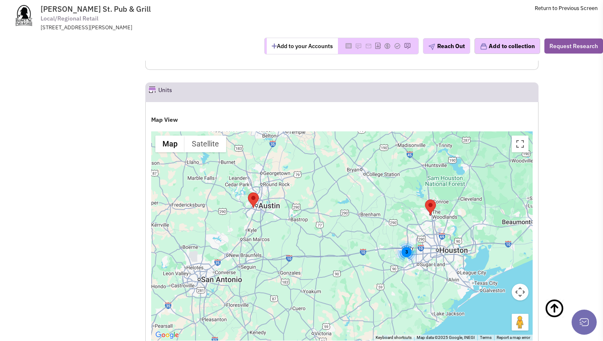
scroll to position [829, 0]
click at [405, 242] on div "3" at bounding box center [406, 253] width 22 height 22
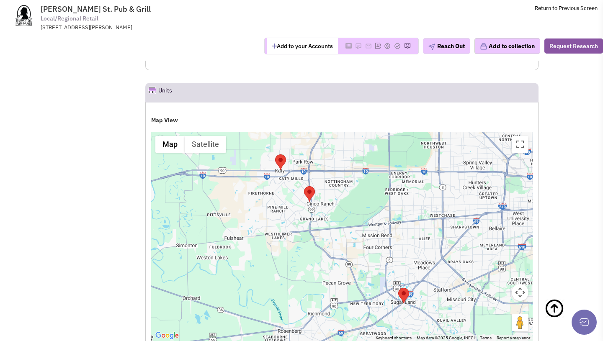
click at [304, 186] on area "Baker Street Pub & Grill" at bounding box center [304, 186] width 0 height 0
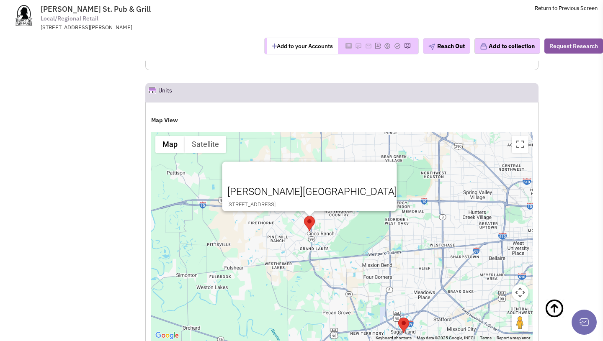
click at [398, 318] on area "Baker St. Pub & Grill" at bounding box center [398, 318] width 0 height 0
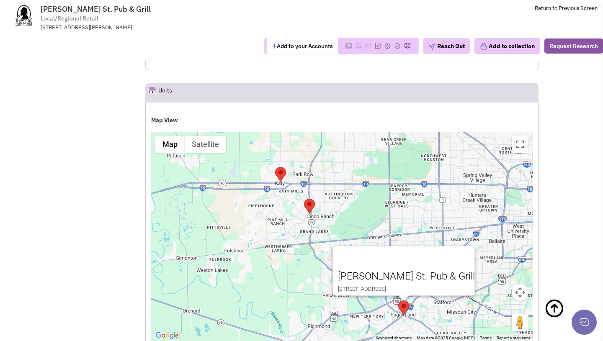
click at [285, 167] on img "Baker St. Pub & Grill" at bounding box center [280, 174] width 11 height 15
click at [275, 167] on area "Baker St. Pub & Grill" at bounding box center [275, 167] width 0 height 0
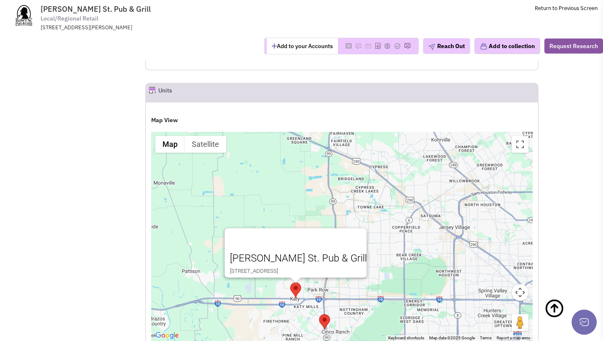
drag, startPoint x: 351, startPoint y: 208, endPoint x: 371, endPoint y: 278, distance: 72.4
click at [371, 278] on div "[PERSON_NAME] St. Pub & Grill [STREET_ADDRESS]" at bounding box center [341, 236] width 381 height 209
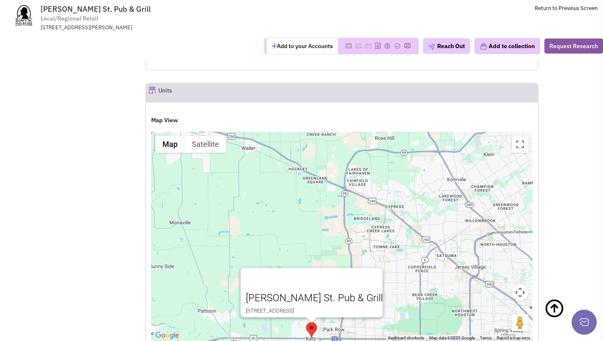
drag, startPoint x: 378, startPoint y: 239, endPoint x: 389, endPoint y: 280, distance: 42.4
click at [389, 280] on div "[PERSON_NAME] St. Pub & Grill [STREET_ADDRESS]" at bounding box center [341, 236] width 381 height 209
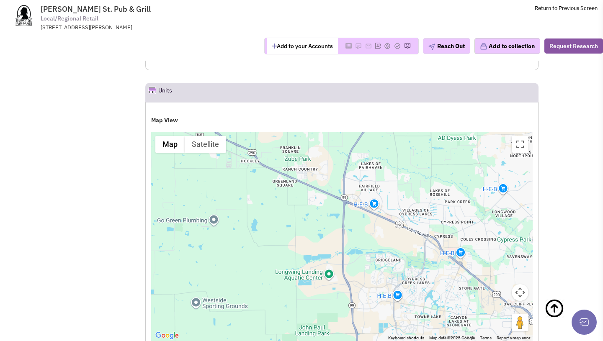
drag, startPoint x: 284, startPoint y: 202, endPoint x: 295, endPoint y: 267, distance: 66.4
click at [295, 267] on div "Baker St. Pub & Grill 23501 Cinco Ranch Blvd #A150 Katy TX USA 77494" at bounding box center [341, 236] width 381 height 209
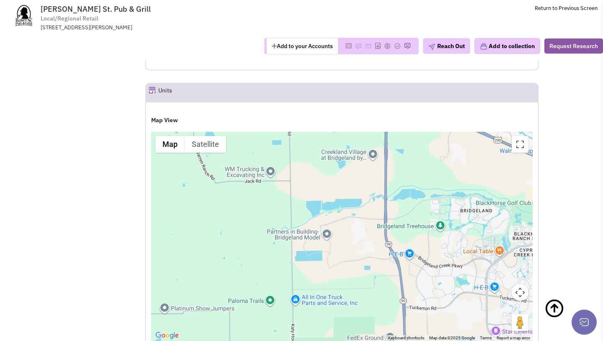
drag, startPoint x: 347, startPoint y: 220, endPoint x: 355, endPoint y: 173, distance: 48.4
click at [355, 173] on div "Baker St. Pub & Grill 23501 Cinco Ranch Blvd #A150 Katy TX USA 77494" at bounding box center [341, 236] width 381 height 209
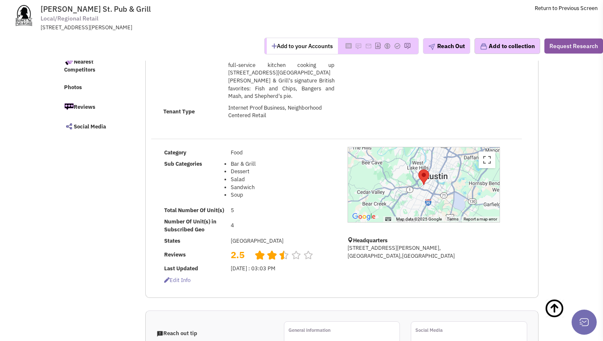
scroll to position [40, 0]
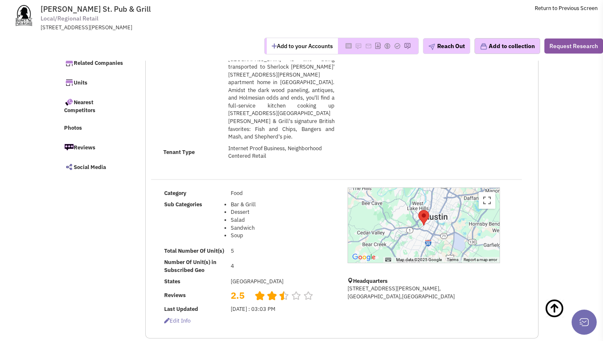
click at [417, 198] on div at bounding box center [424, 225] width 152 height 75
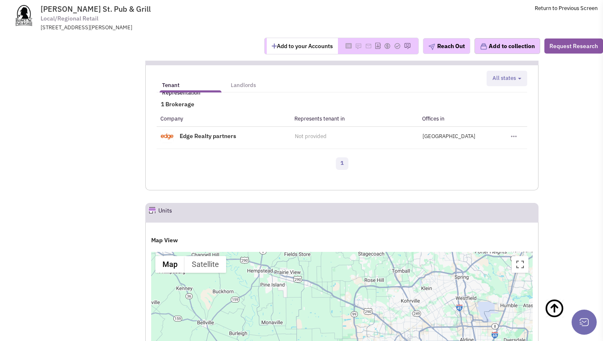
scroll to position [827, 0]
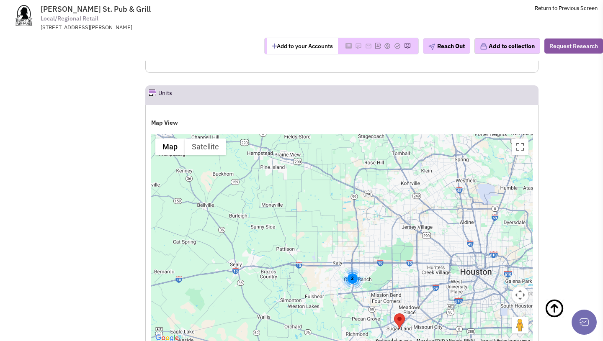
click at [354, 268] on div "2" at bounding box center [352, 279] width 22 height 22
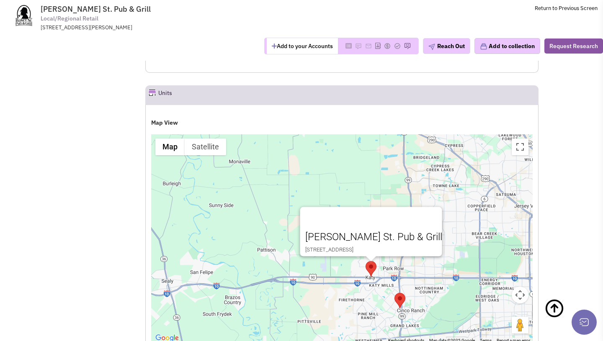
drag, startPoint x: 405, startPoint y: 229, endPoint x: 401, endPoint y: 255, distance: 26.7
click at [401, 256] on div "Baker St. Pub & Grill 23501 Cinco Ranch Blvd #A150 Katy TX USA 77494" at bounding box center [341, 238] width 381 height 209
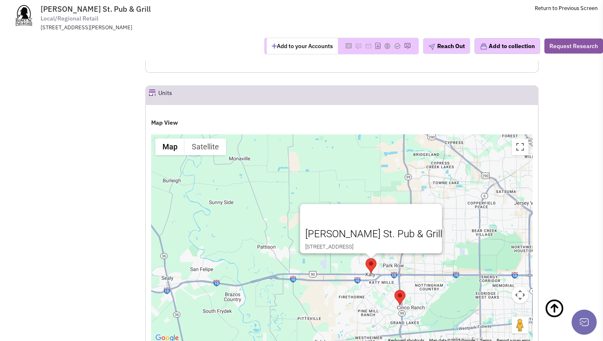
click at [450, 196] on div "Baker St. Pub & Grill 23501 Cinco Ranch Blvd #A150 Katy TX USA 77494" at bounding box center [341, 238] width 381 height 209
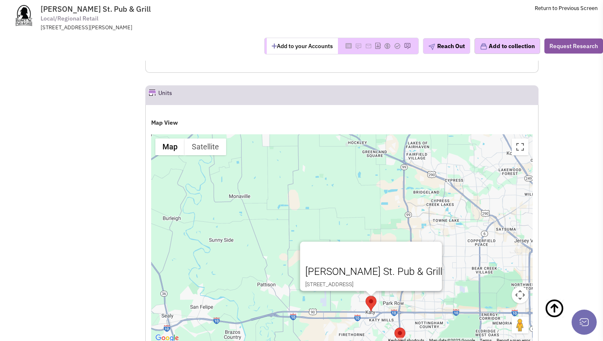
drag, startPoint x: 444, startPoint y: 175, endPoint x: 444, endPoint y: 212, distance: 36.9
click at [444, 213] on div "Baker St. Pub & Grill 23501 Cinco Ranch Blvd #A150 Katy TX USA 77494" at bounding box center [341, 238] width 381 height 209
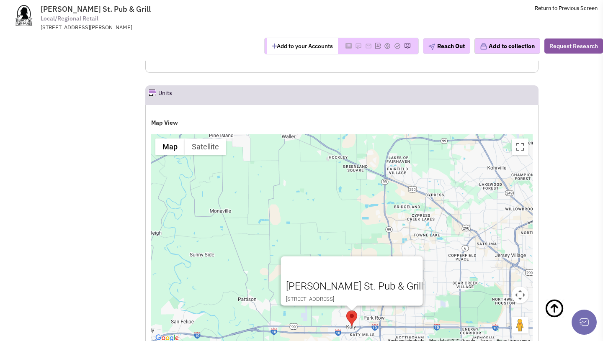
drag, startPoint x: 433, startPoint y: 175, endPoint x: 410, endPoint y: 193, distance: 29.2
click at [410, 193] on div "Baker St. Pub & Grill 23501 Cinco Ranch Blvd #A150 Katy TX USA 77494" at bounding box center [341, 238] width 381 height 209
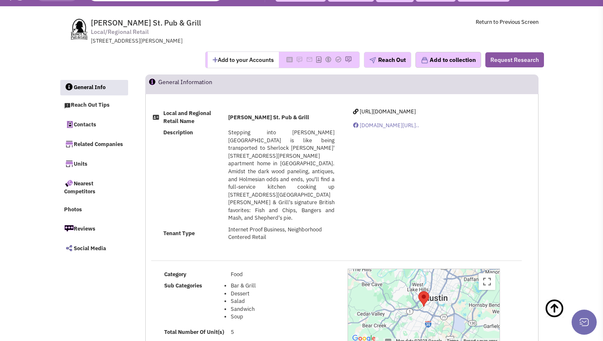
scroll to position [0, 0]
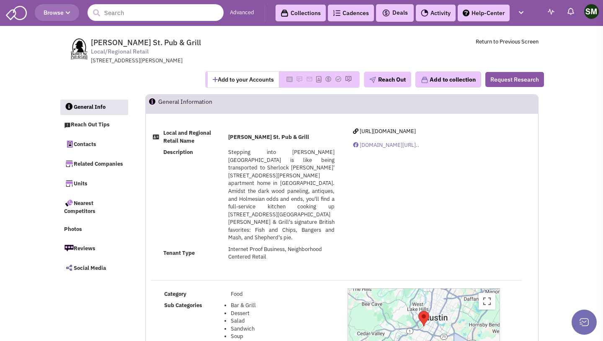
click at [118, 13] on input "text" at bounding box center [156, 12] width 136 height 17
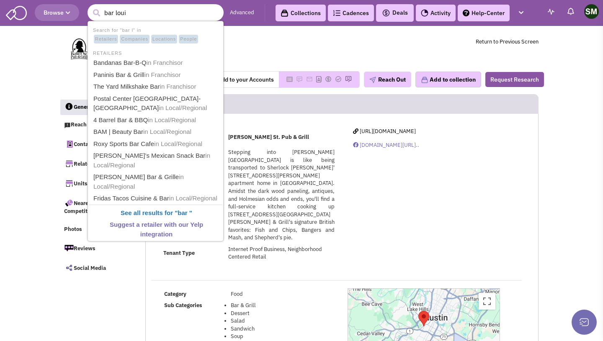
type input "bar louis"
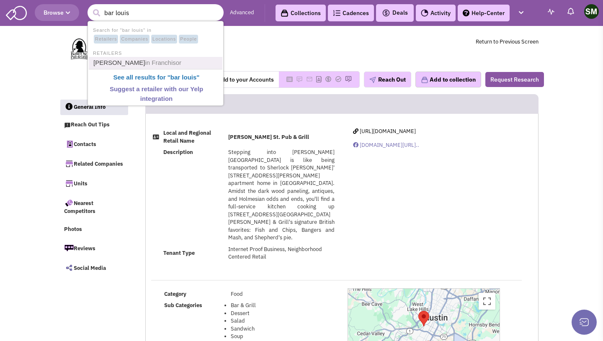
click at [145, 64] on span "in Franchisor" at bounding box center [163, 62] width 36 height 7
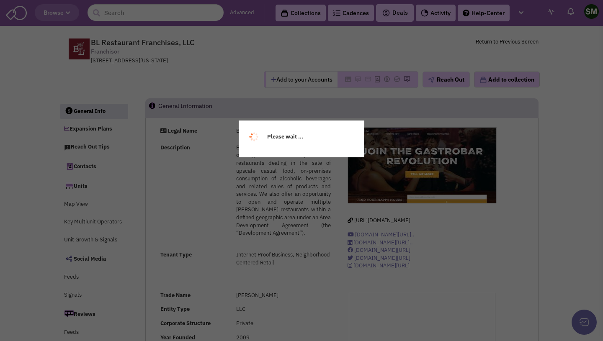
select select
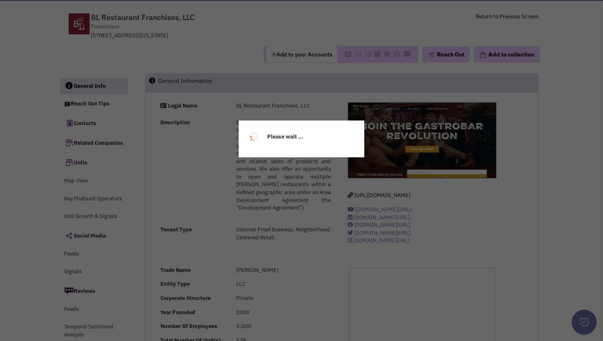
scroll to position [26, 0]
select select
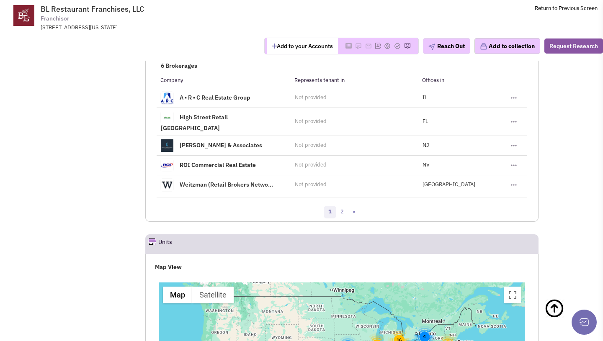
scroll to position [950, 0]
click at [344, 206] on link "2" at bounding box center [342, 212] width 13 height 13
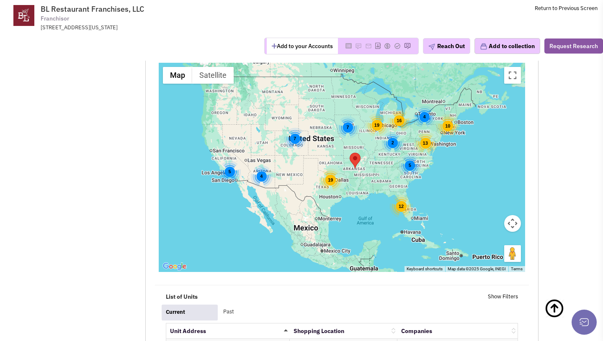
scroll to position [1099, 0]
click at [331, 183] on div "19" at bounding box center [330, 180] width 23 height 23
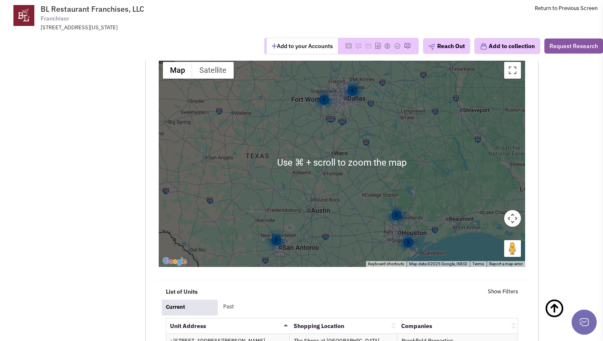
scroll to position [1106, 0]
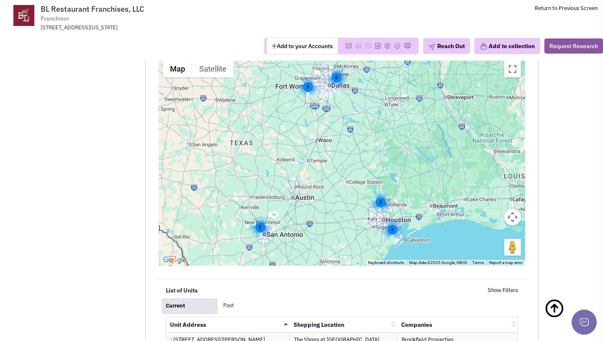
drag, startPoint x: 362, startPoint y: 190, endPoint x: 334, endPoint y: 171, distance: 34.1
click at [334, 171] on div "5 3 2 6 3" at bounding box center [342, 161] width 366 height 209
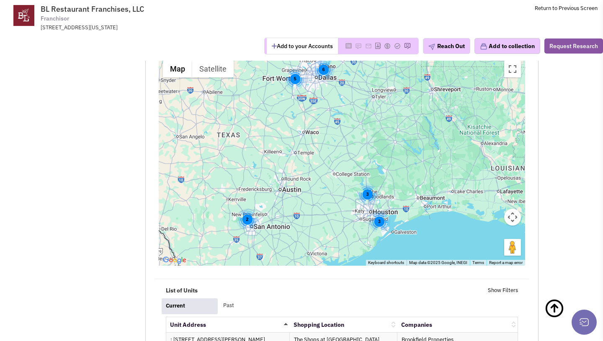
click at [376, 221] on div "3" at bounding box center [379, 222] width 22 height 22
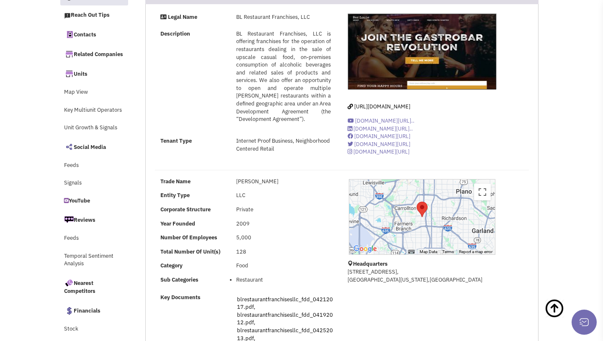
scroll to position [0, 0]
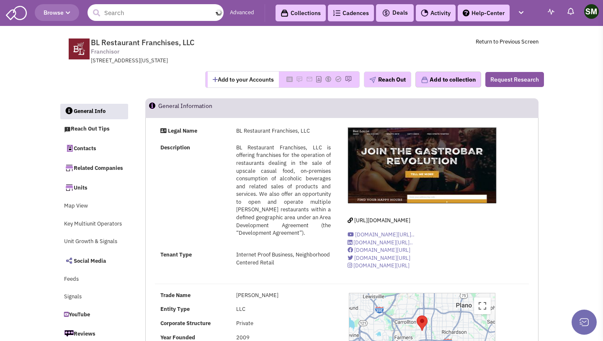
click at [126, 8] on input "text" at bounding box center [156, 12] width 136 height 17
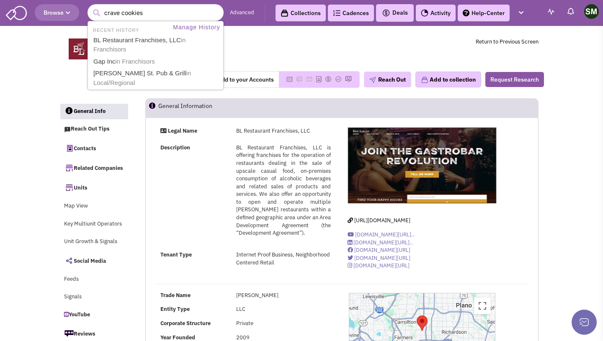
type input "crave cookies"
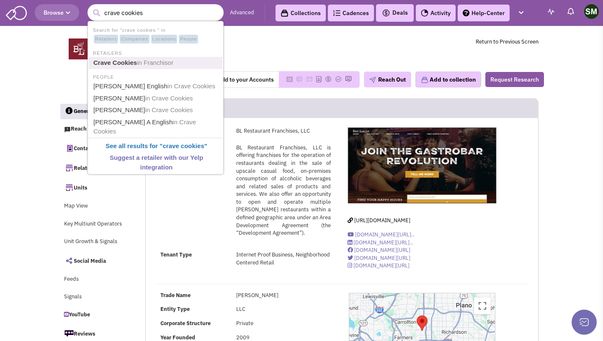
click at [146, 63] on span "in Franchisor" at bounding box center [155, 62] width 36 height 7
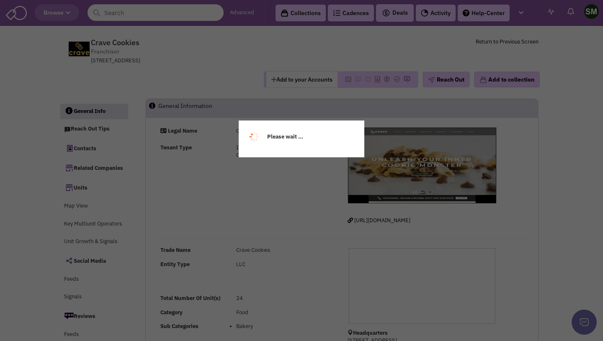
select select
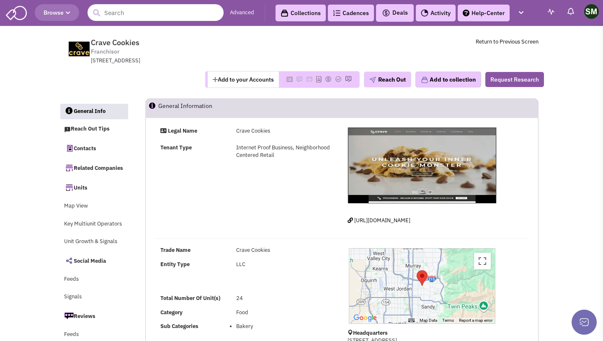
click at [140, 14] on input "text" at bounding box center [156, 12] width 136 height 17
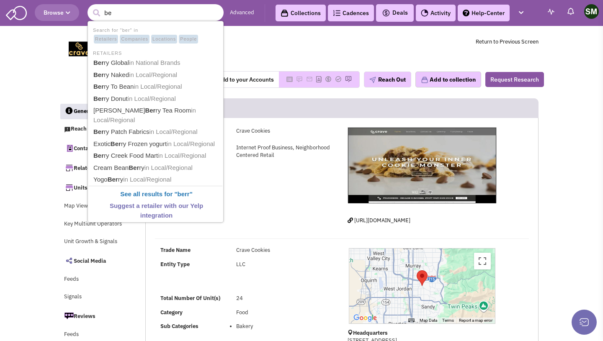
type input "b"
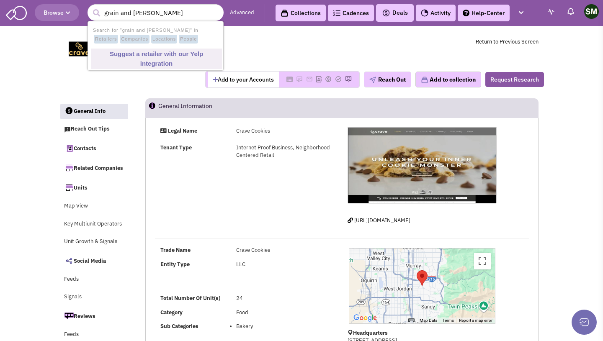
click at [231, 43] on span "Crave Cookies Franchisor 7386 Union Park Ave, Midvale, UT, 84047" at bounding box center [205, 51] width 210 height 27
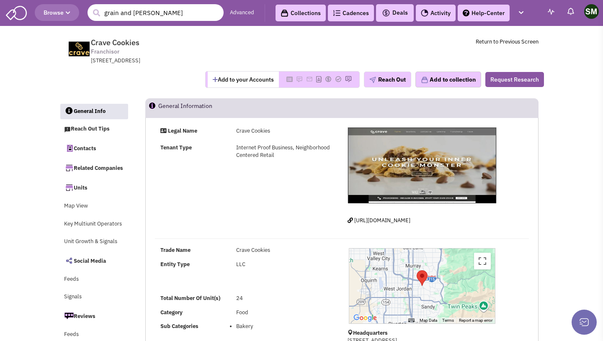
click at [174, 16] on input "grain and berry" at bounding box center [156, 12] width 136 height 17
drag, startPoint x: 168, startPoint y: 9, endPoint x: 135, endPoint y: 11, distance: 32.7
click at [135, 10] on input "grain and berry" at bounding box center [156, 12] width 136 height 17
drag, startPoint x: 164, startPoint y: 13, endPoint x: 87, endPoint y: 13, distance: 76.6
click at [87, 13] on header "Browse 1 result is available, use up and down arrow keys to navigate. grain and…" at bounding box center [301, 13] width 603 height 26
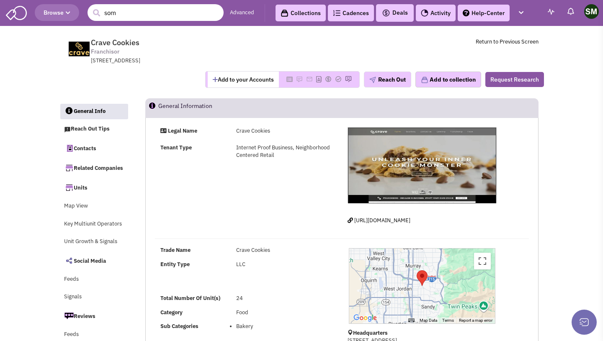
type input "soma"
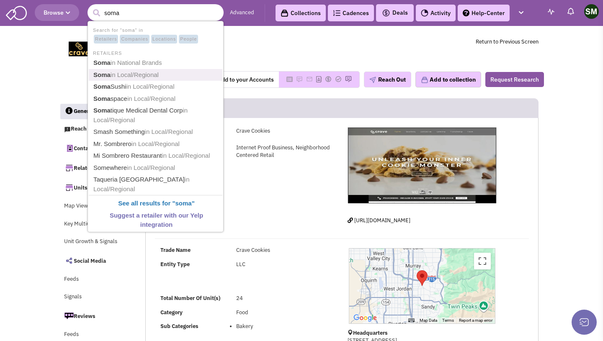
click at [152, 76] on span "in Local/Regional" at bounding box center [135, 74] width 48 height 7
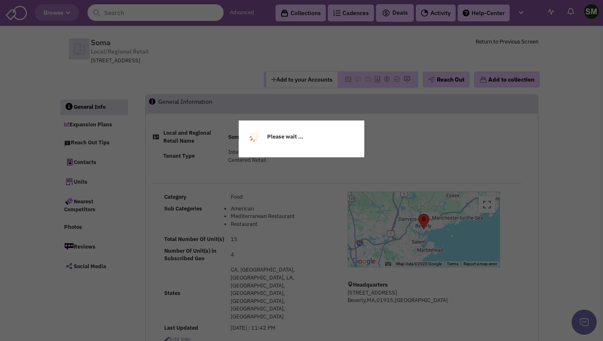
select select
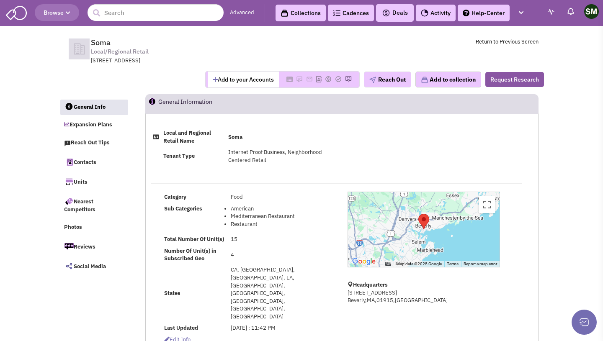
select select
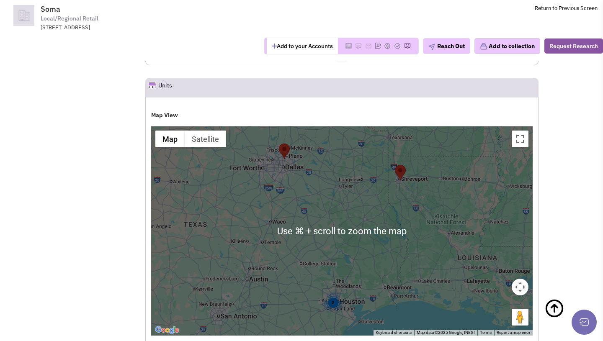
scroll to position [829, 0]
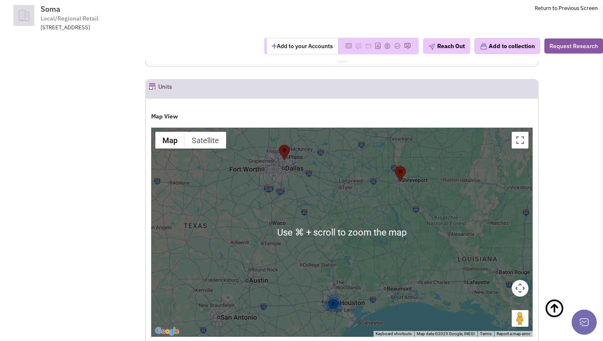
click at [334, 293] on div "2" at bounding box center [333, 304] width 22 height 22
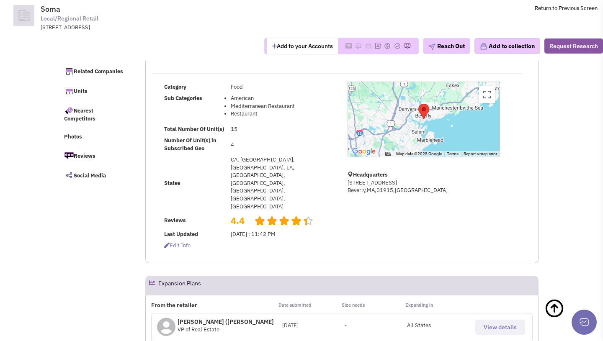
scroll to position [0, 0]
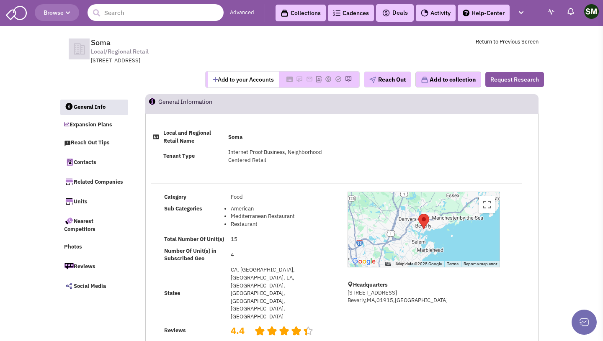
click at [132, 13] on input "text" at bounding box center [156, 12] width 136 height 17
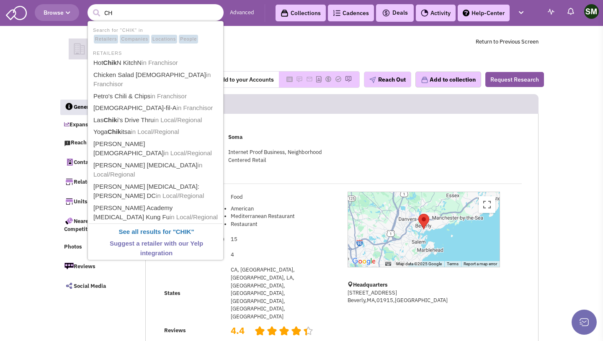
type input "C"
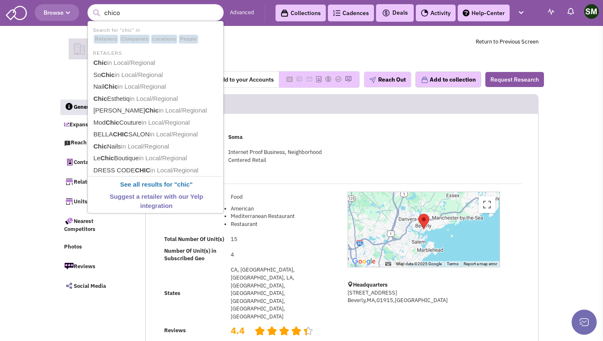
type input "chicos"
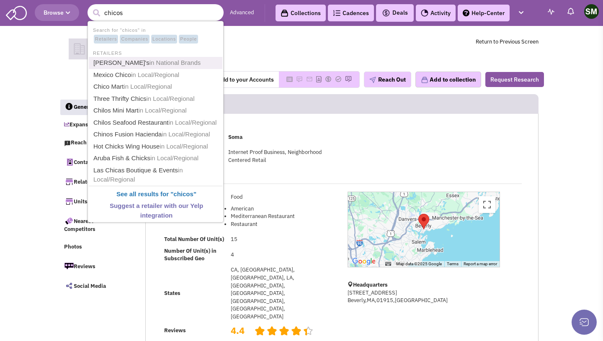
click at [186, 67] on link "Chico's in National Brands" at bounding box center [156, 62] width 131 height 11
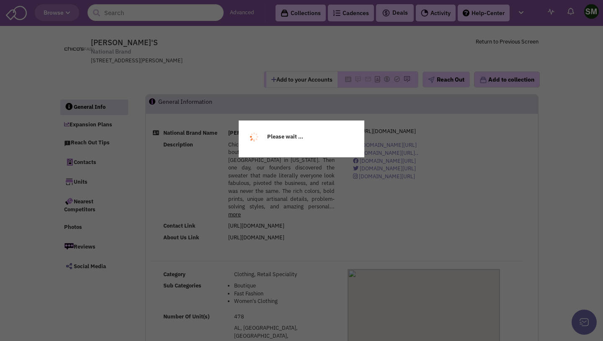
select select
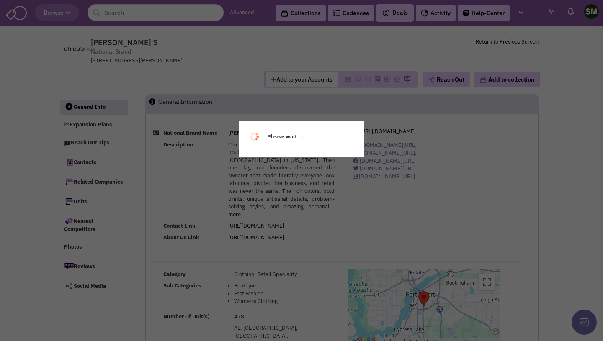
select select
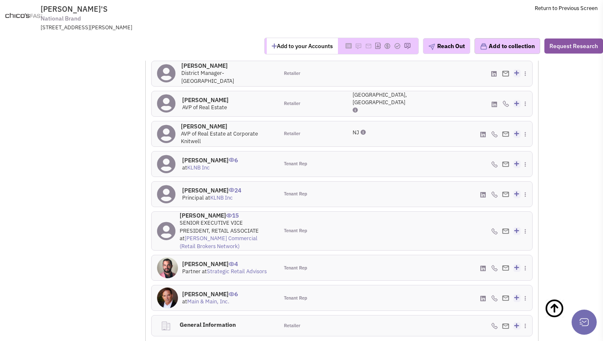
scroll to position [993, 0]
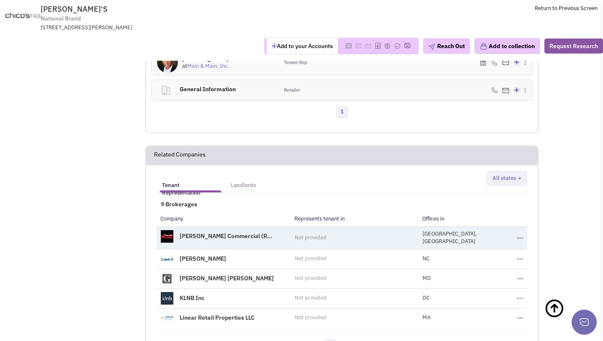
scroll to position [1230, 0]
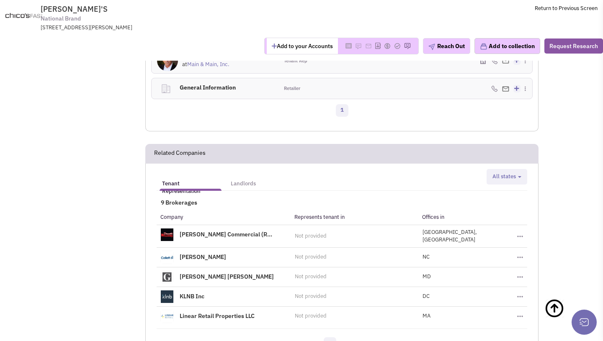
drag, startPoint x: 338, startPoint y: 220, endPoint x: 339, endPoint y: 233, distance: 13.0
drag, startPoint x: 387, startPoint y: 196, endPoint x: 399, endPoint y: 223, distance: 28.9
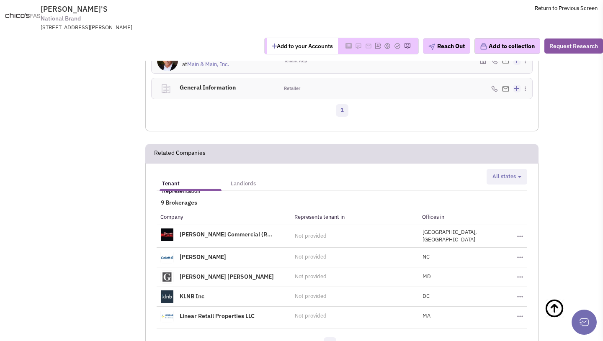
drag, startPoint x: 236, startPoint y: 168, endPoint x: 284, endPoint y: 218, distance: 69.0
drag, startPoint x: 479, startPoint y: 222, endPoint x: 424, endPoint y: 159, distance: 83.7
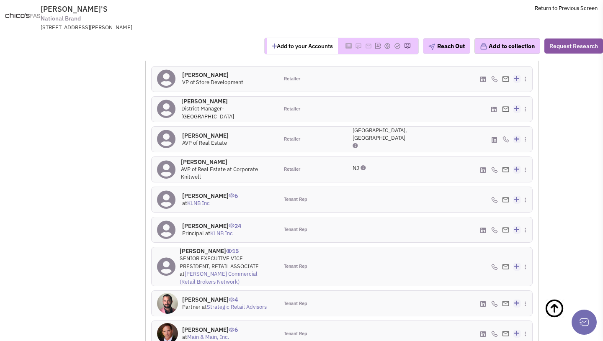
scroll to position [951, 0]
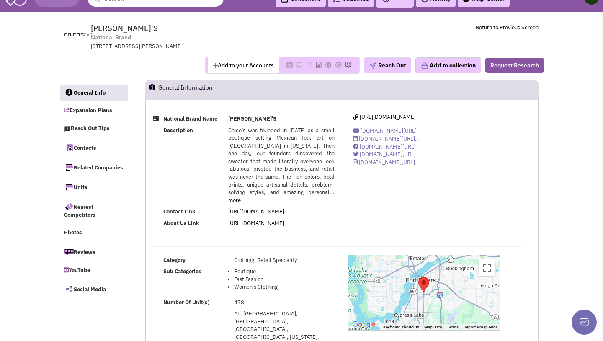
scroll to position [0, 0]
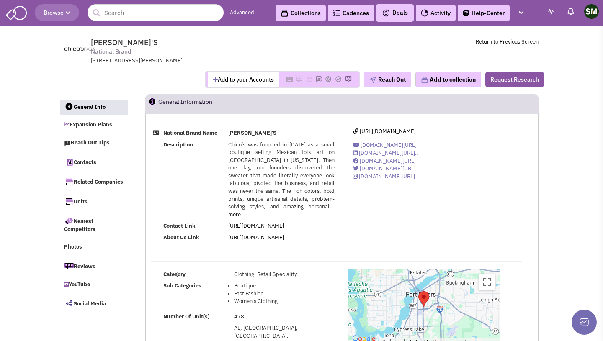
click at [280, 49] on span "CHICO'S National Brand 11215 Metro Parkway, Fort Myers, FL, 33966" at bounding box center [205, 51] width 210 height 27
click at [108, 12] on input "text" at bounding box center [156, 12] width 136 height 17
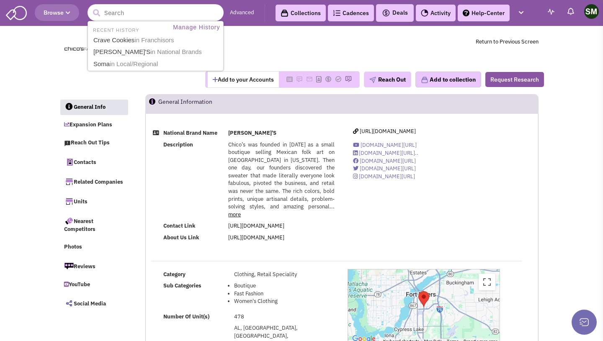
click at [173, 13] on input "text" at bounding box center [156, 12] width 136 height 17
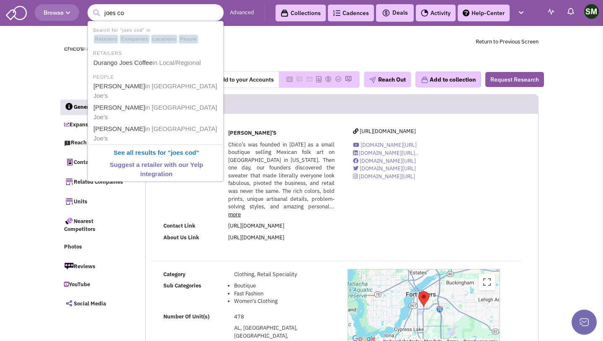
type input "joes cof"
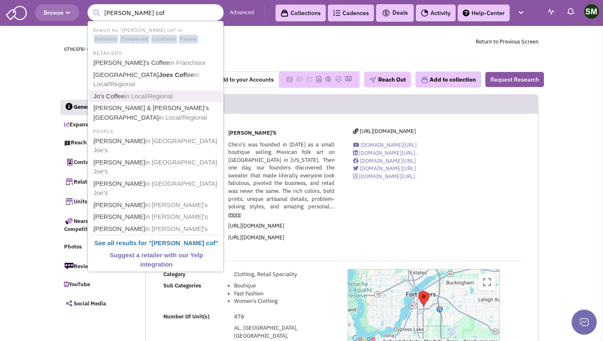
click at [155, 93] on span "in Local/Regional" at bounding box center [148, 96] width 48 height 7
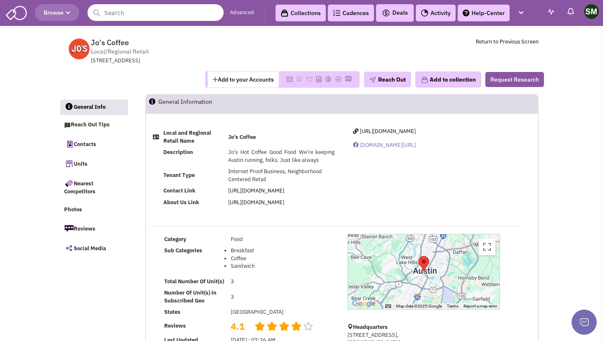
click at [143, 10] on input "text" at bounding box center [156, 12] width 136 height 17
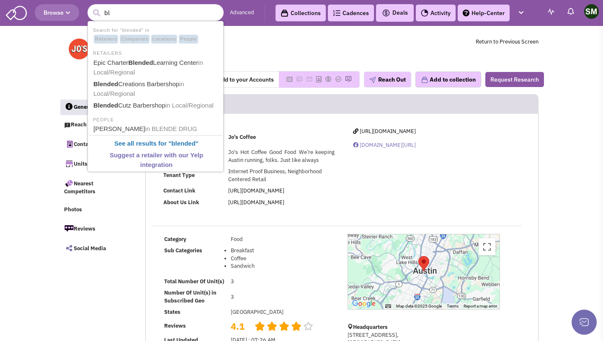
type input "b"
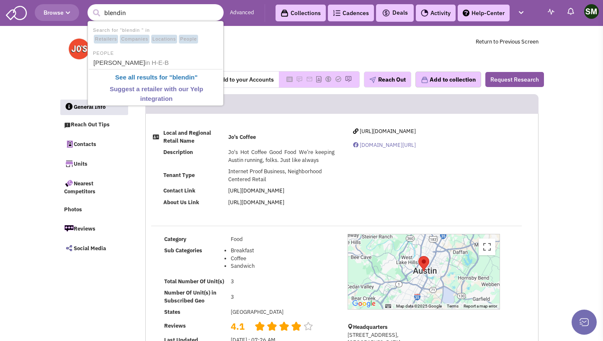
type input "blendin"
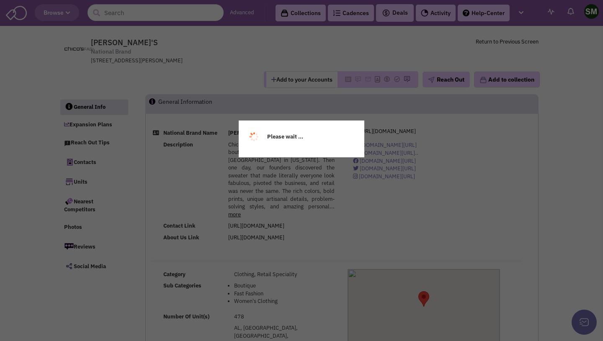
select select
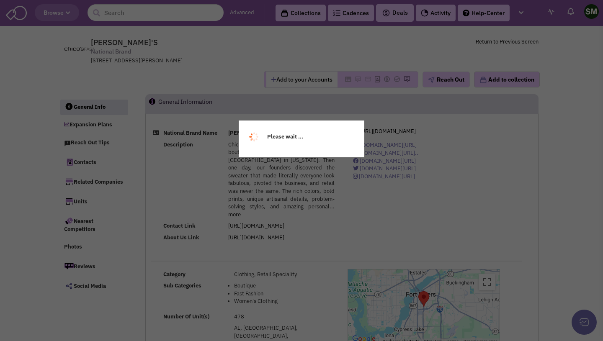
select select
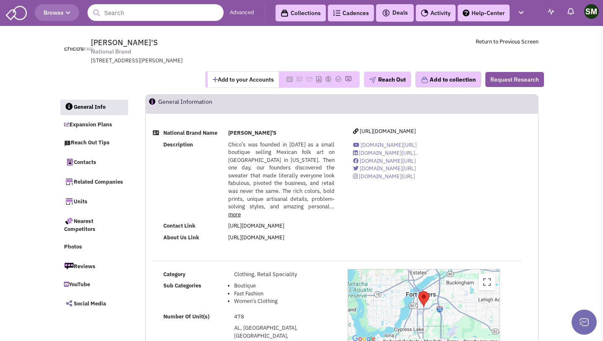
click at [111, 13] on input "text" at bounding box center [156, 12] width 136 height 17
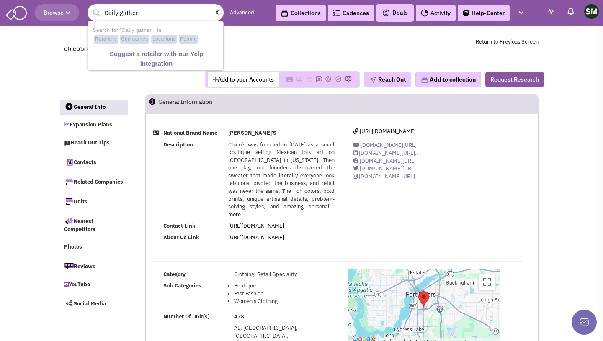
type input "Daily gather"
click at [90, 7] on button "submit" at bounding box center [96, 13] width 13 height 13
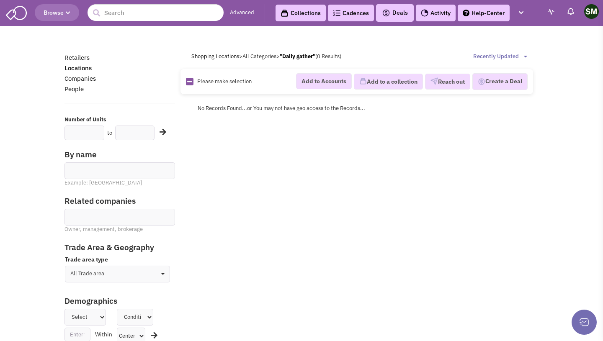
click at [148, 24] on header "Browse Advanced Collections Cadences 0 Deals" at bounding box center [301, 13] width 603 height 26
click at [148, 18] on input "text" at bounding box center [156, 12] width 136 height 17
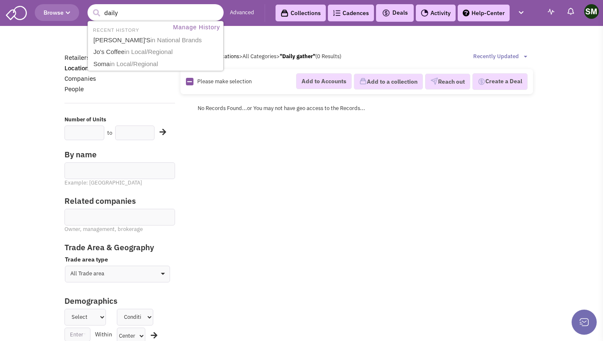
type input "daily"
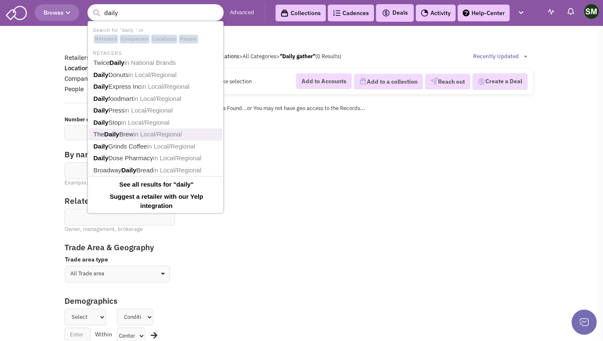
click at [186, 139] on link "The Daily Brew in Local/Regional" at bounding box center [156, 134] width 131 height 11
